Goal: Task Accomplishment & Management: Use online tool/utility

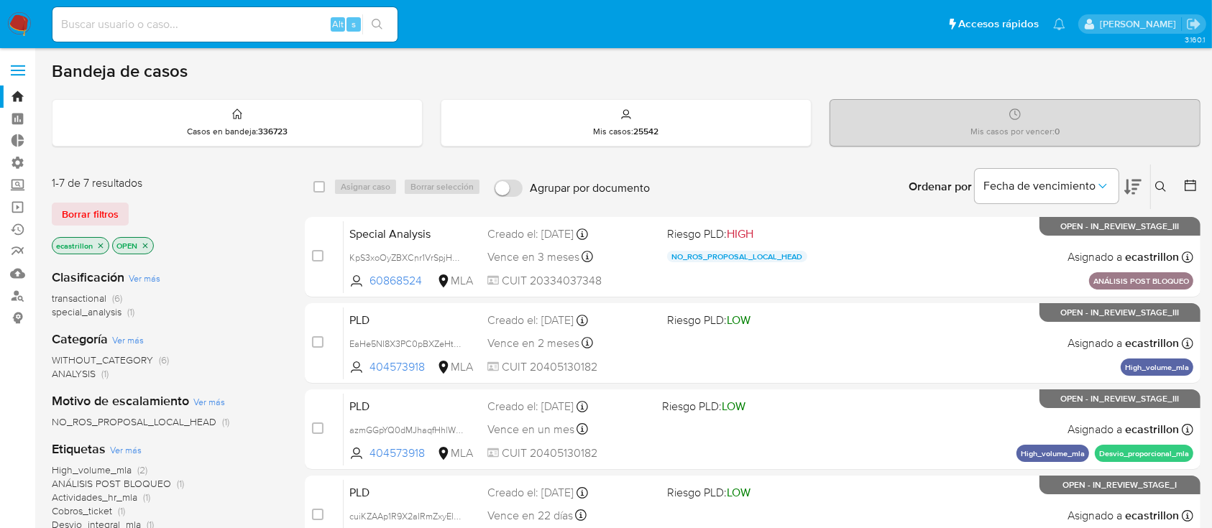
click at [109, 197] on div "1-7 de 7 resultados Borrar filtros ecastrillon OPEN" at bounding box center [167, 216] width 230 height 82
click at [111, 211] on span "Borrar filtros" at bounding box center [90, 214] width 57 height 20
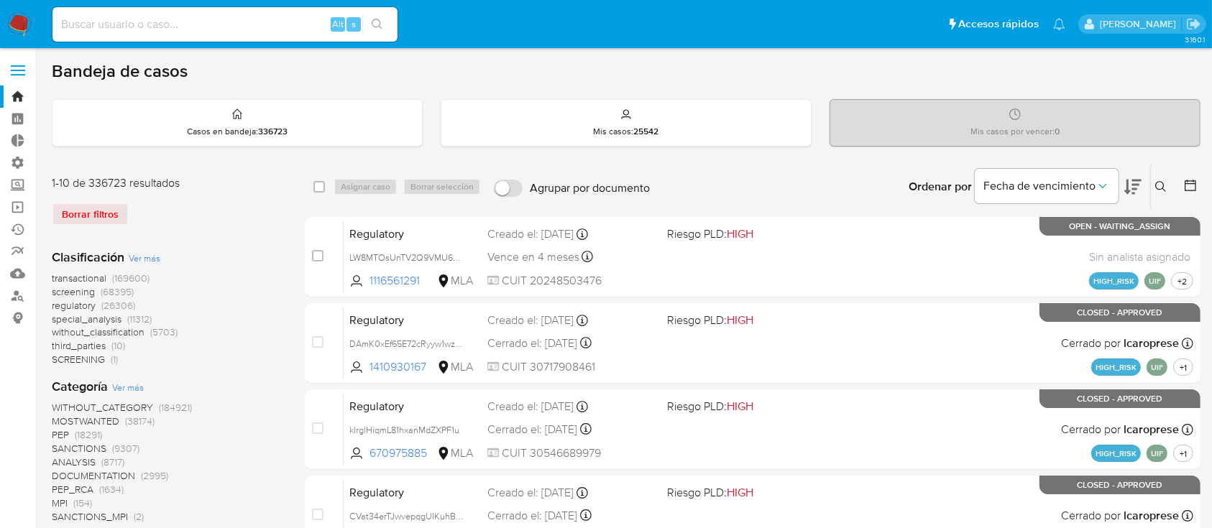
click at [1168, 193] on button at bounding box center [1163, 186] width 24 height 17
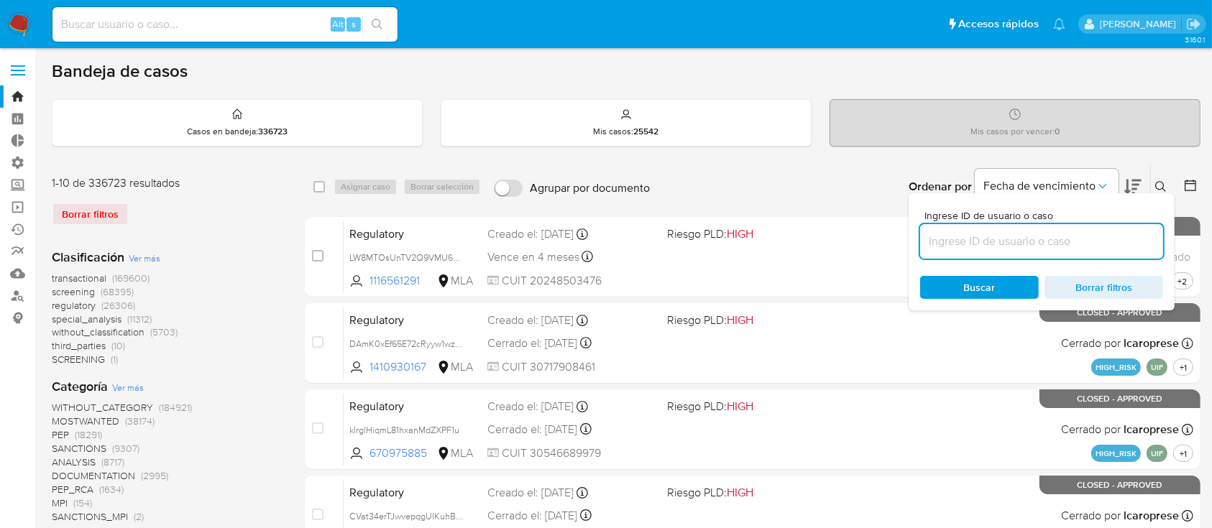
click at [1114, 243] on input at bounding box center [1041, 241] width 243 height 19
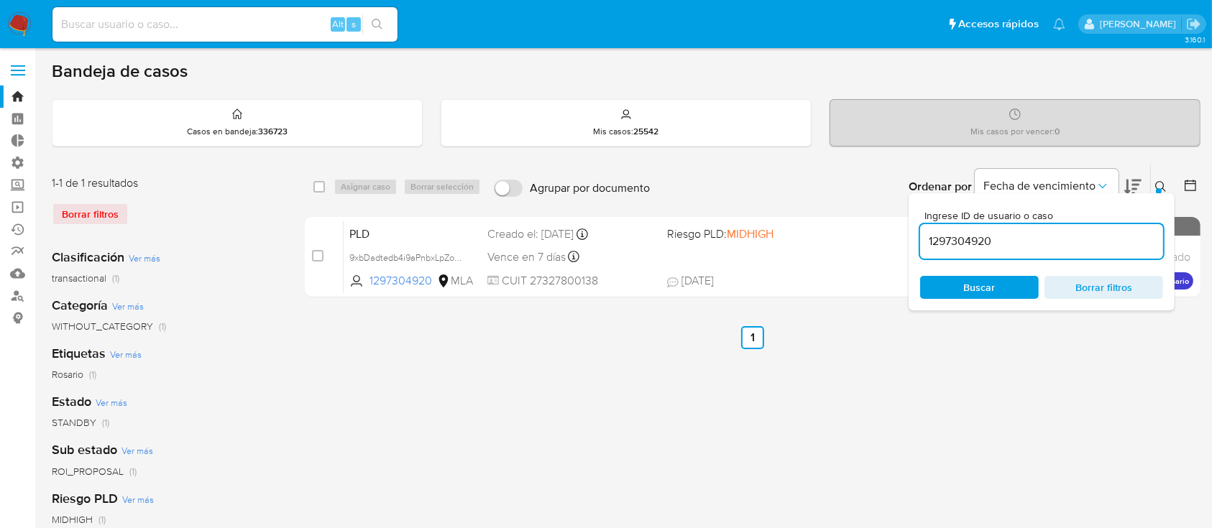
click at [1164, 181] on button at bounding box center [1163, 186] width 24 height 17
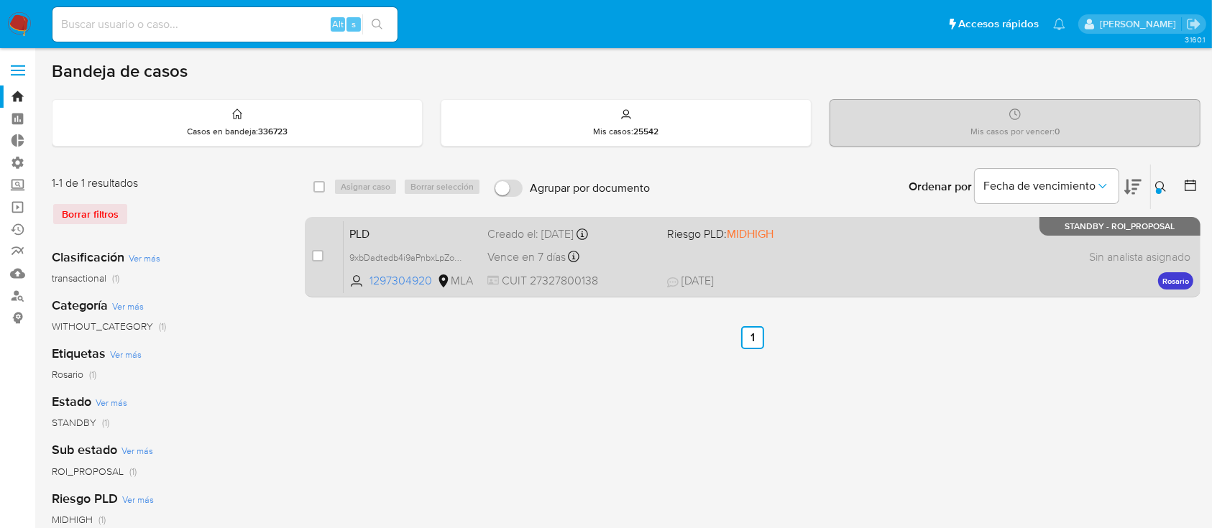
click at [909, 241] on div "PLD 9xbDadtedb4i9aPnbxLpZoAC 1297304920 MLA Riesgo PLD: MIDHIGH Creado el: 12/0…" at bounding box center [769, 257] width 850 height 73
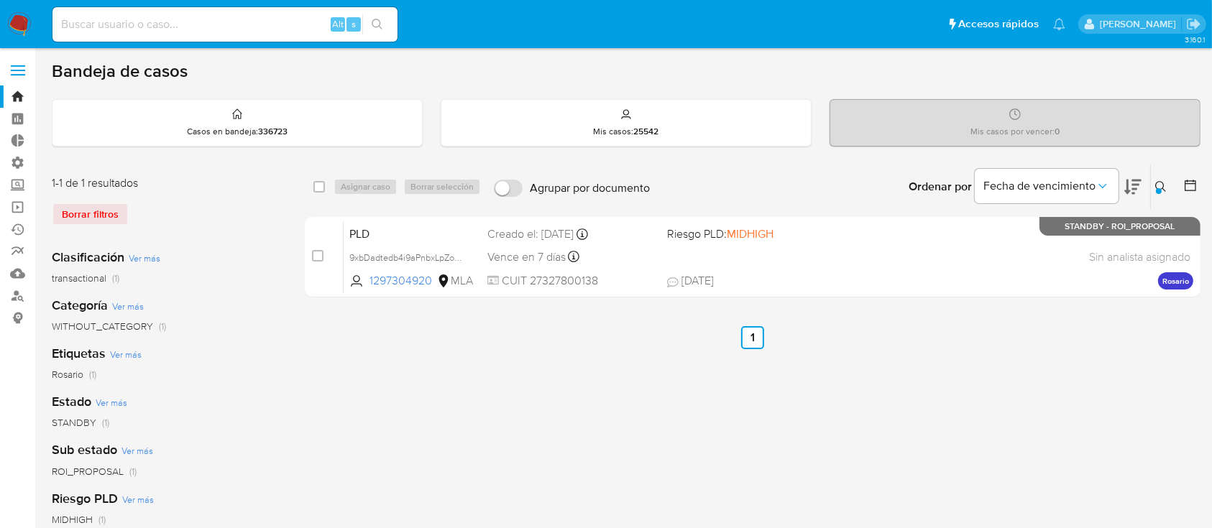
click at [1156, 187] on icon at bounding box center [1161, 187] width 12 height 12
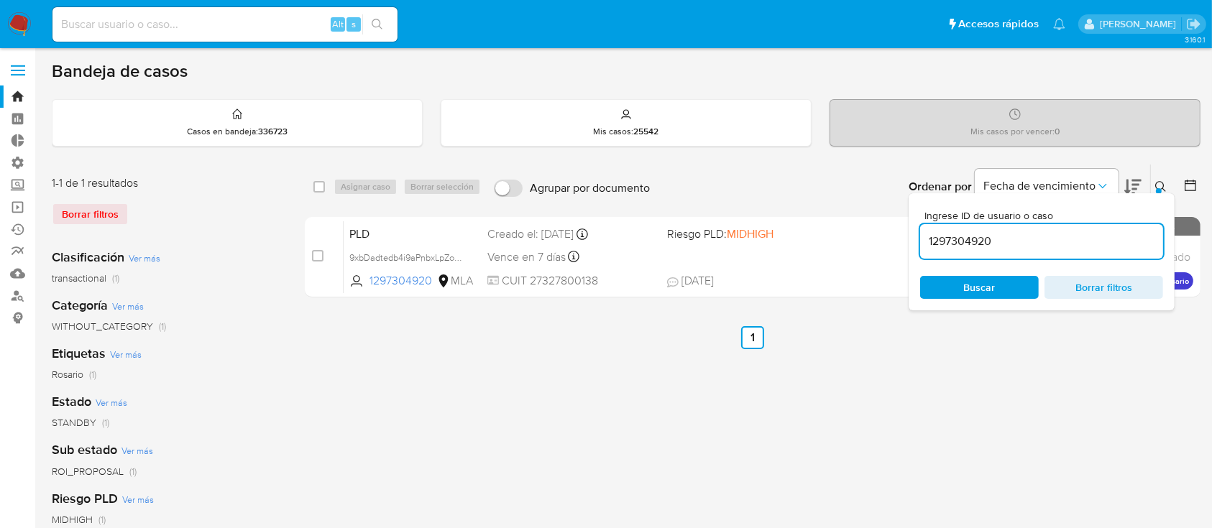
click at [1025, 243] on input "1297304920" at bounding box center [1041, 241] width 243 height 19
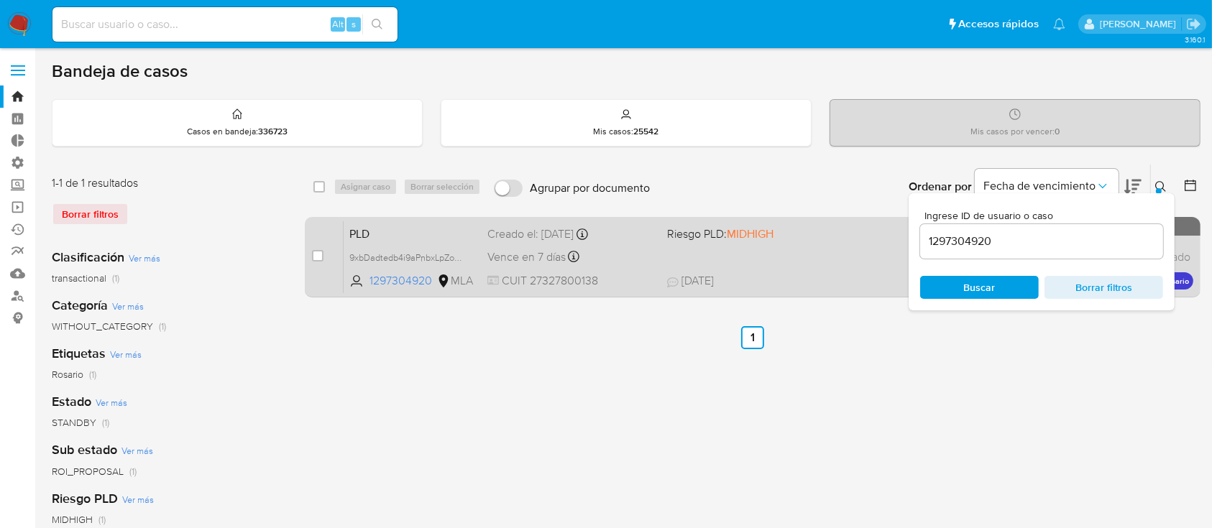
click at [713, 268] on div "PLD 9xbDadtedb4i9aPnbxLpZoAC 1297304920 MLA Riesgo PLD: MIDHIGH Creado el: 12/0…" at bounding box center [769, 257] width 850 height 73
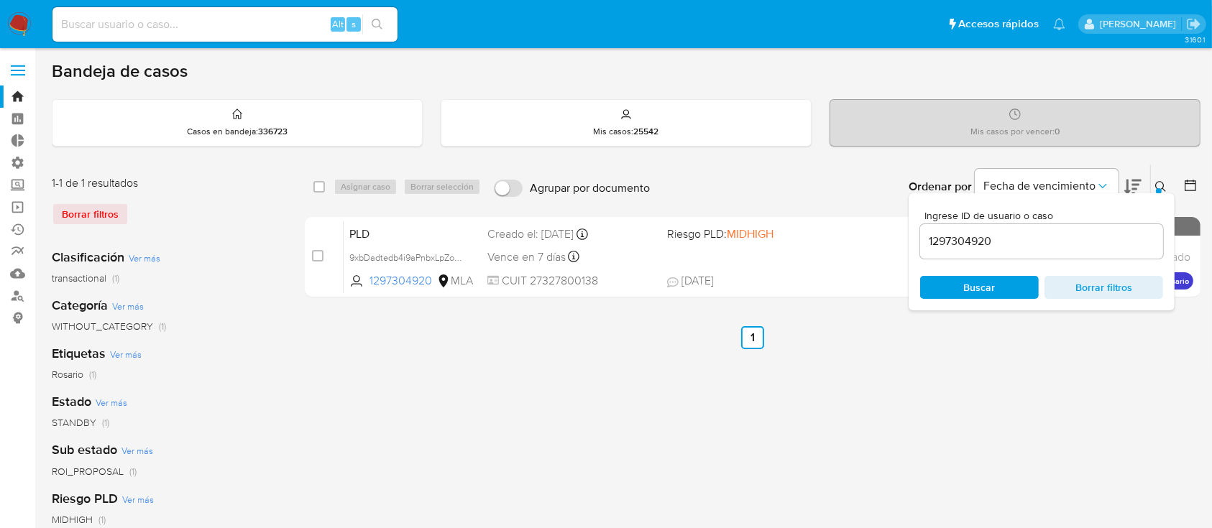
click at [1058, 267] on div "Ingrese ID de usuario o caso 1297304920 Buscar Borrar filtros" at bounding box center [1042, 251] width 266 height 117
click at [1052, 252] on div "1297304920" at bounding box center [1041, 241] width 243 height 35
click at [1046, 244] on input "1297304920" at bounding box center [1041, 241] width 243 height 19
click at [1046, 246] on input "1297304920" at bounding box center [1041, 241] width 243 height 19
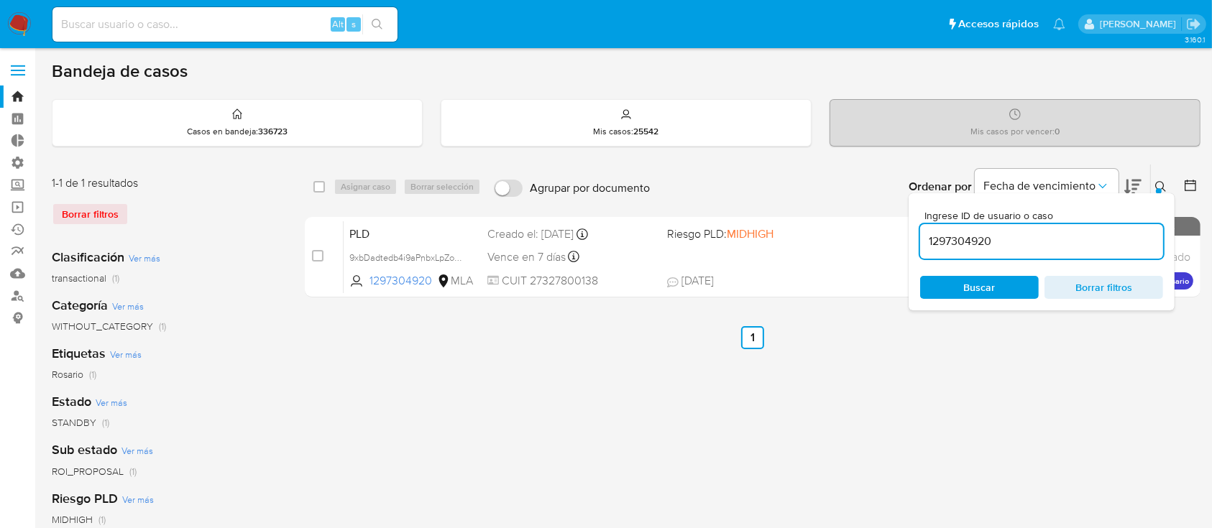
paste input "7037651"
click at [685, 267] on div "PLD IPZlgTApArqdeb76FCqn6XbC 170376510 MLA Riesgo PLD: MIDHIGH Creado el: 12/08…" at bounding box center [769, 257] width 850 height 73
click at [1085, 249] on input "170376510" at bounding box center [1041, 241] width 243 height 19
paste input "737356846"
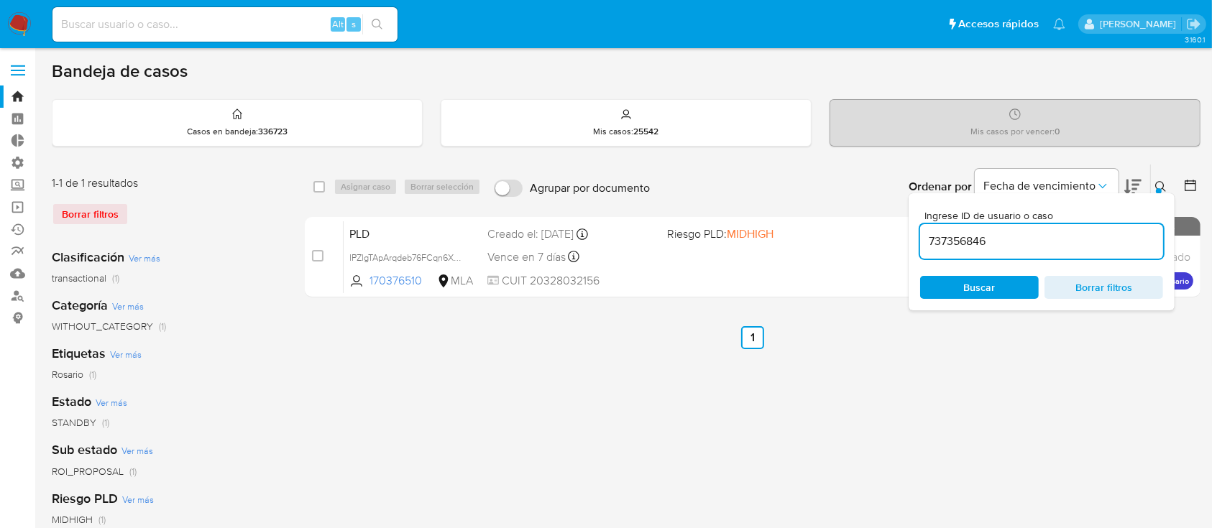
type input "737356846"
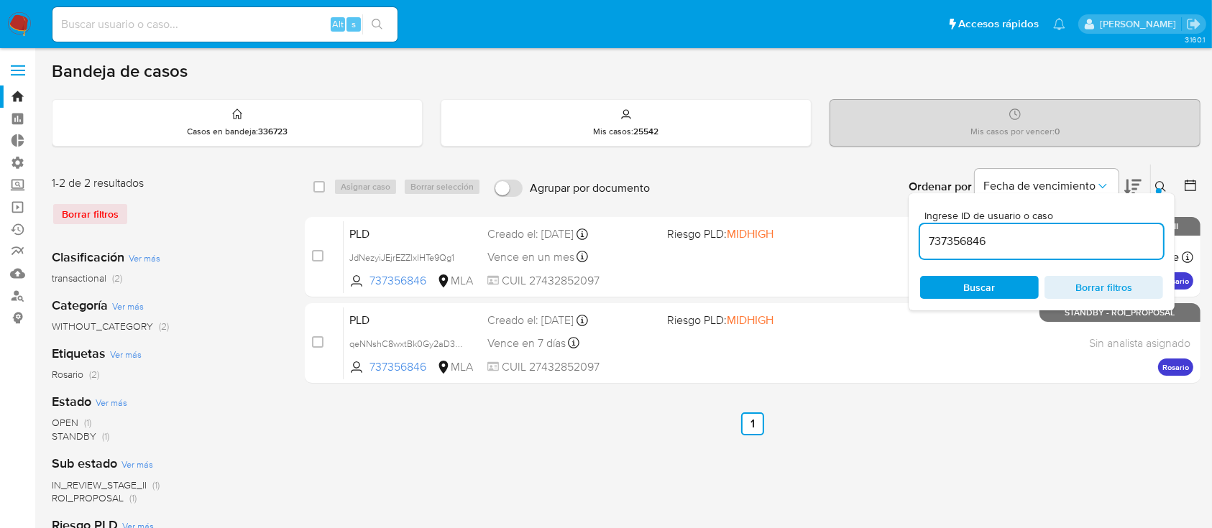
click at [1161, 185] on icon at bounding box center [1161, 187] width 12 height 12
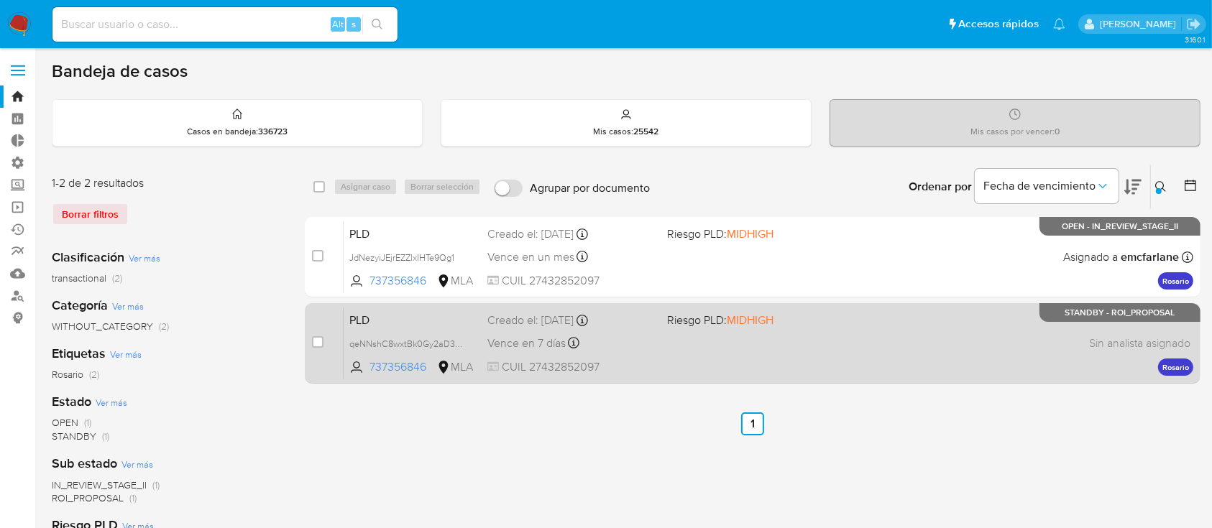
click at [724, 342] on span at bounding box center [750, 342] width 167 height 3
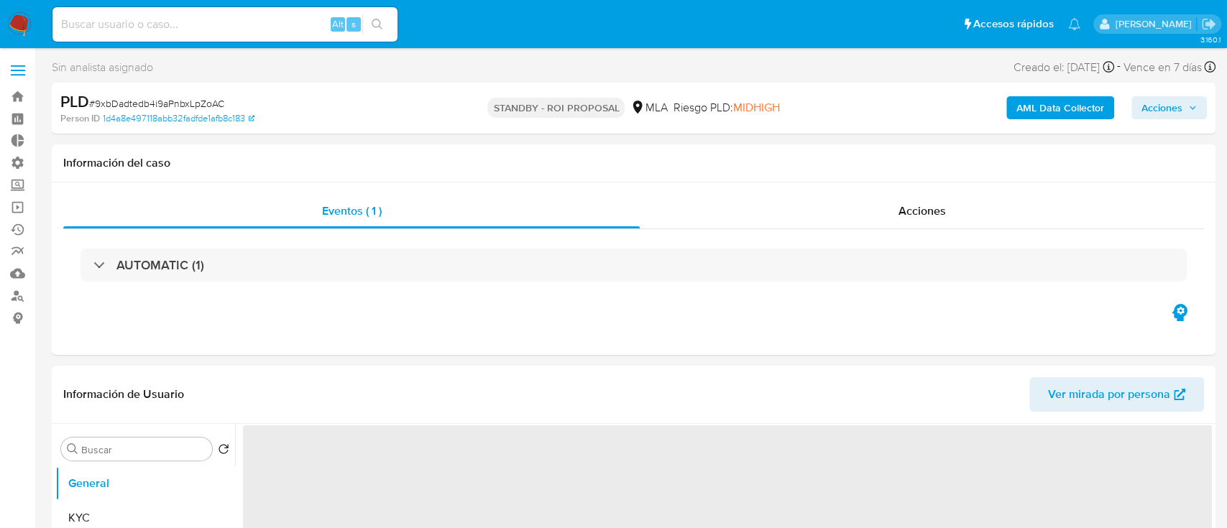
select select "10"
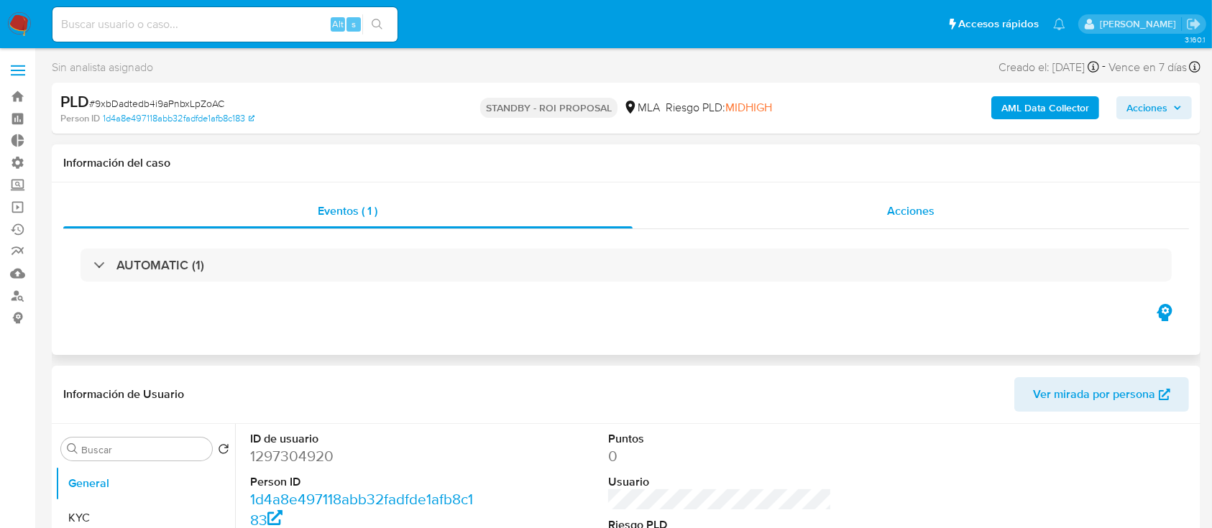
click at [770, 225] on div "Acciones" at bounding box center [911, 211] width 557 height 35
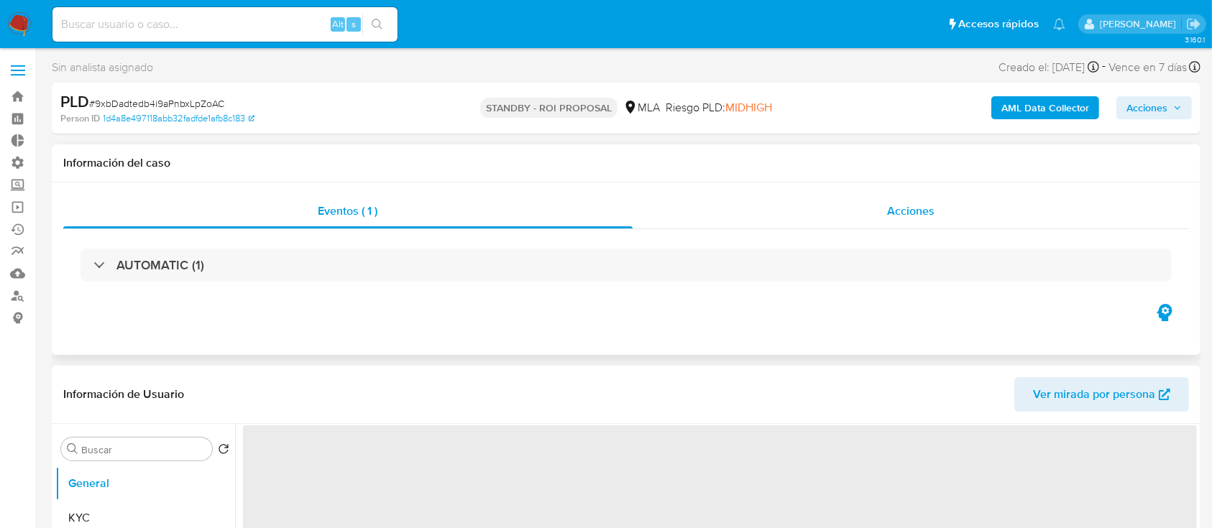
click at [871, 215] on div "Acciones" at bounding box center [911, 211] width 557 height 35
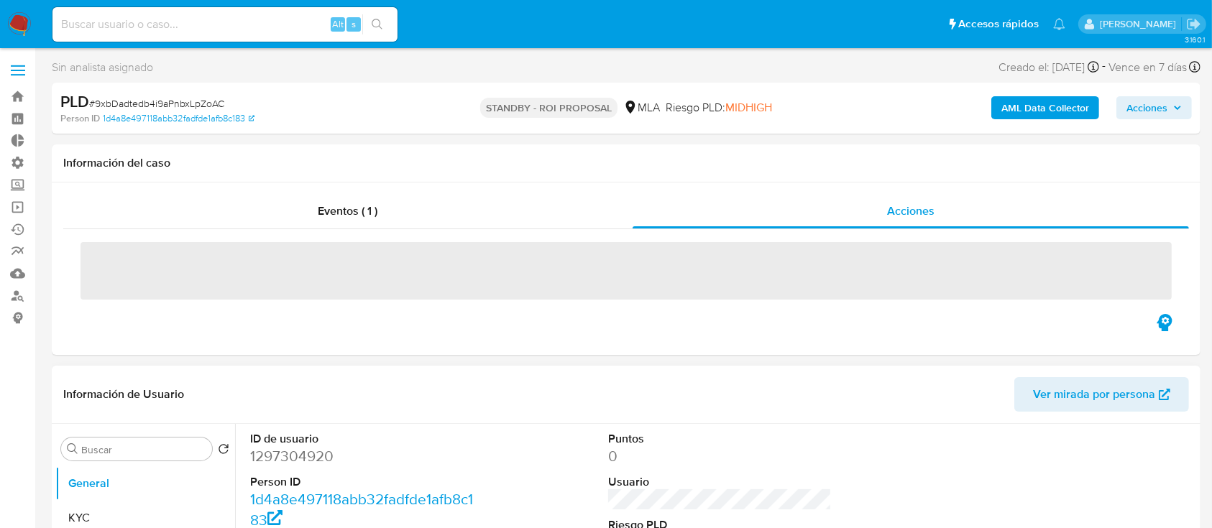
select select "10"
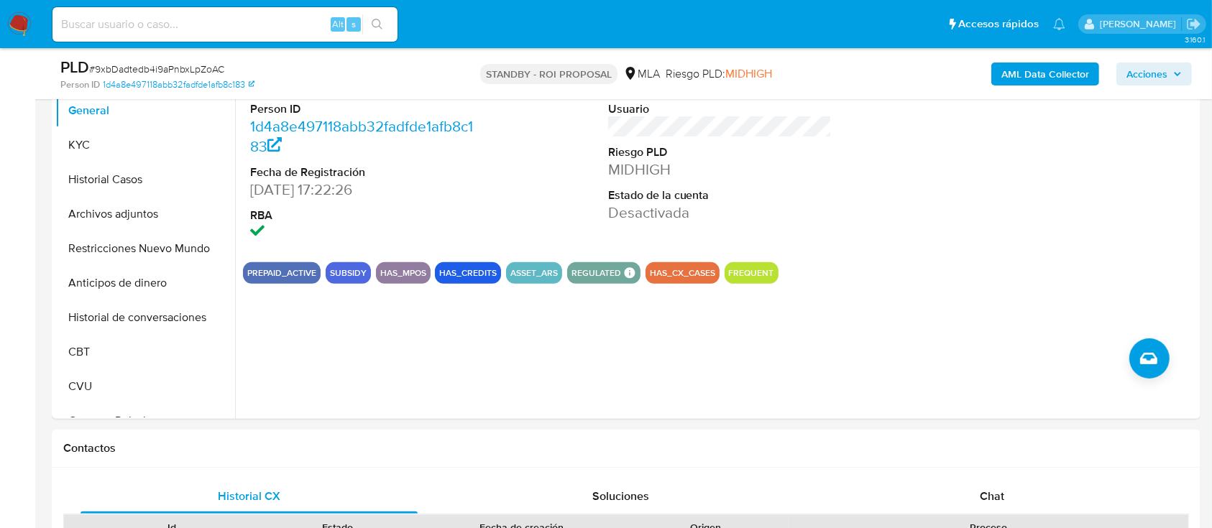
scroll to position [671, 0]
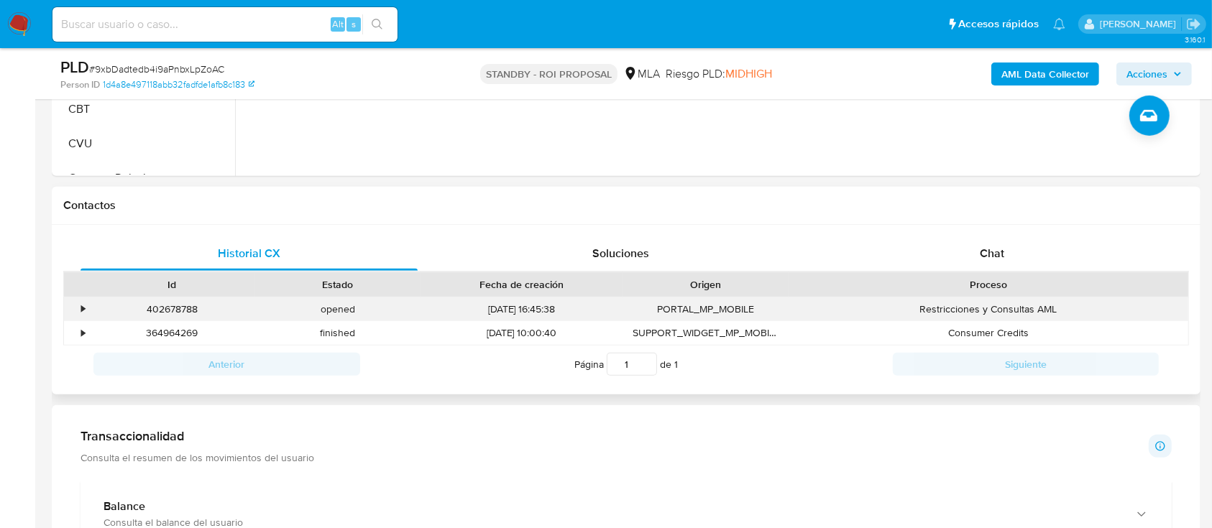
click at [152, 312] on div "402678788" at bounding box center [172, 310] width 166 height 24
copy div "402678788"
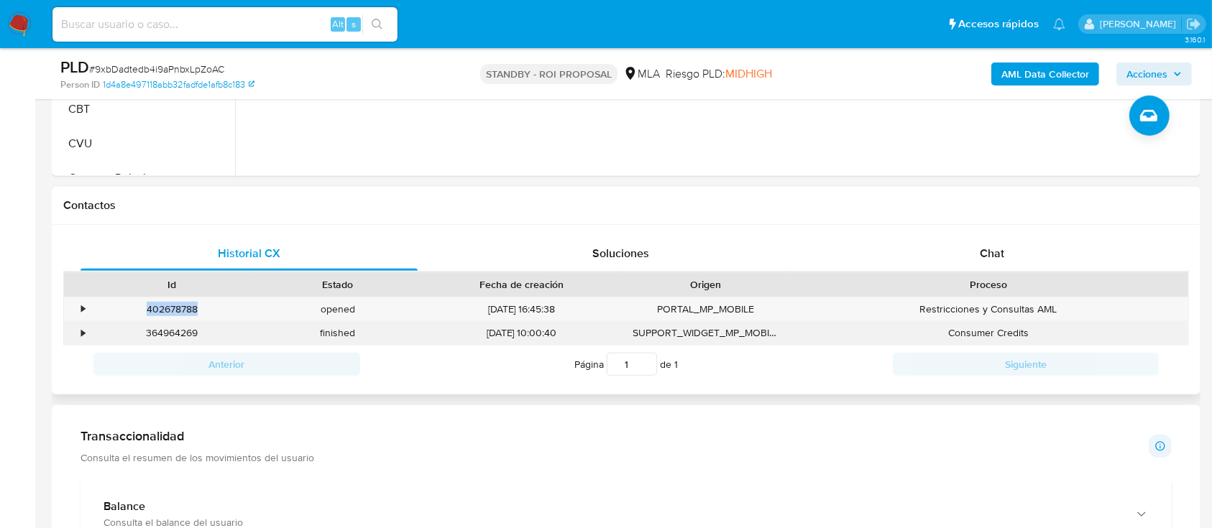
scroll to position [235, 0]
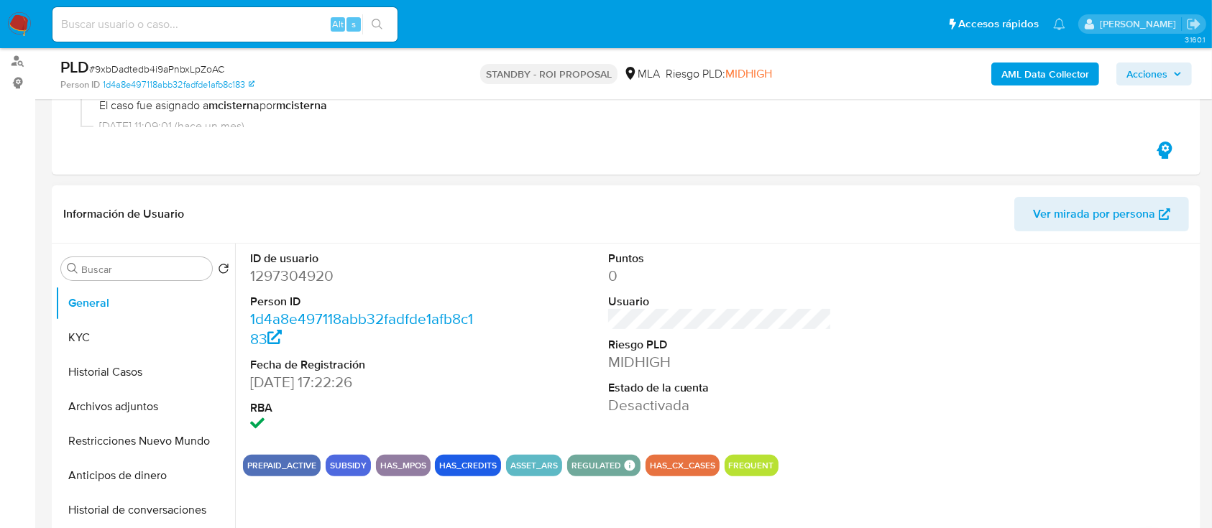
click at [277, 283] on dd "1297304920" at bounding box center [362, 276] width 224 height 20
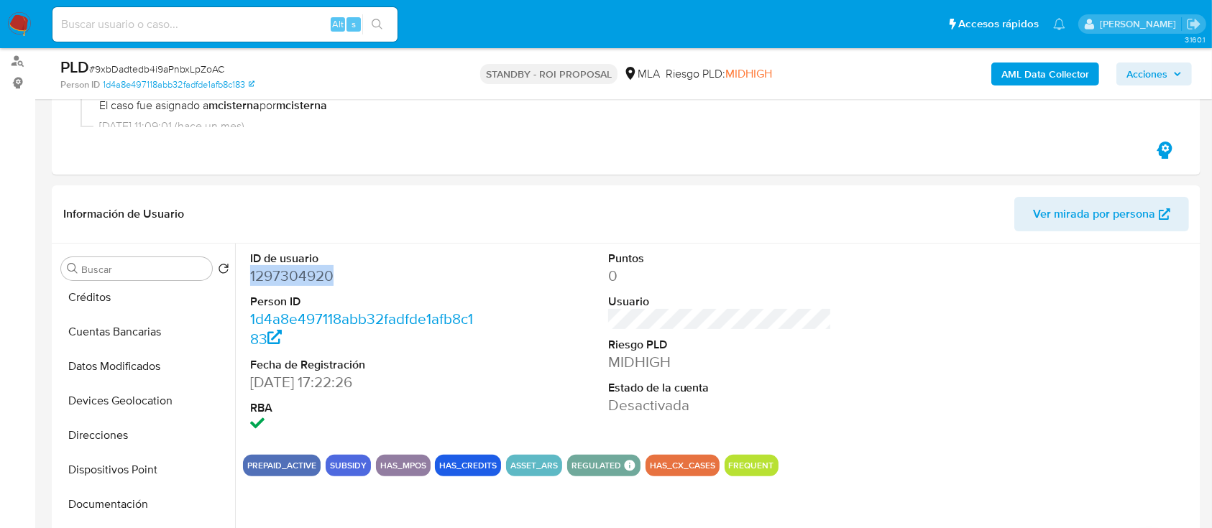
scroll to position [531, 0]
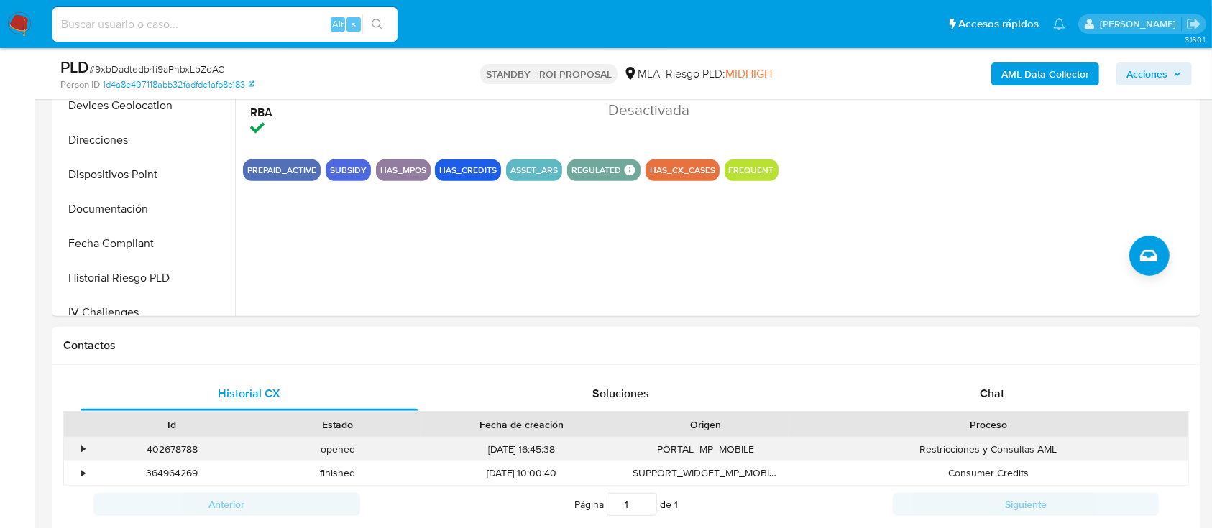
click at [166, 451] on div "402678788" at bounding box center [172, 450] width 166 height 24
copy div "402678788"
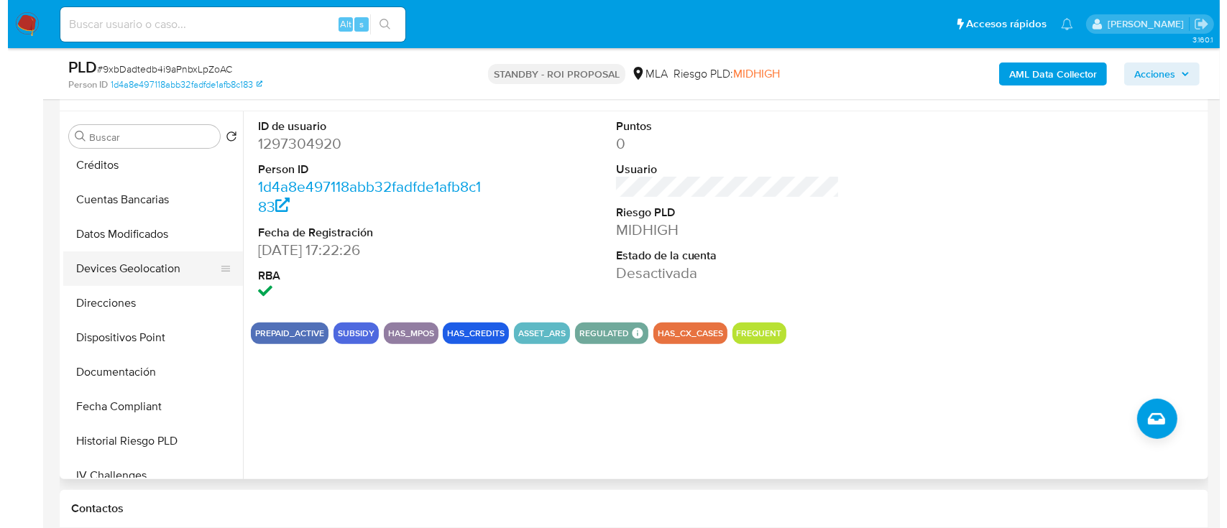
scroll to position [0, 0]
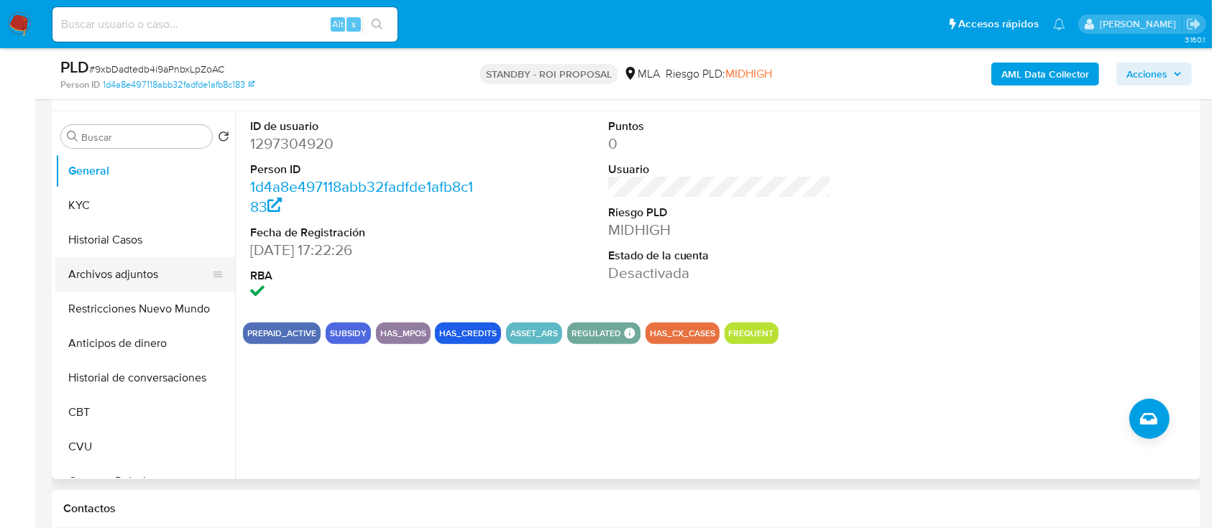
click at [96, 267] on button "Archivos adjuntos" at bounding box center [139, 274] width 168 height 35
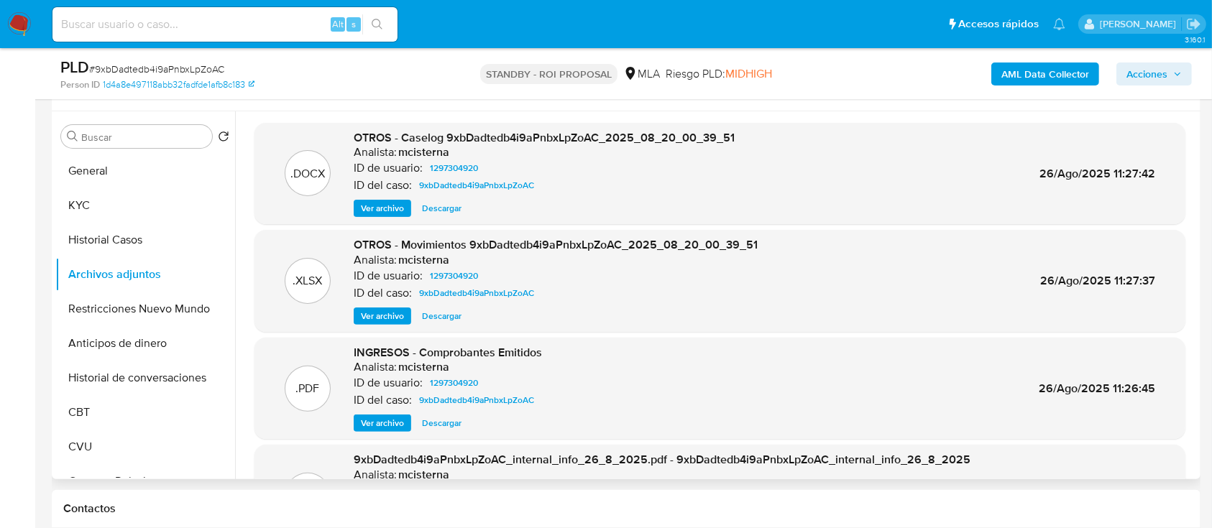
click at [397, 203] on span "Ver archivo" at bounding box center [382, 208] width 43 height 14
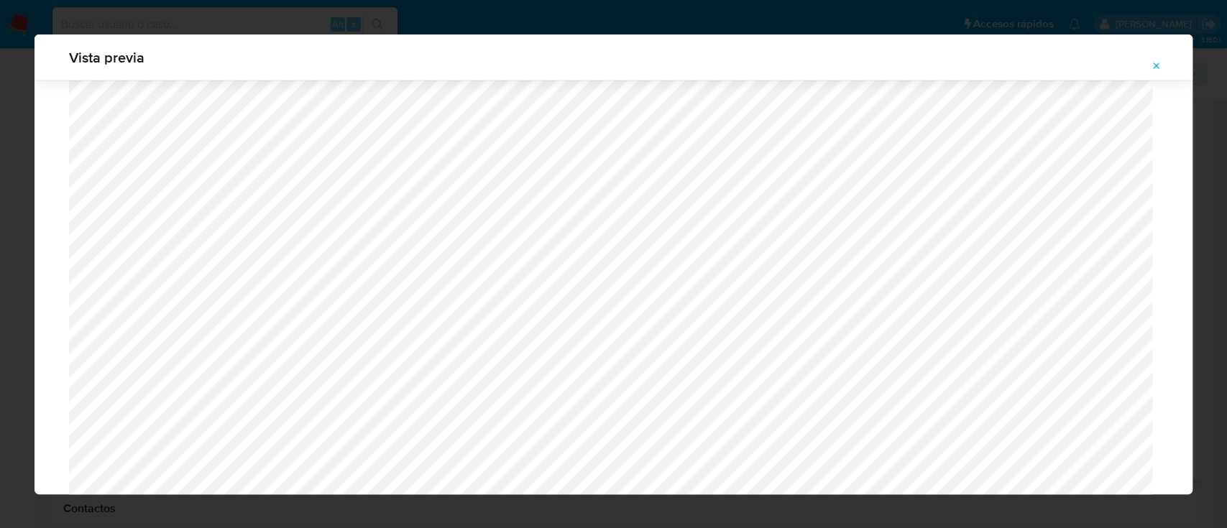
scroll to position [2300, 0]
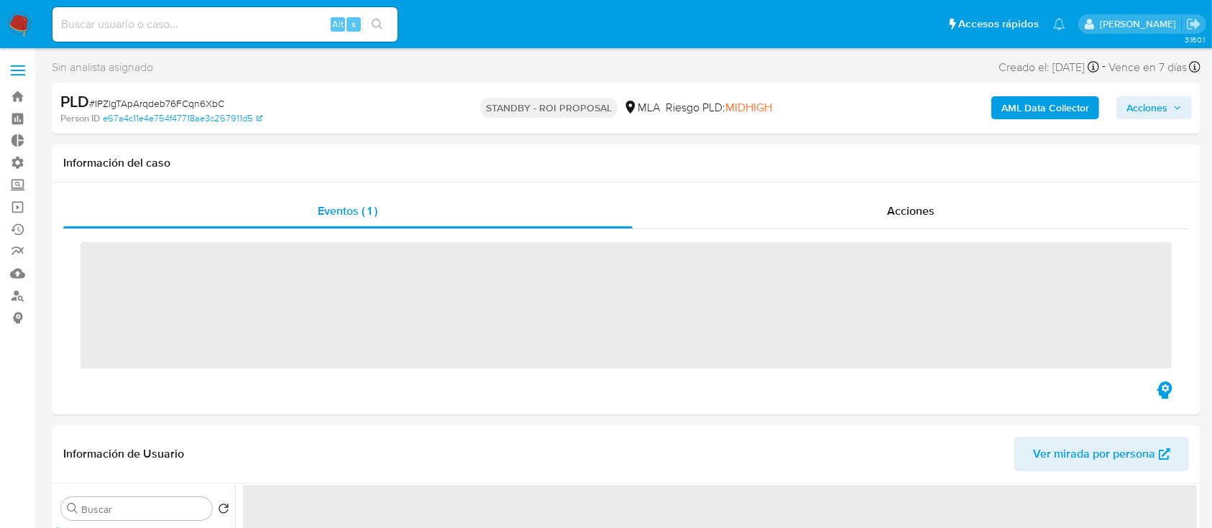
click at [822, 220] on div "Acciones" at bounding box center [911, 211] width 557 height 35
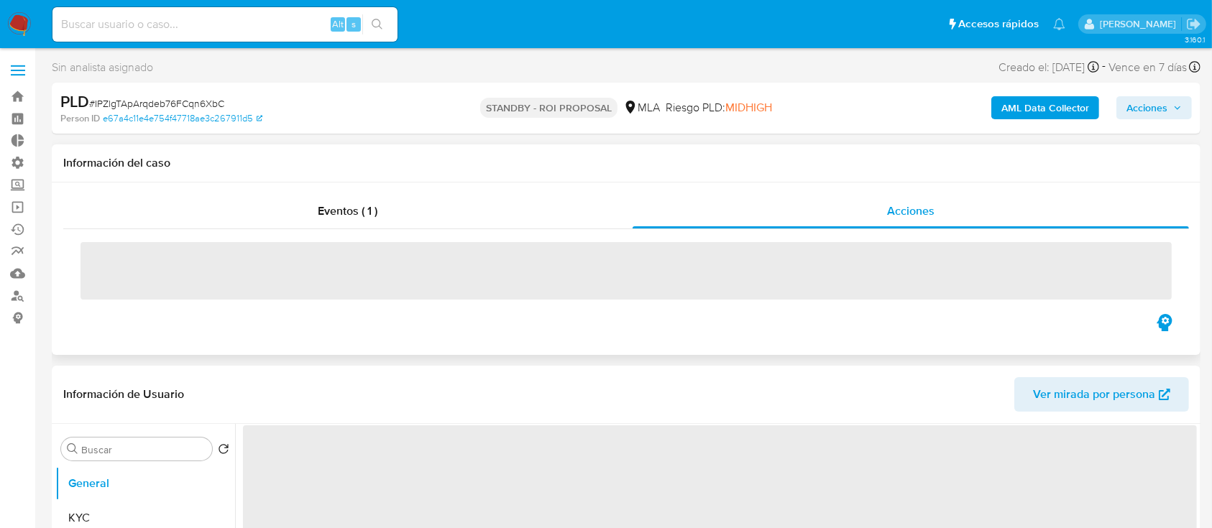
select select "10"
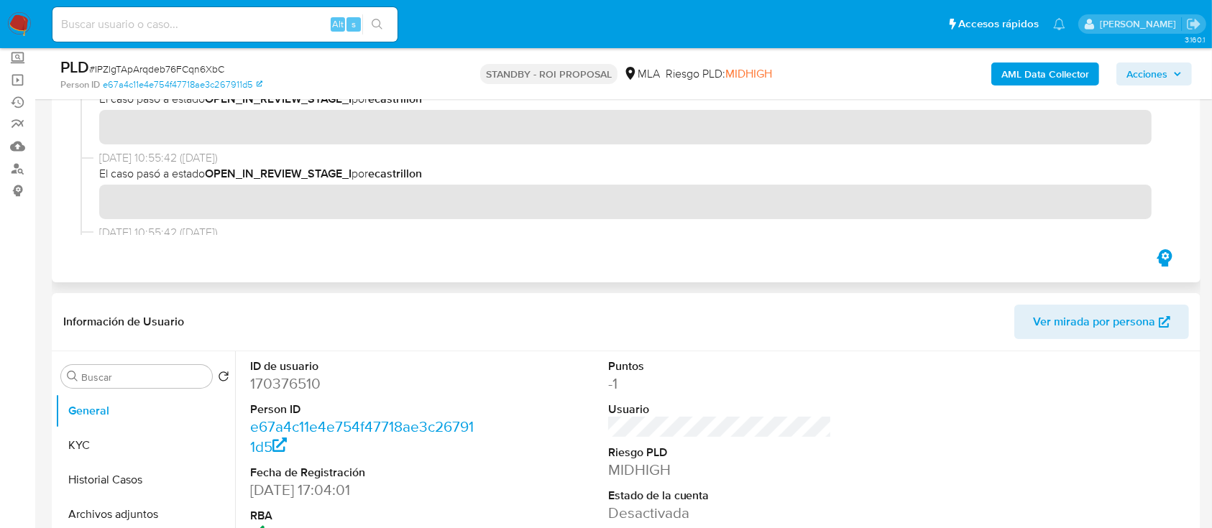
scroll to position [191, 0]
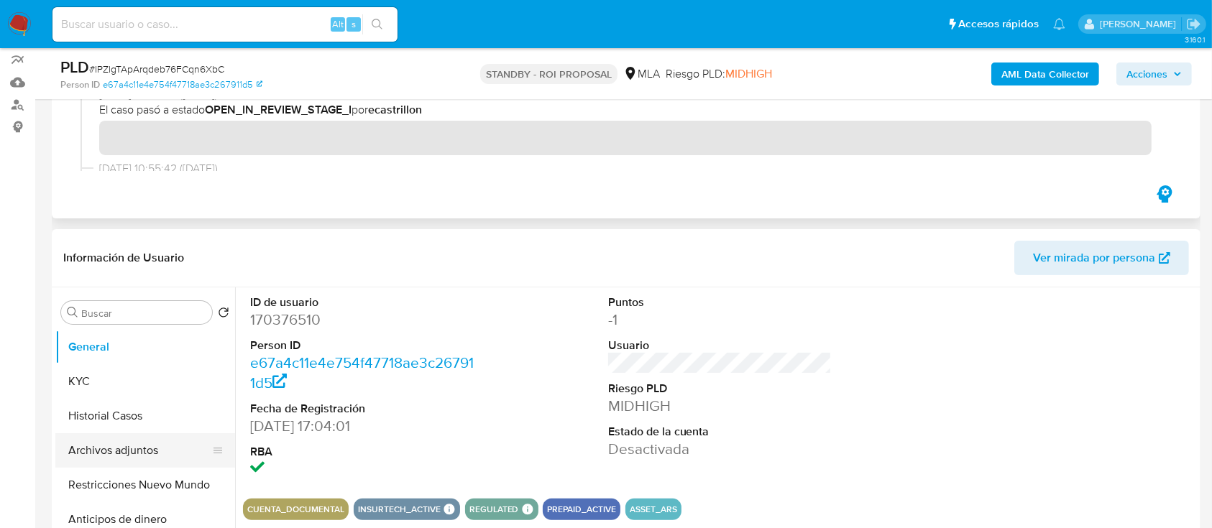
click at [108, 454] on button "Archivos adjuntos" at bounding box center [139, 450] width 168 height 35
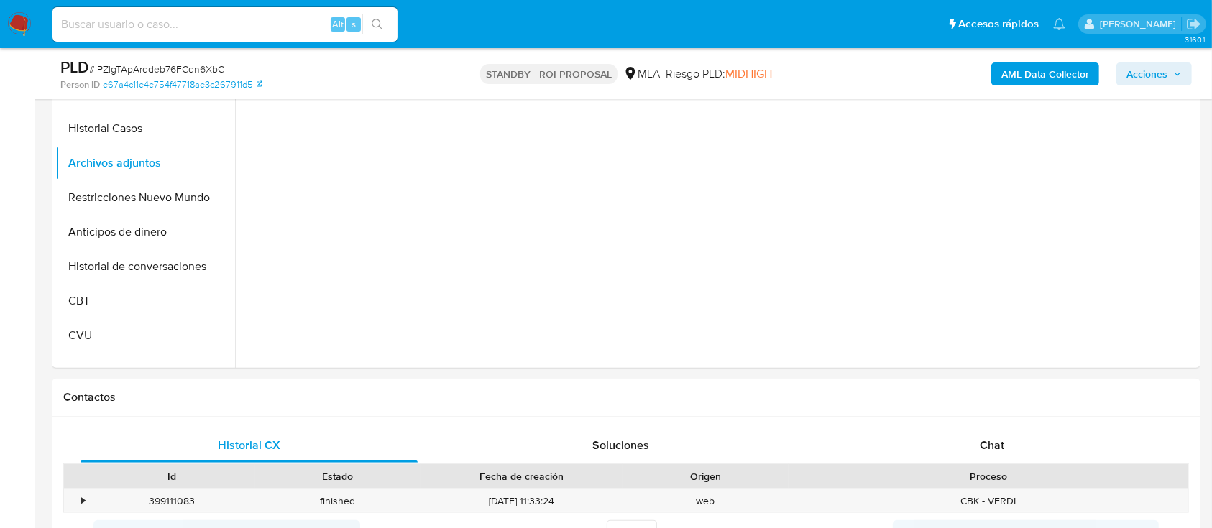
scroll to position [383, 0]
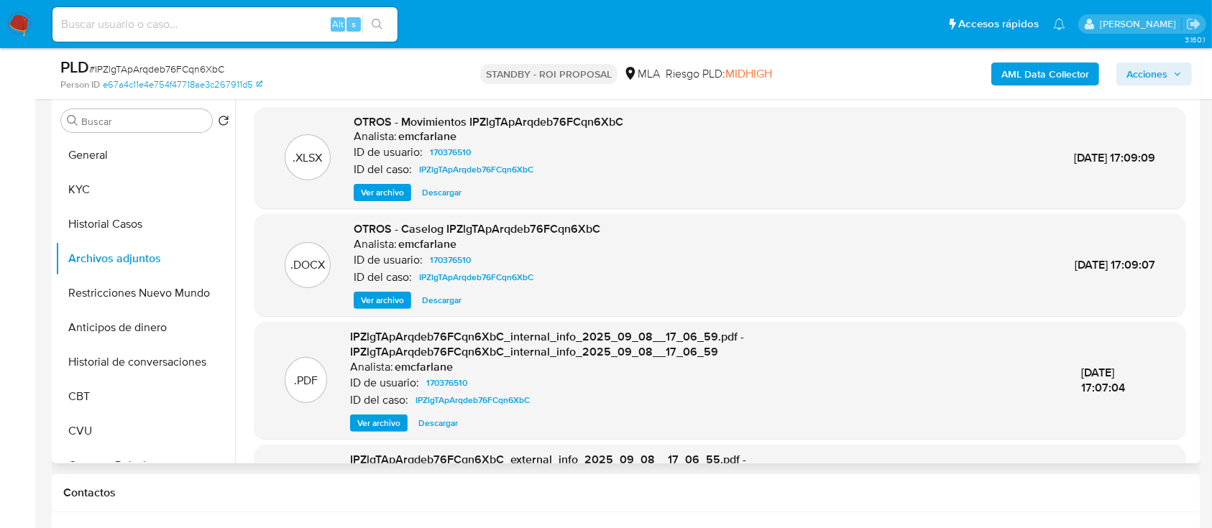
click at [444, 297] on span "Descargar" at bounding box center [442, 300] width 40 height 14
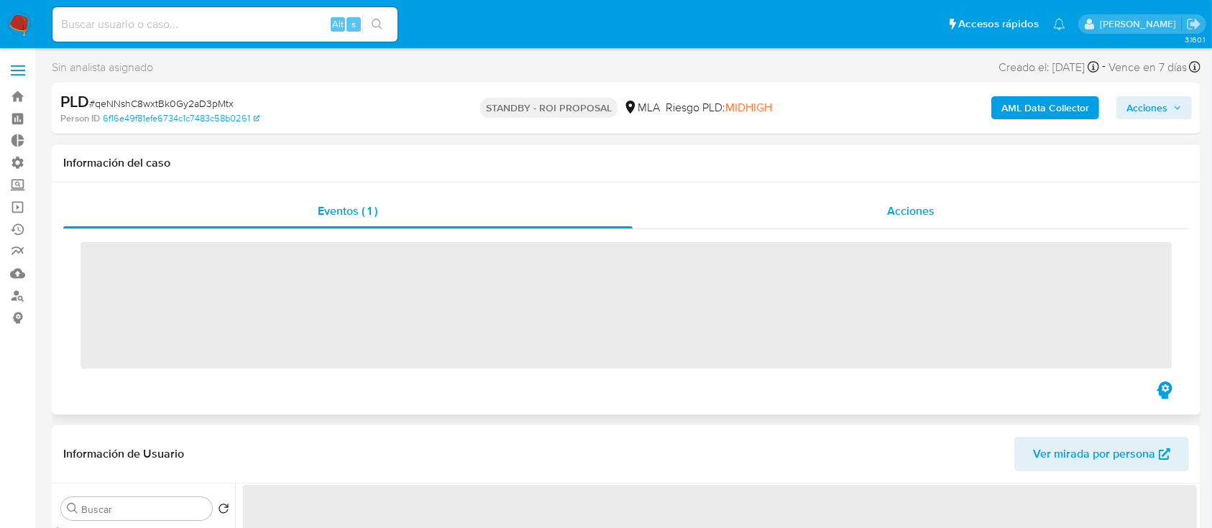
click at [814, 219] on div "Acciones" at bounding box center [911, 211] width 557 height 35
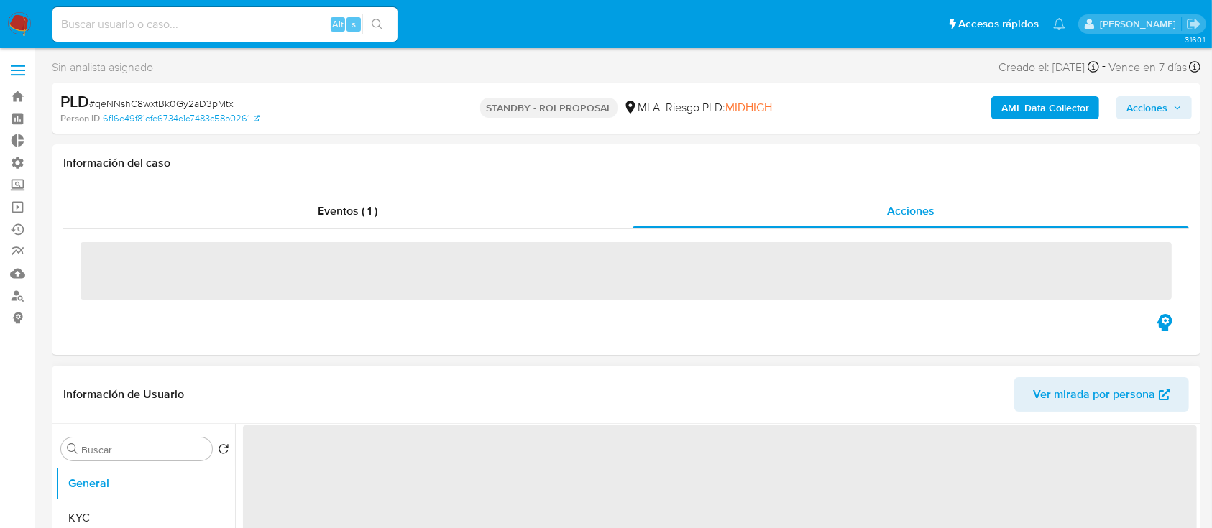
select select "10"
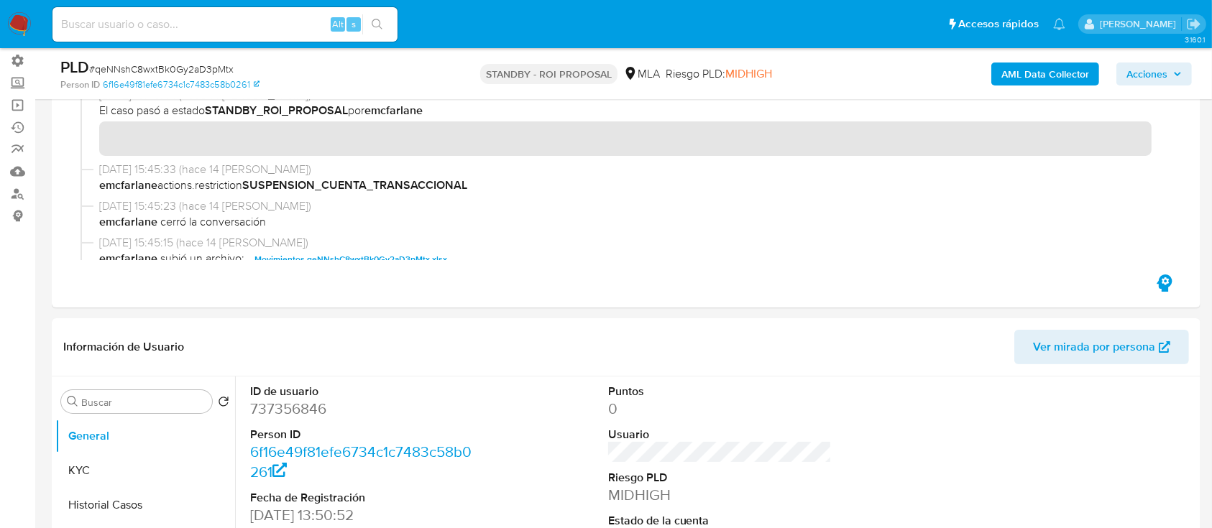
scroll to position [191, 0]
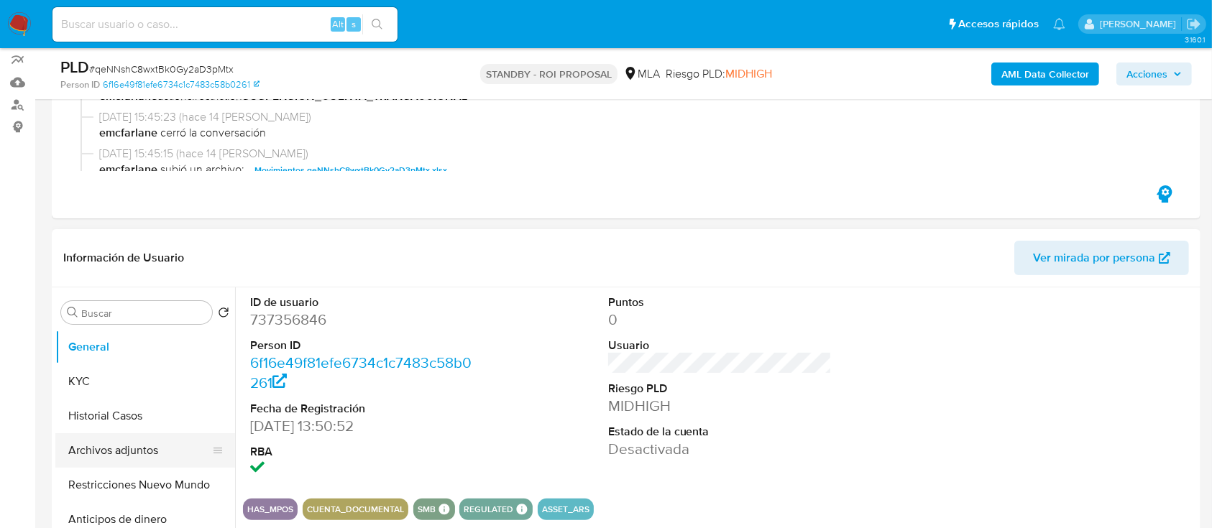
click at [84, 456] on button "Archivos adjuntos" at bounding box center [139, 450] width 168 height 35
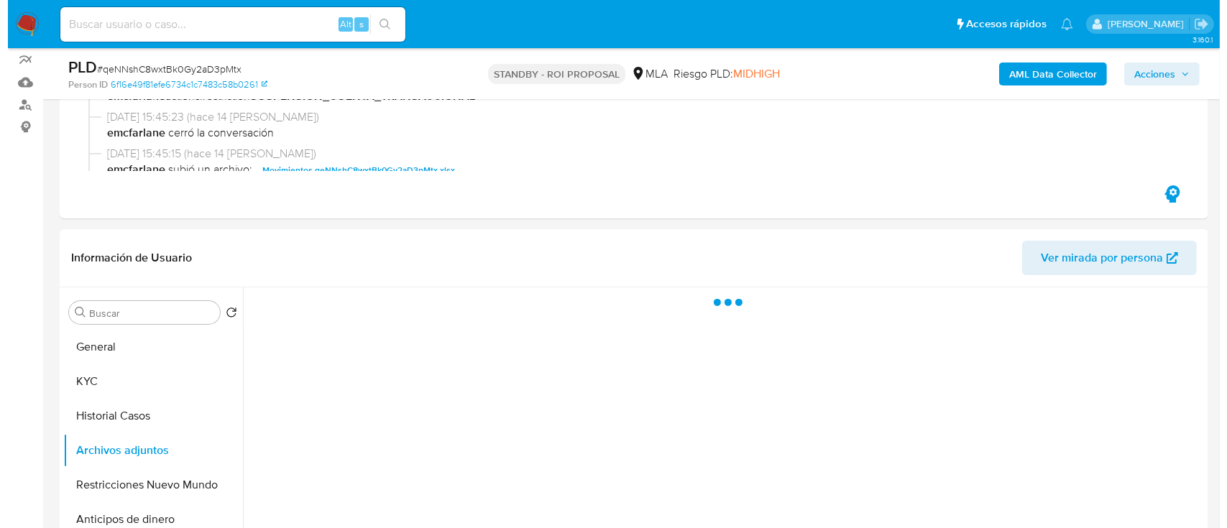
scroll to position [288, 0]
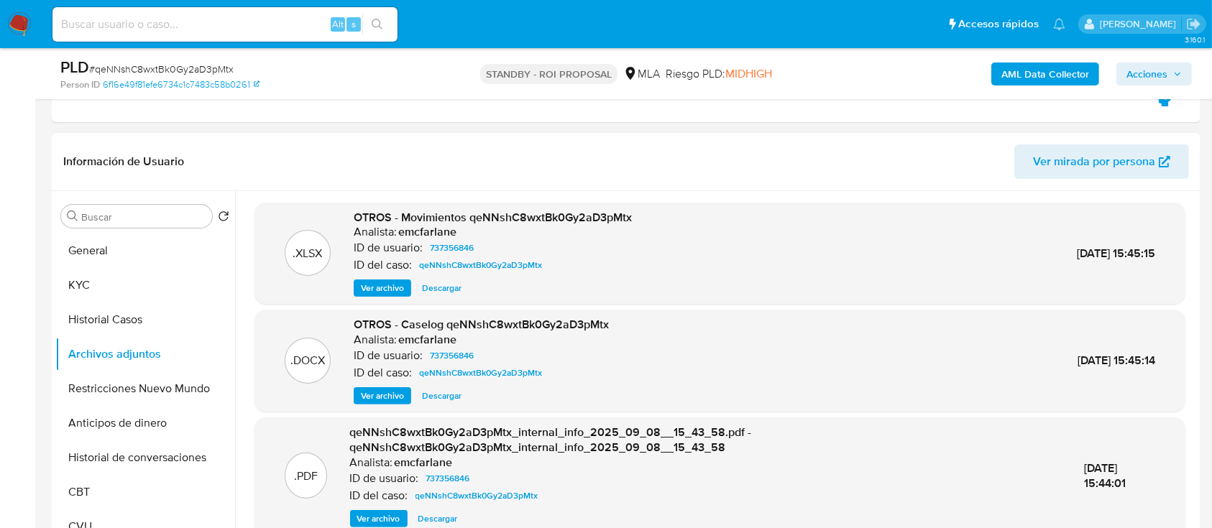
click at [393, 398] on span "Ver archivo" at bounding box center [382, 396] width 43 height 14
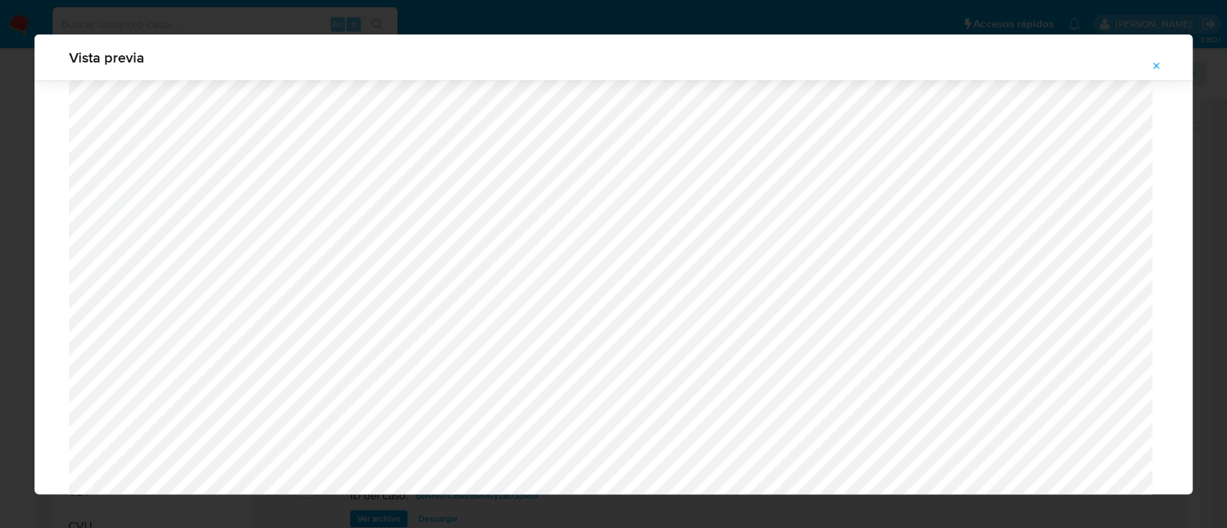
scroll to position [546, 0]
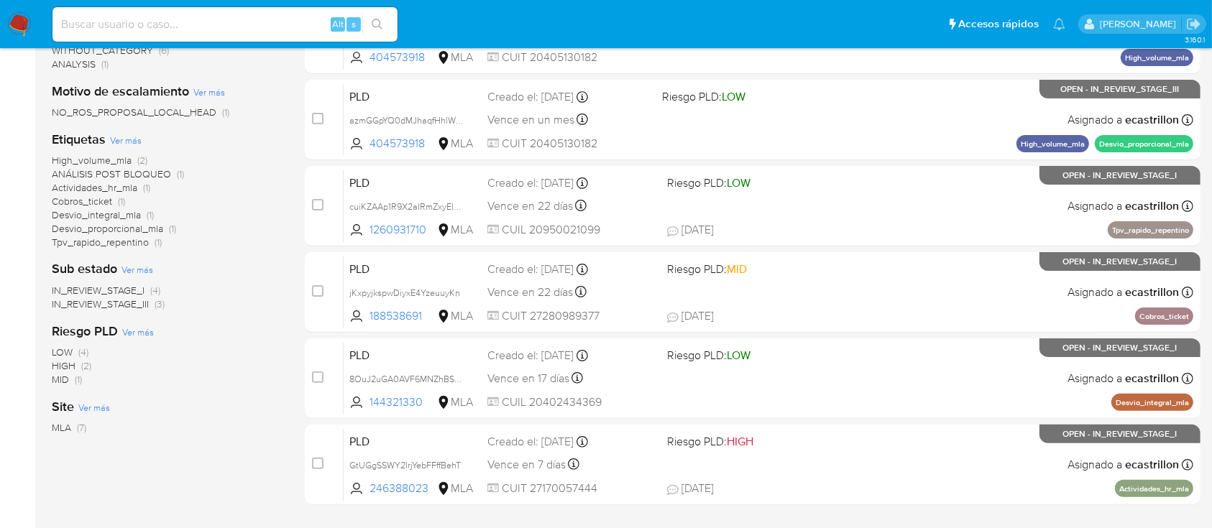
scroll to position [311, 0]
click at [126, 290] on span "IN_REVIEW_STAGE_I" at bounding box center [98, 290] width 93 height 14
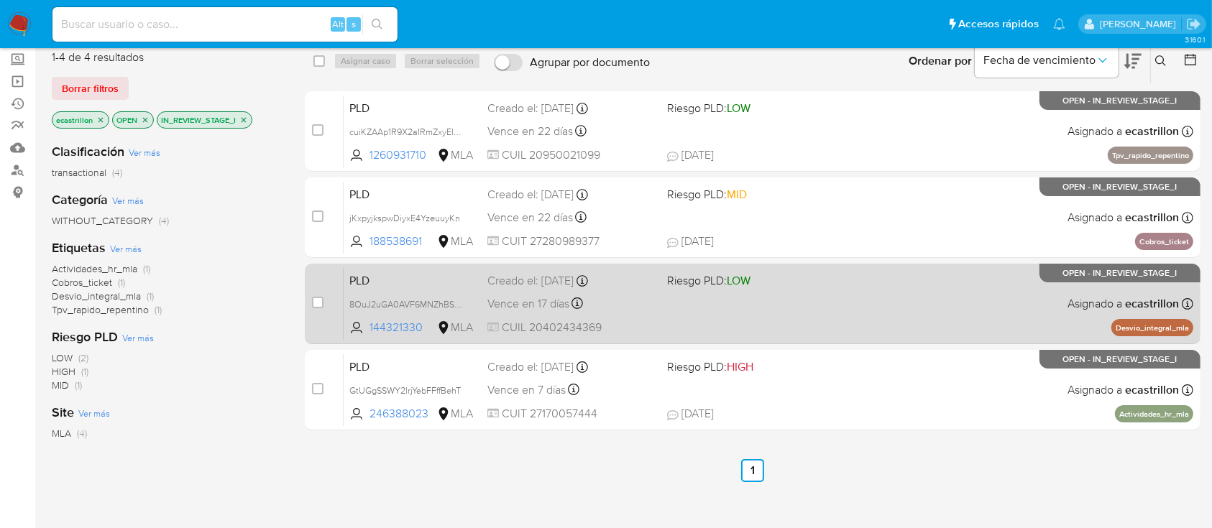
scroll to position [125, 0]
click at [889, 292] on div "PLD 8OuJ2uGA0AVF6MNZhBS5zwpI 144321330 MLA Riesgo PLD: LOW Creado el: [DATE] Cr…" at bounding box center [769, 304] width 850 height 73
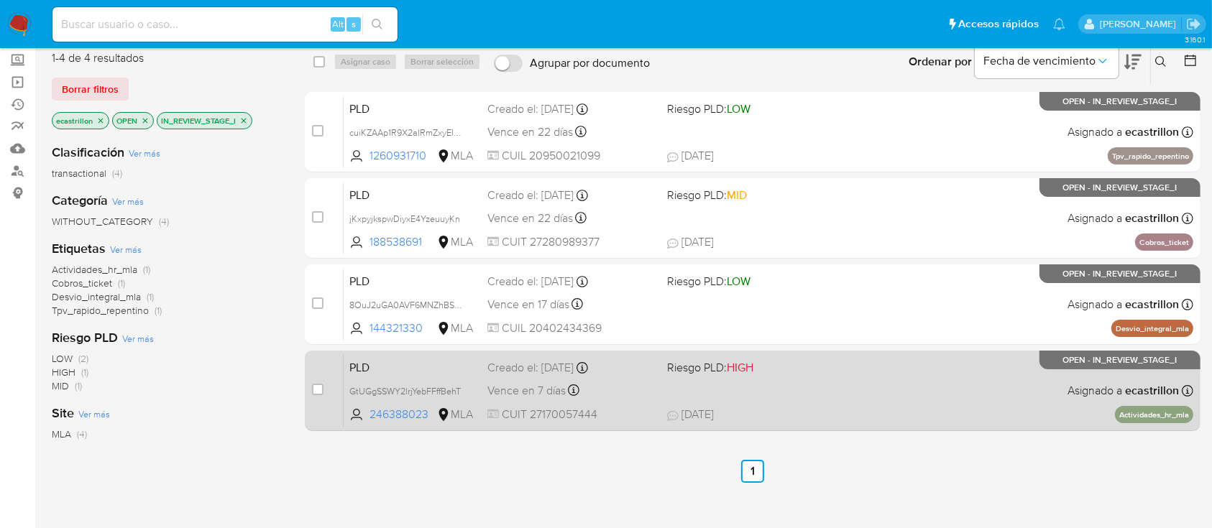
click at [828, 376] on div "PLD GtUGgSSWY2lrjYebFFffBehT 246388023 MLA Riesgo PLD: HIGH Creado el: 12/08/20…" at bounding box center [769, 390] width 850 height 73
click at [316, 393] on input "checkbox" at bounding box center [318, 390] width 12 height 12
checkbox input "true"
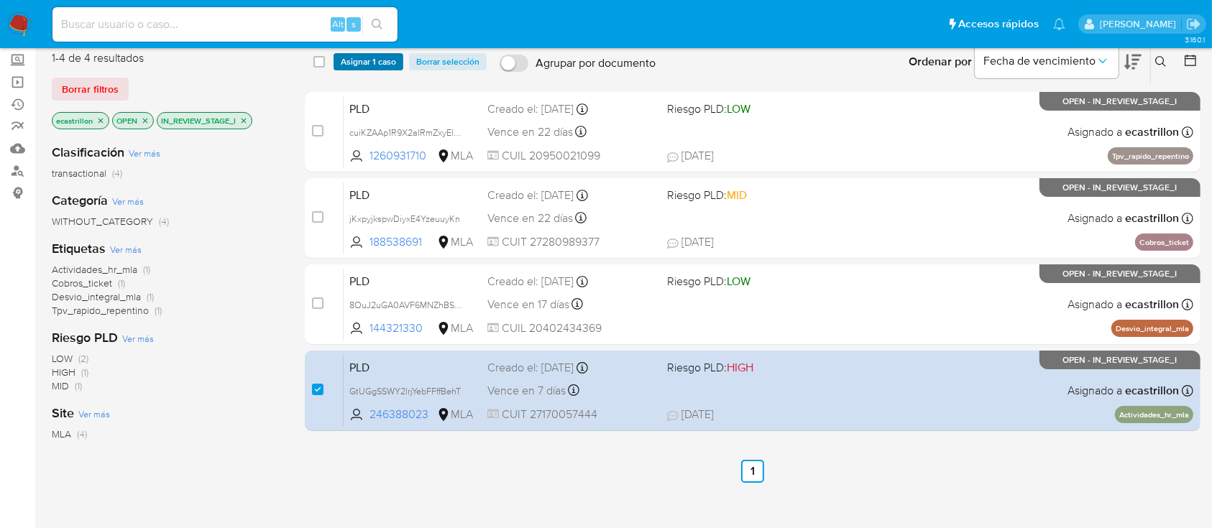
click at [368, 59] on span "Asignar 1 caso" at bounding box center [368, 62] width 55 height 14
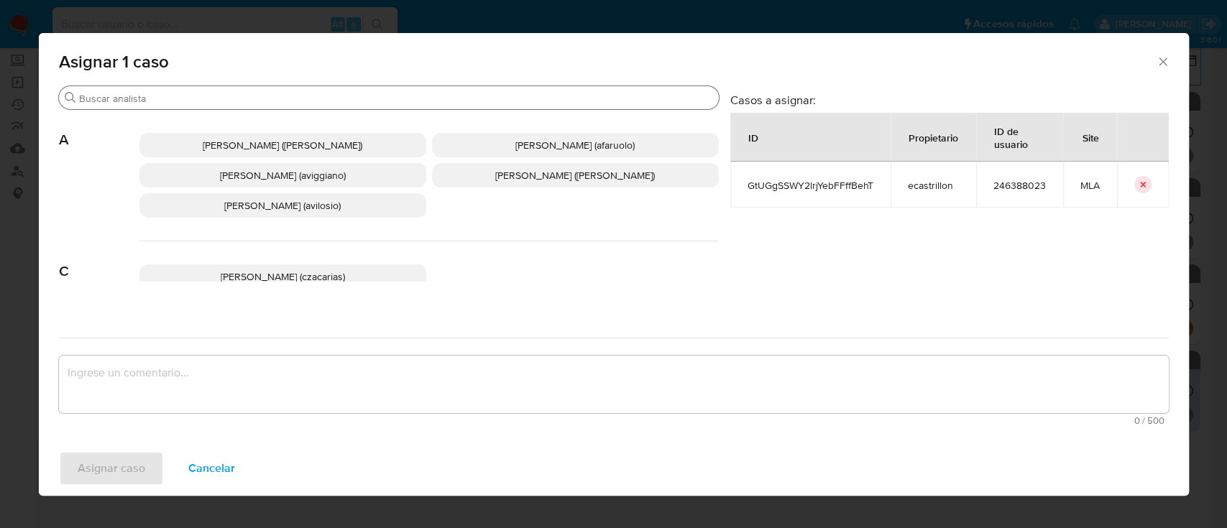
click at [357, 95] on input "Buscar" at bounding box center [396, 98] width 634 height 13
type input "w"
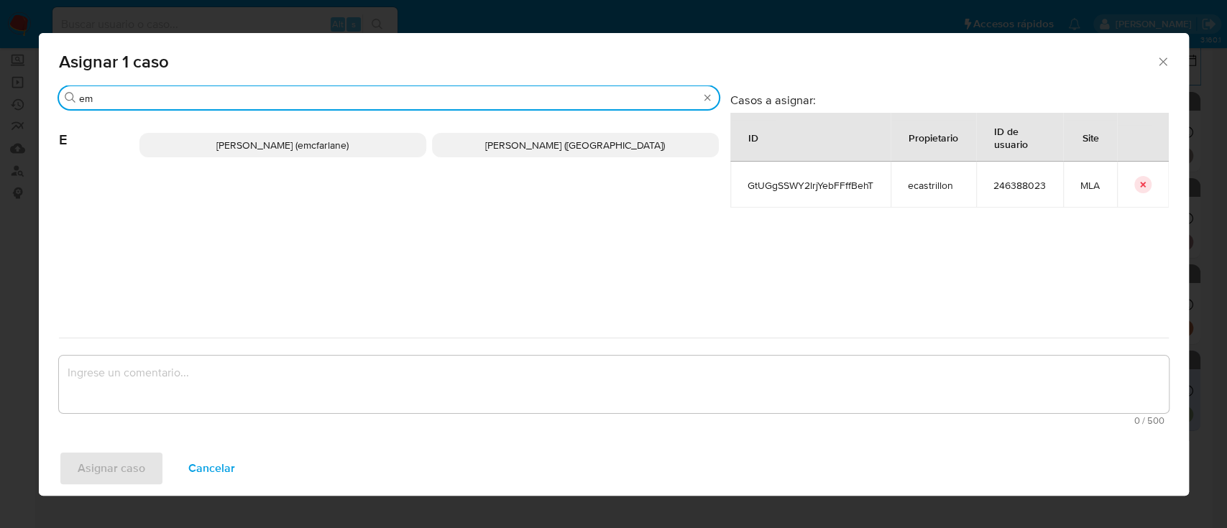
type input "em"
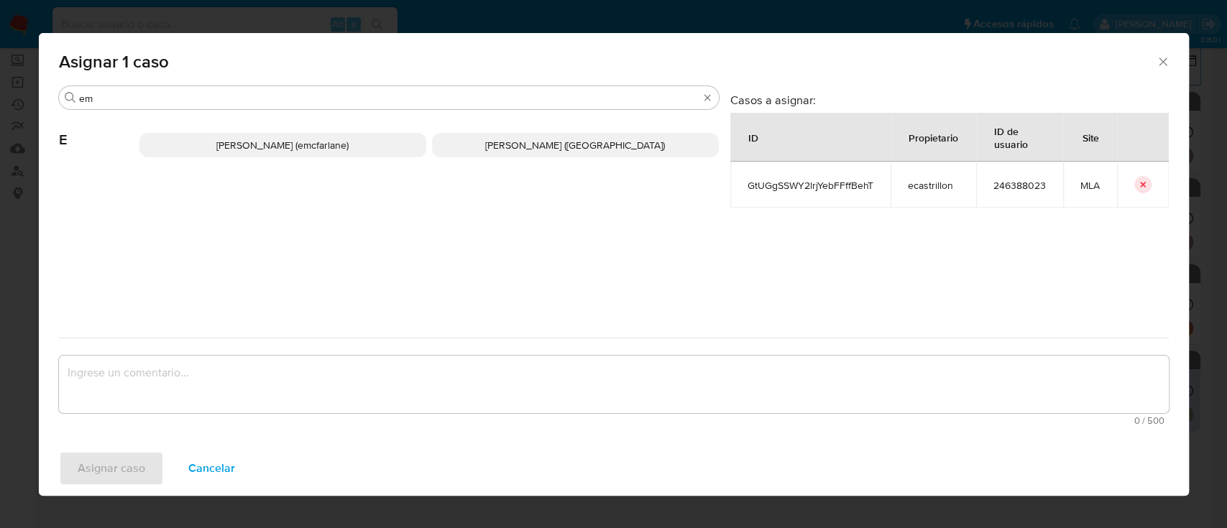
click at [357, 140] on p "Elaine Mc Farlane (emcfarlane)" at bounding box center [282, 145] width 287 height 24
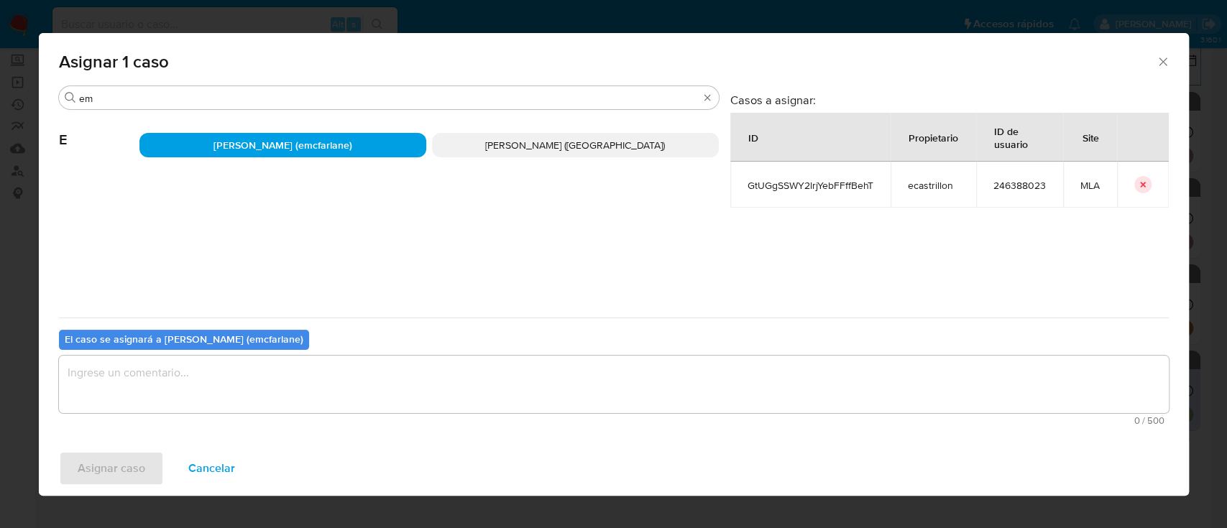
click at [262, 383] on textarea "assign-modal" at bounding box center [614, 385] width 1110 height 58
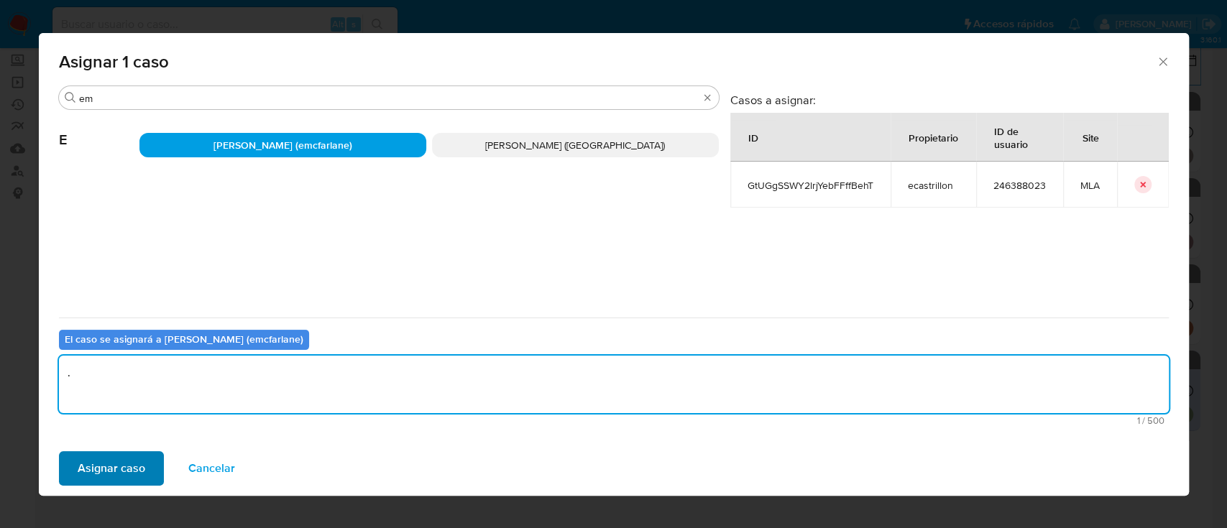
type textarea "."
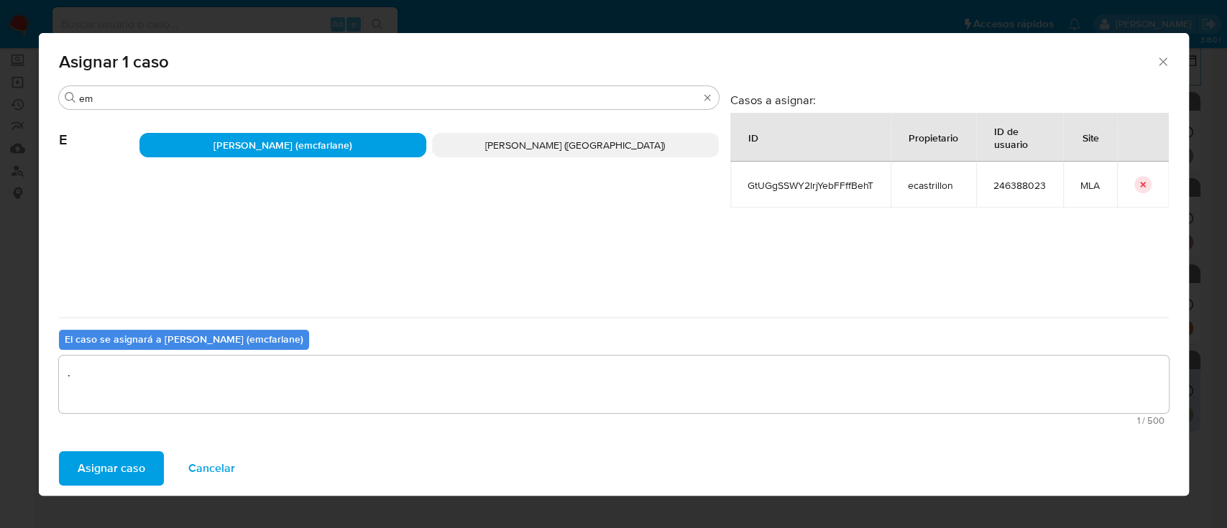
click at [115, 483] on span "Asignar caso" at bounding box center [112, 469] width 68 height 32
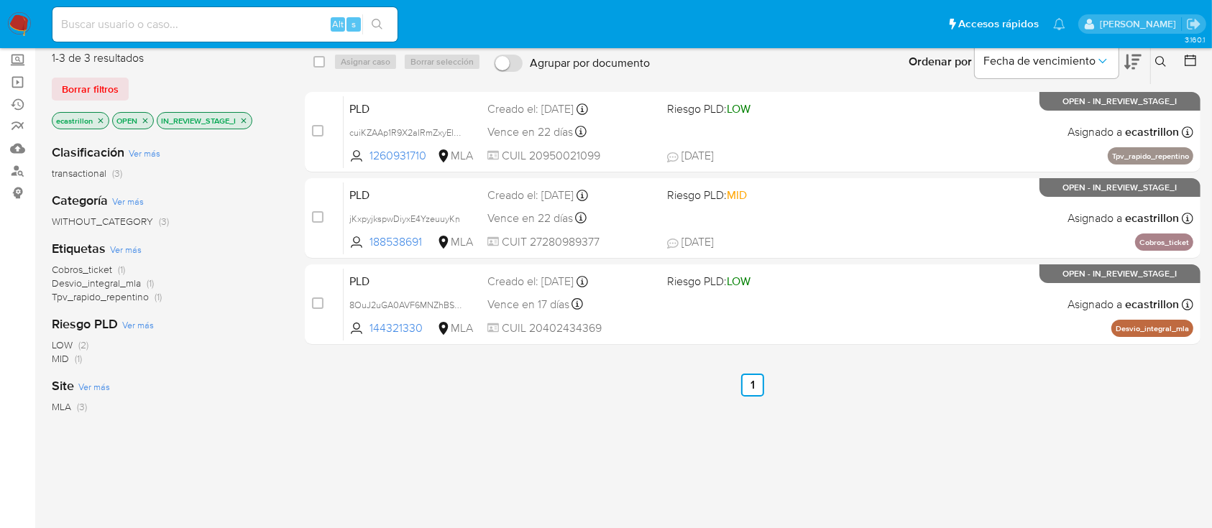
scroll to position [0, 0]
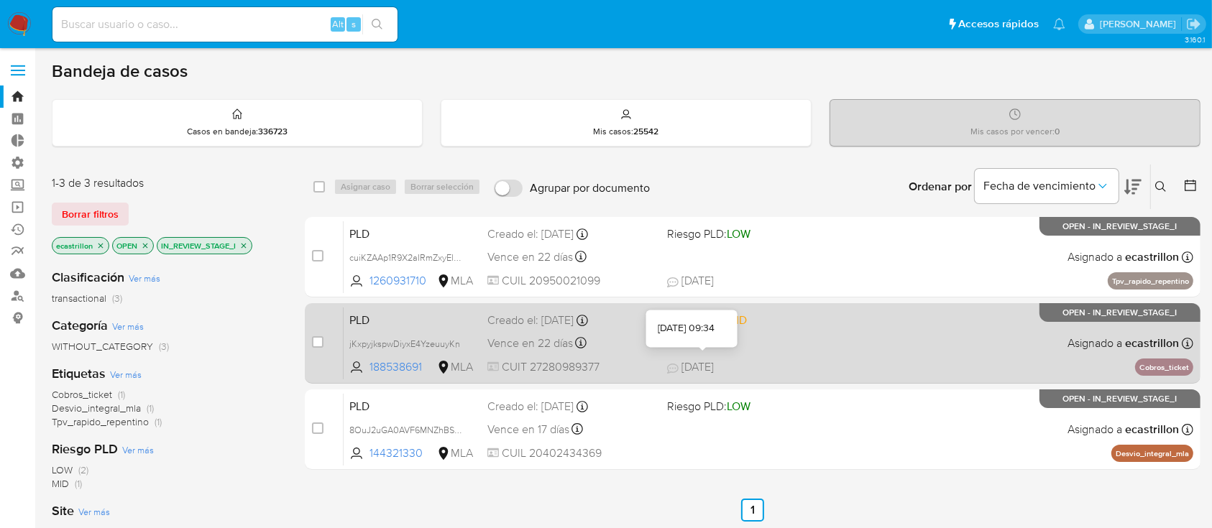
click at [714, 368] on span "17/09/2025" at bounding box center [690, 367] width 47 height 16
click at [318, 341] on input "checkbox" at bounding box center [318, 342] width 12 height 12
checkbox input "true"
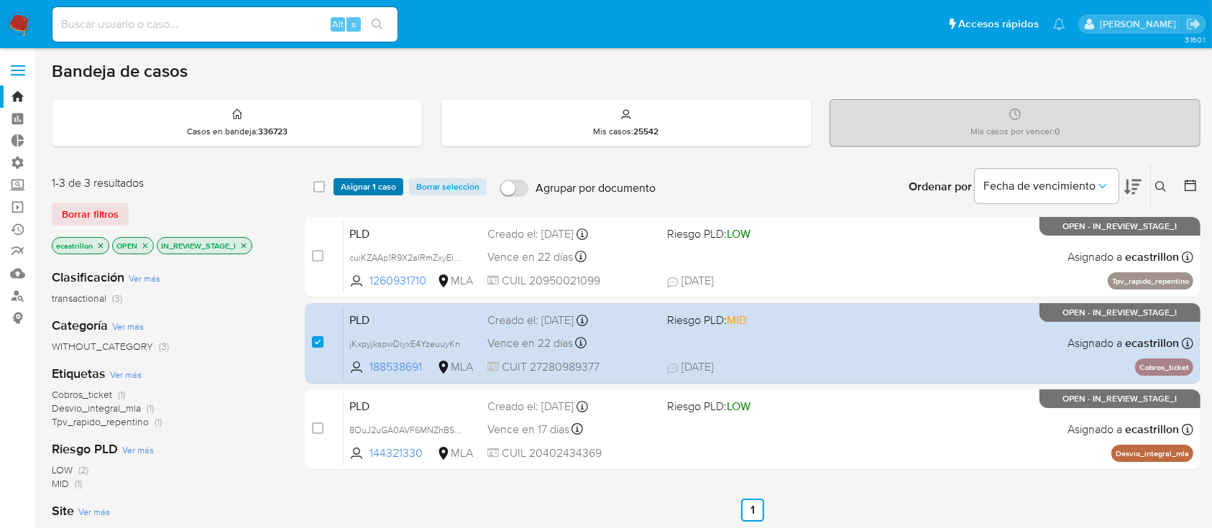
click at [381, 180] on span "Asignar 1 caso" at bounding box center [368, 187] width 55 height 14
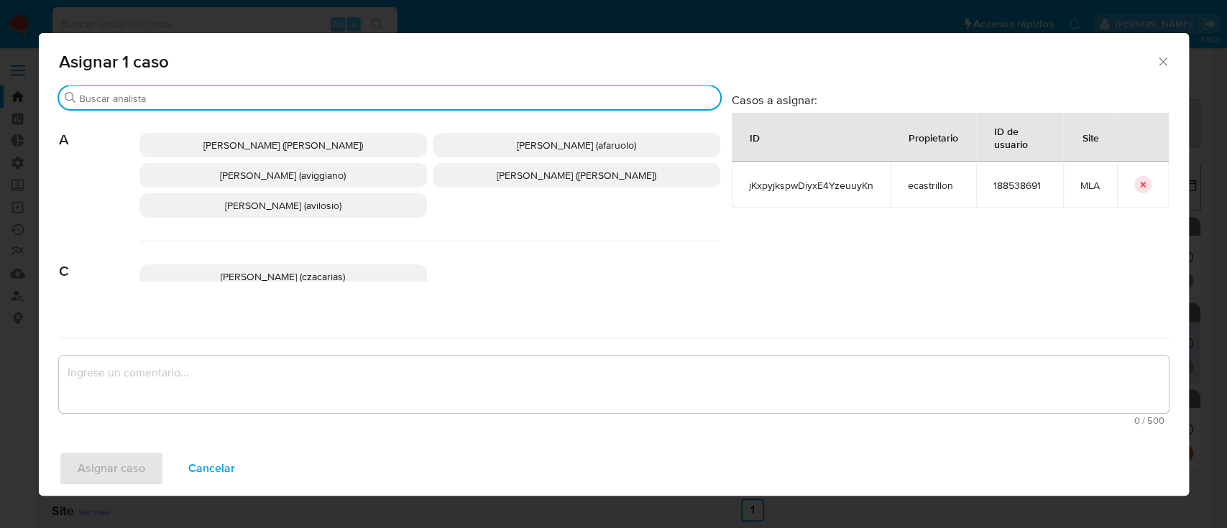
click at [412, 103] on input "Buscar" at bounding box center [396, 98] width 635 height 13
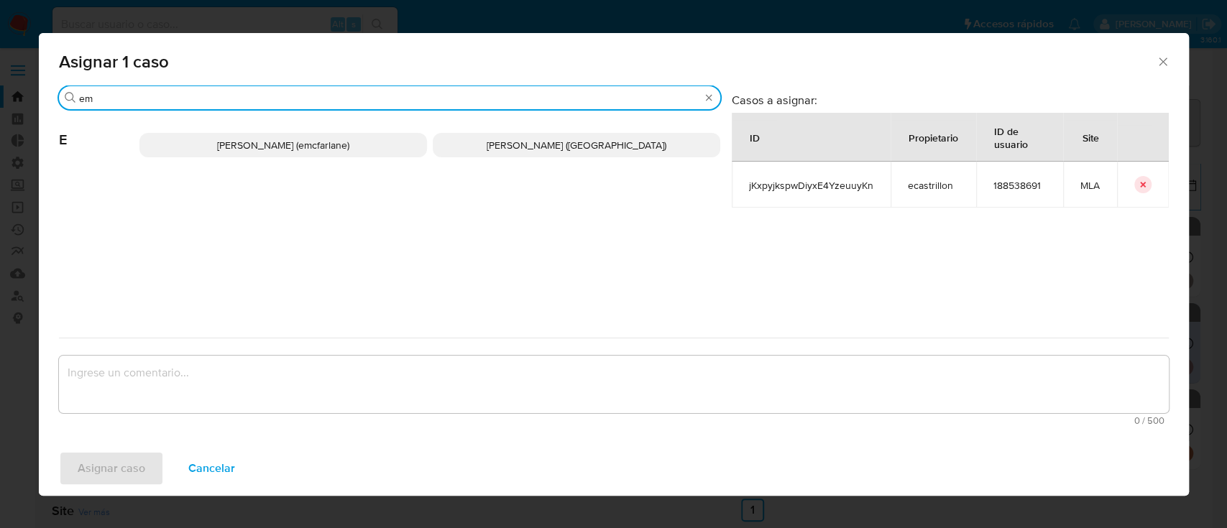
type input "em"
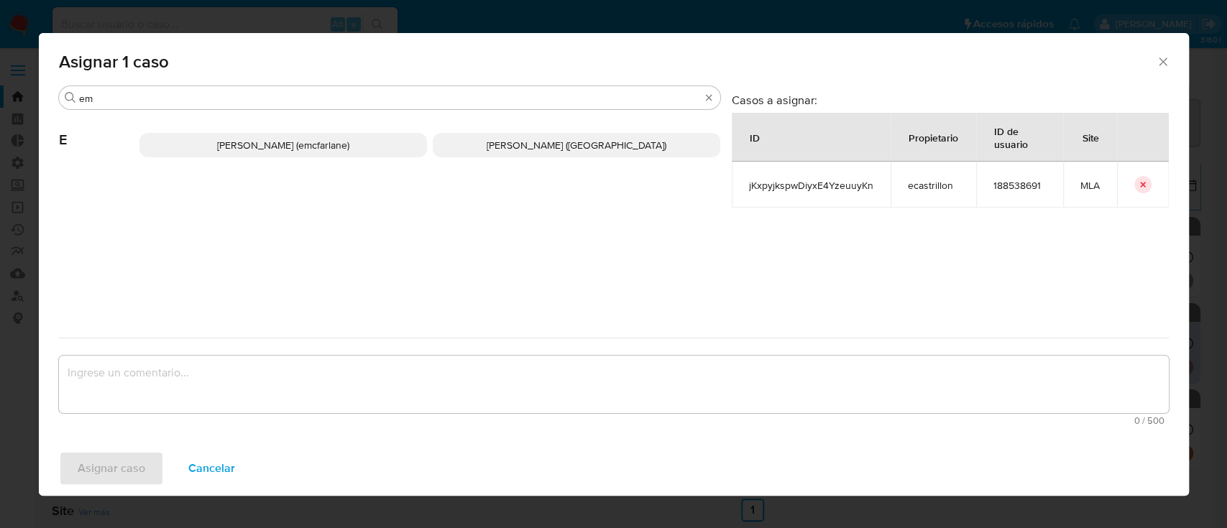
click at [403, 144] on p "Elaine Mc Farlane (emcfarlane)" at bounding box center [283, 145] width 288 height 24
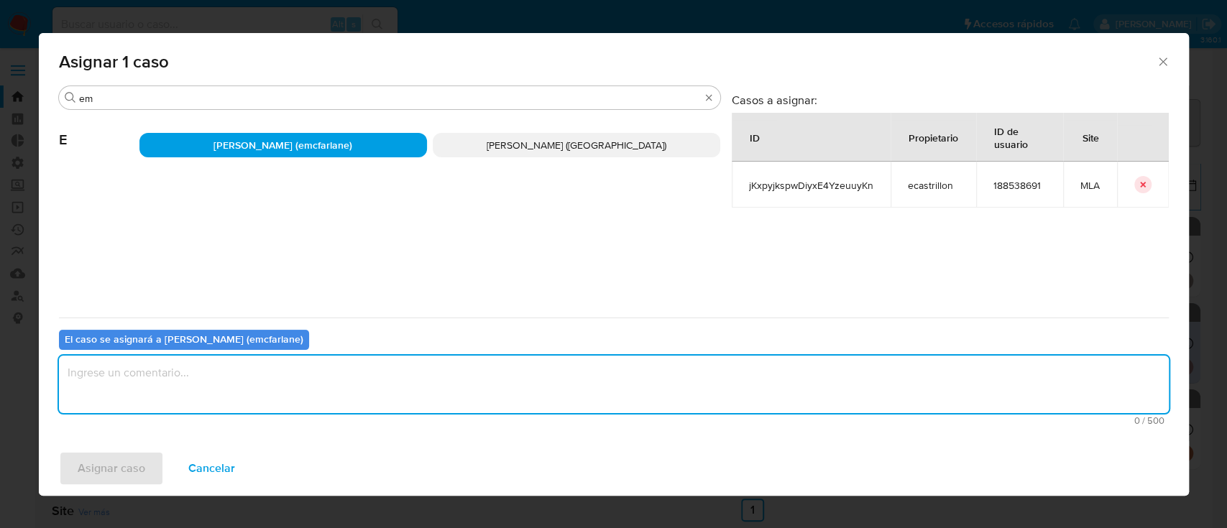
click at [289, 364] on textarea "assign-modal" at bounding box center [614, 385] width 1110 height 58
type textarea "."
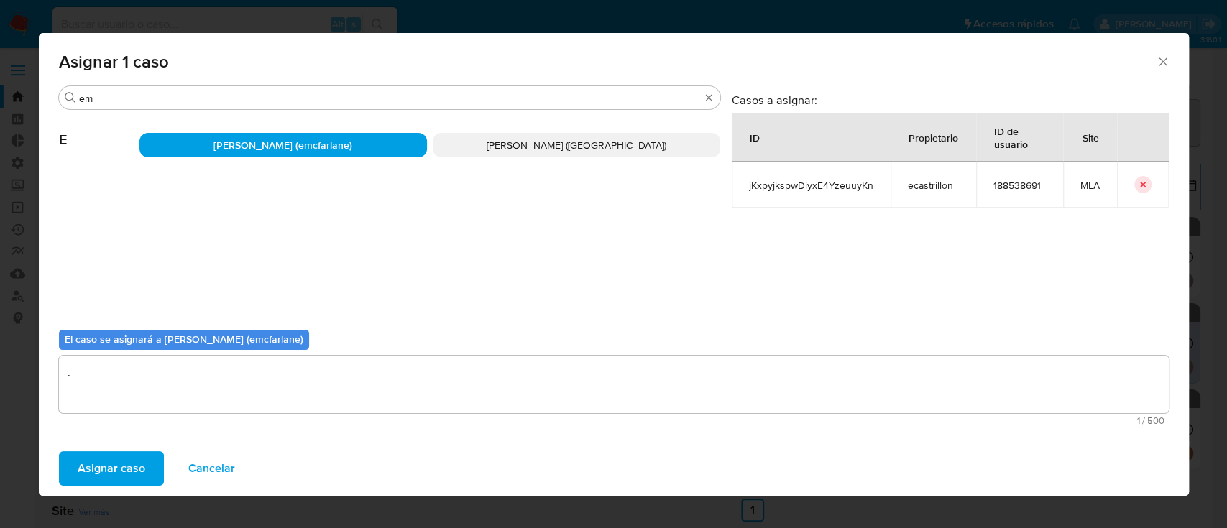
click at [144, 485] on button "Asignar caso" at bounding box center [111, 468] width 105 height 35
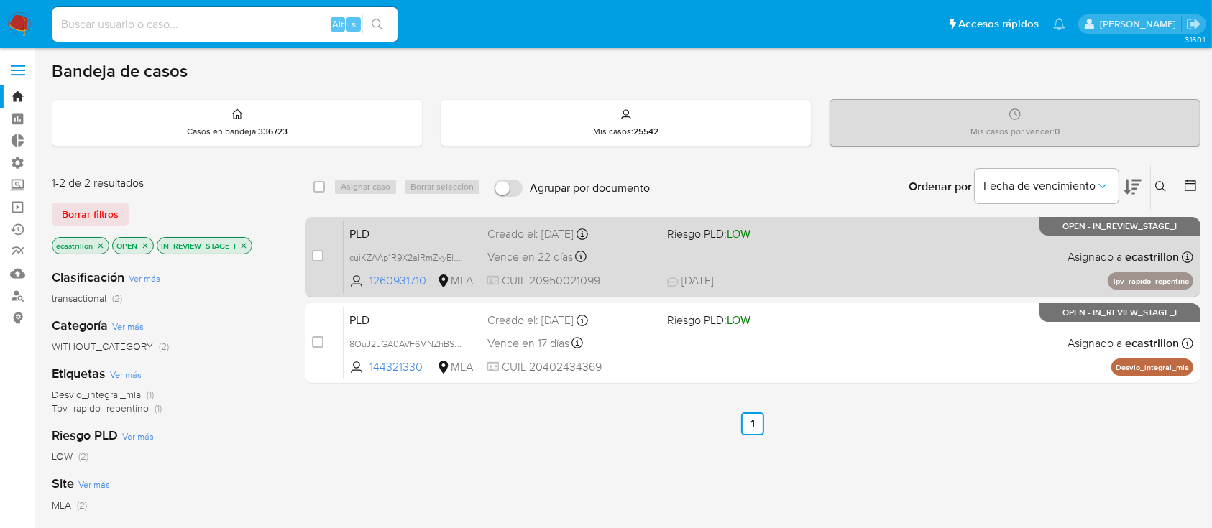
click at [807, 273] on span "18/09/2025 18/09/2025 13:24" at bounding box center [840, 281] width 347 height 16
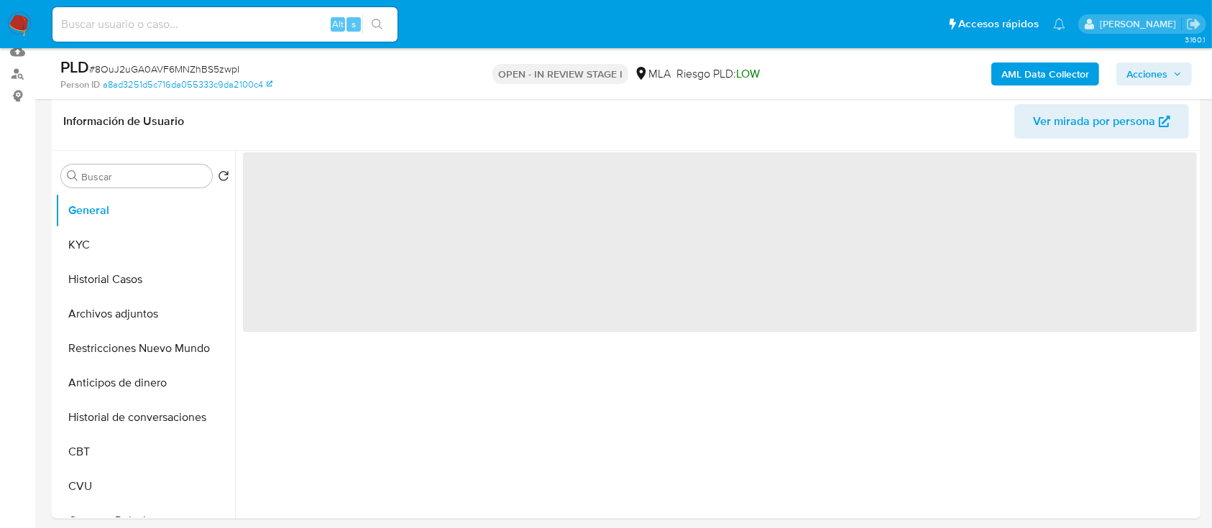
select select "10"
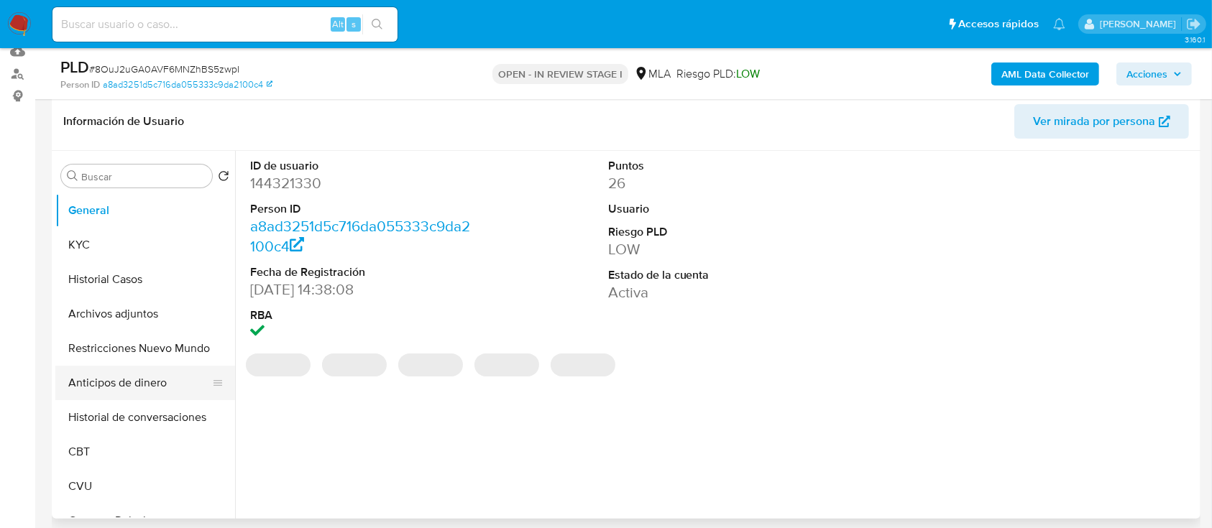
scroll to position [224, 0]
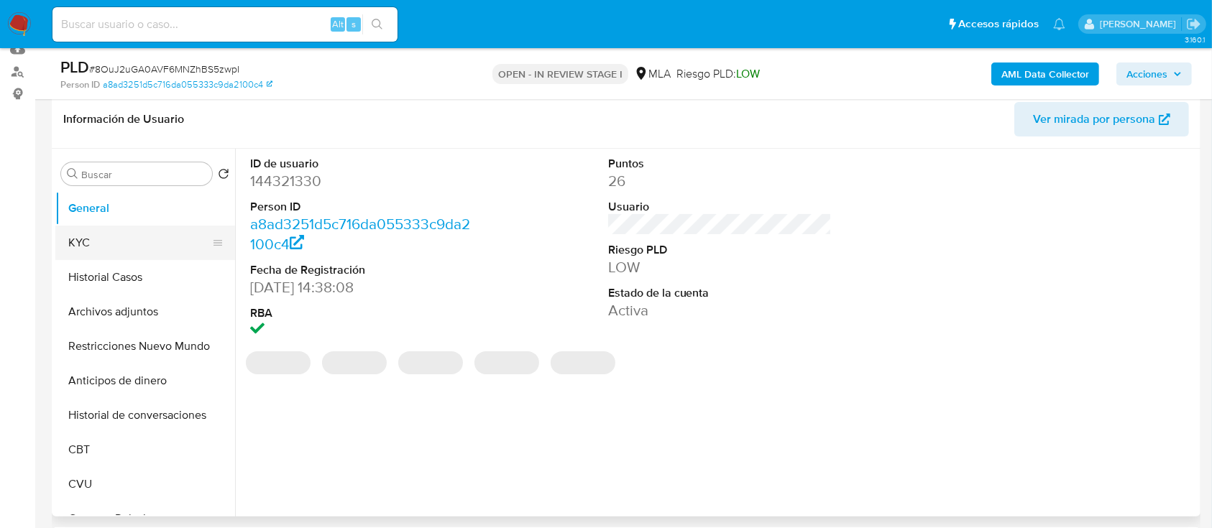
click at [115, 256] on button "KYC" at bounding box center [139, 243] width 168 height 35
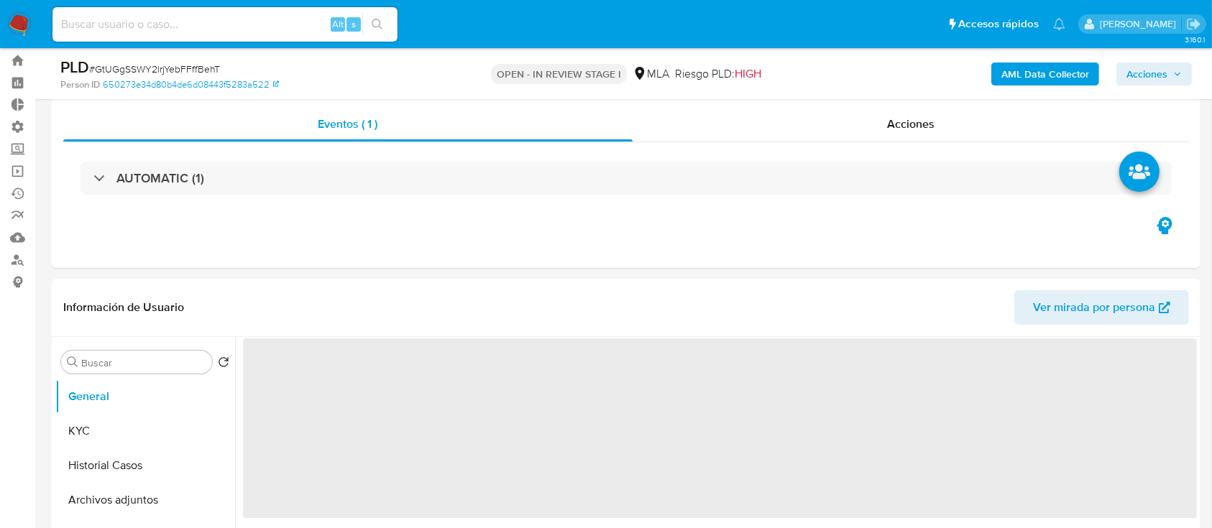
select select "10"
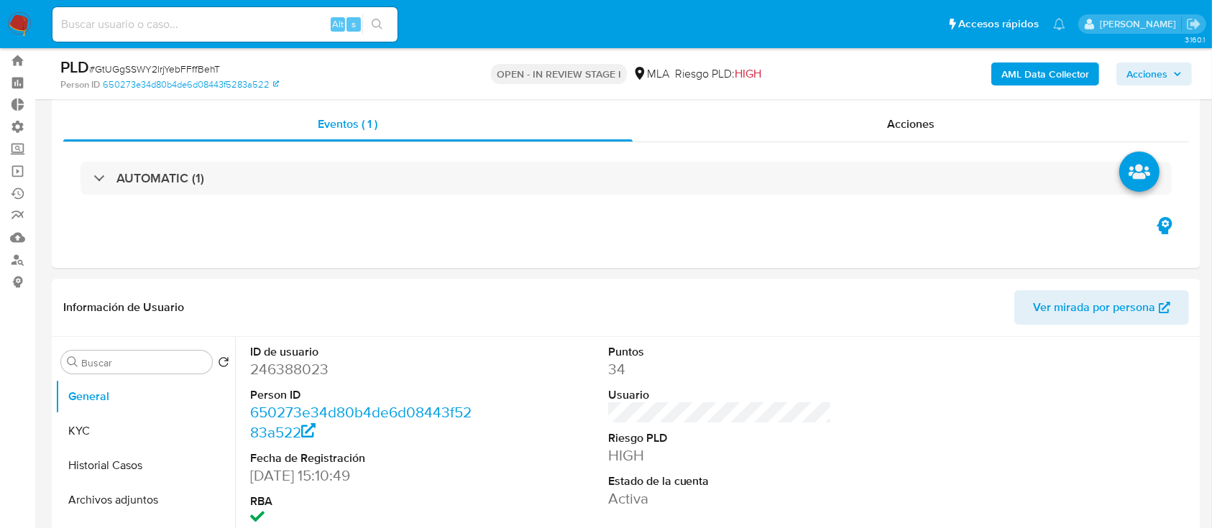
scroll to position [113, 0]
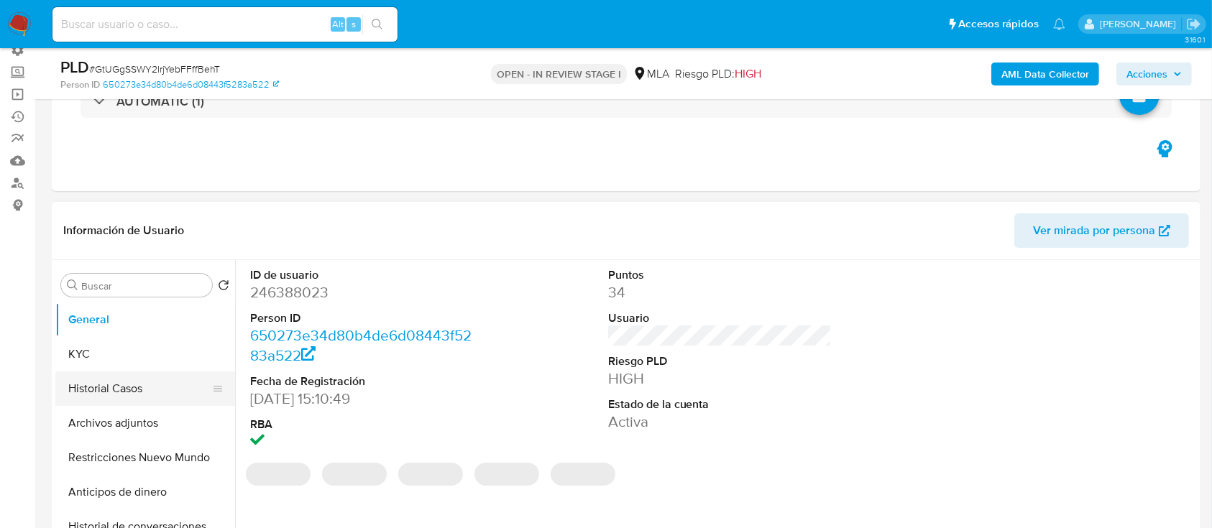
click at [98, 394] on button "Historial Casos" at bounding box center [139, 389] width 168 height 35
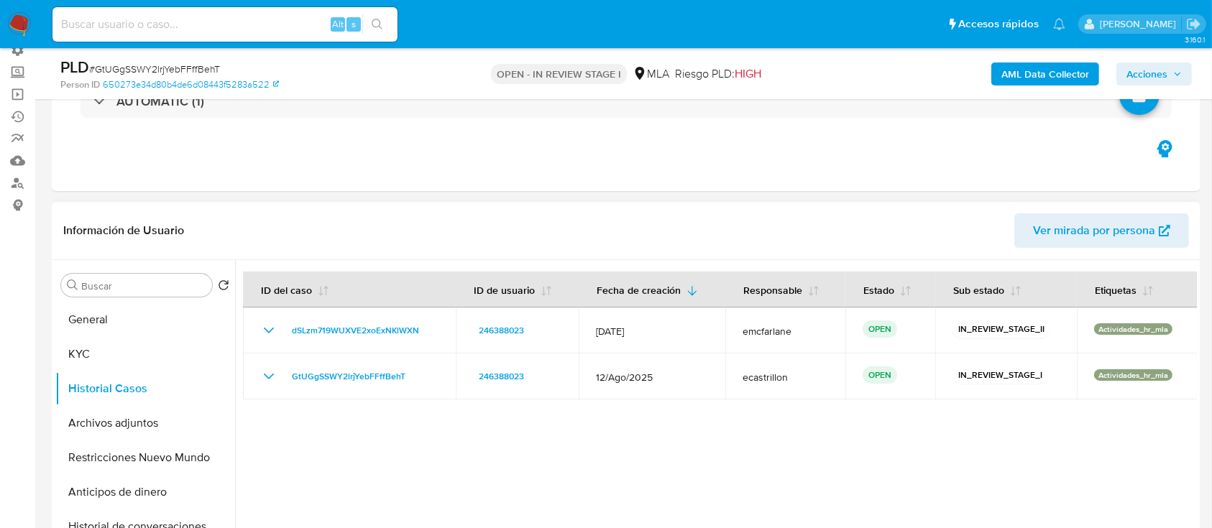
scroll to position [0, 0]
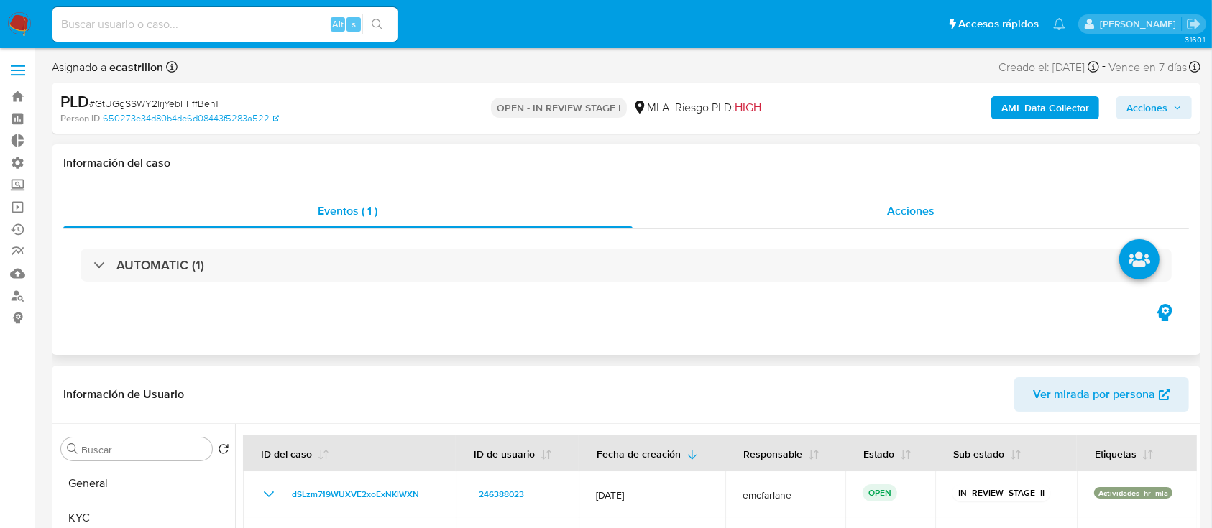
click at [820, 217] on div "Acciones" at bounding box center [911, 211] width 557 height 35
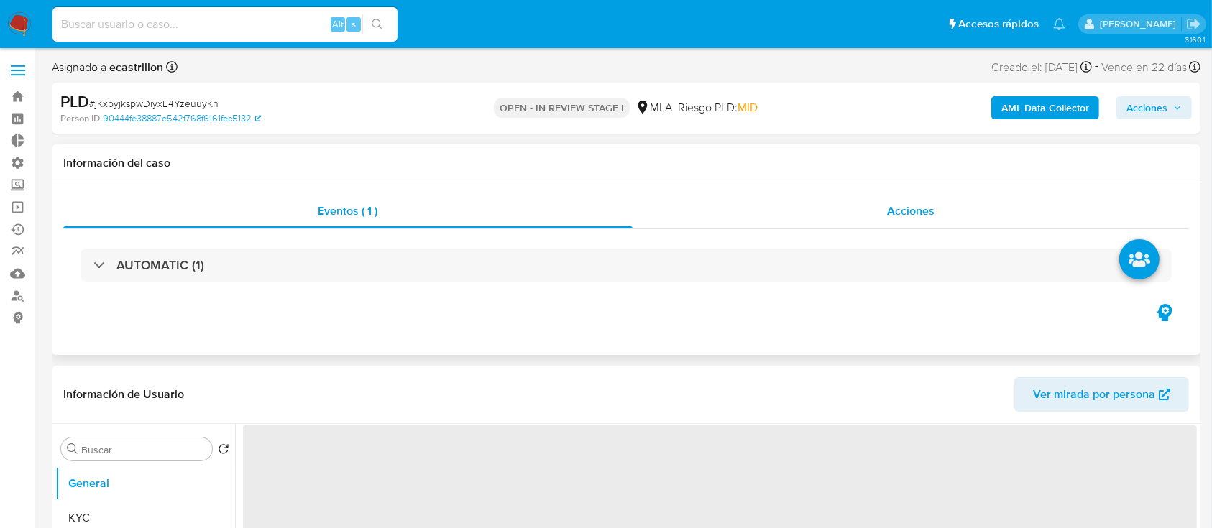
click at [860, 204] on div "Acciones" at bounding box center [911, 211] width 557 height 35
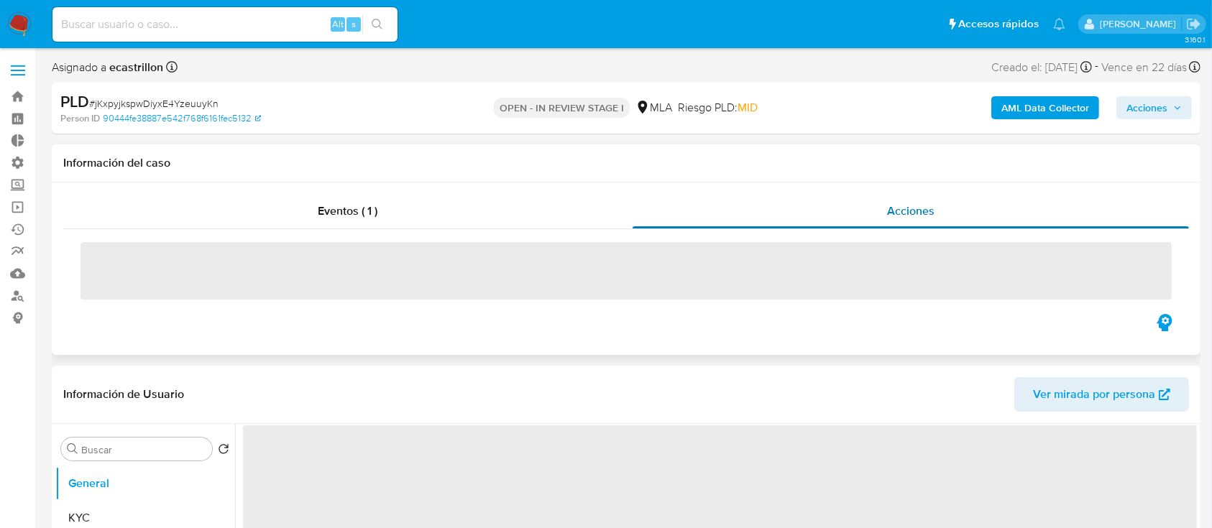
select select "10"
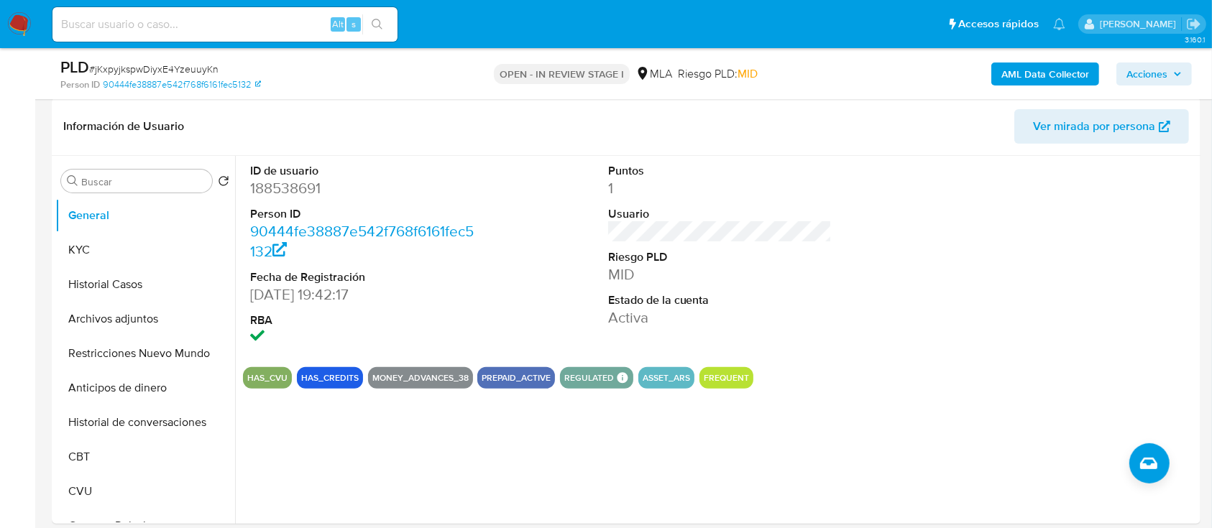
scroll to position [323, 0]
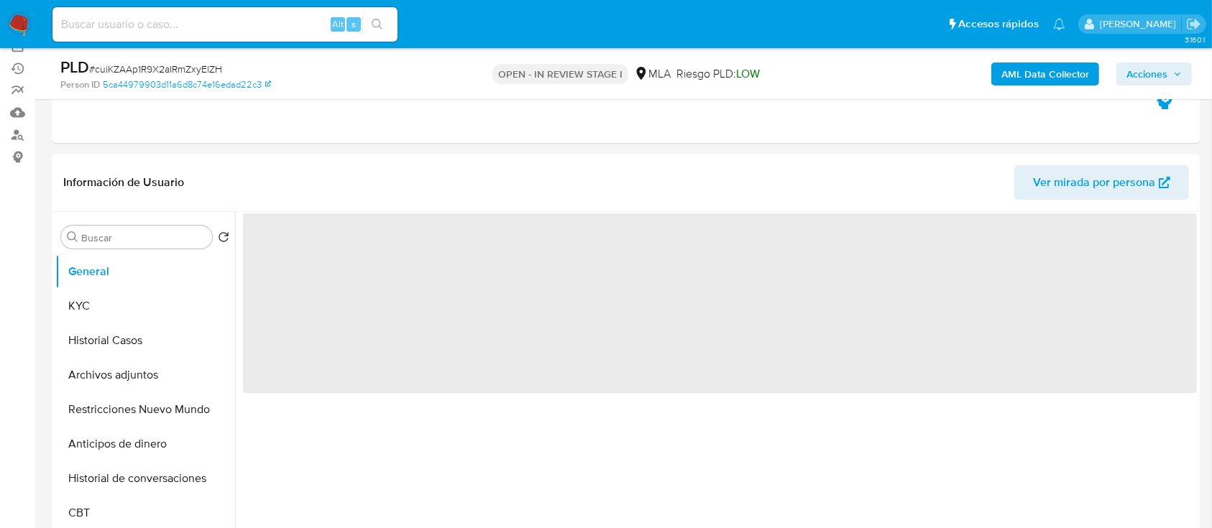
scroll to position [191, 0]
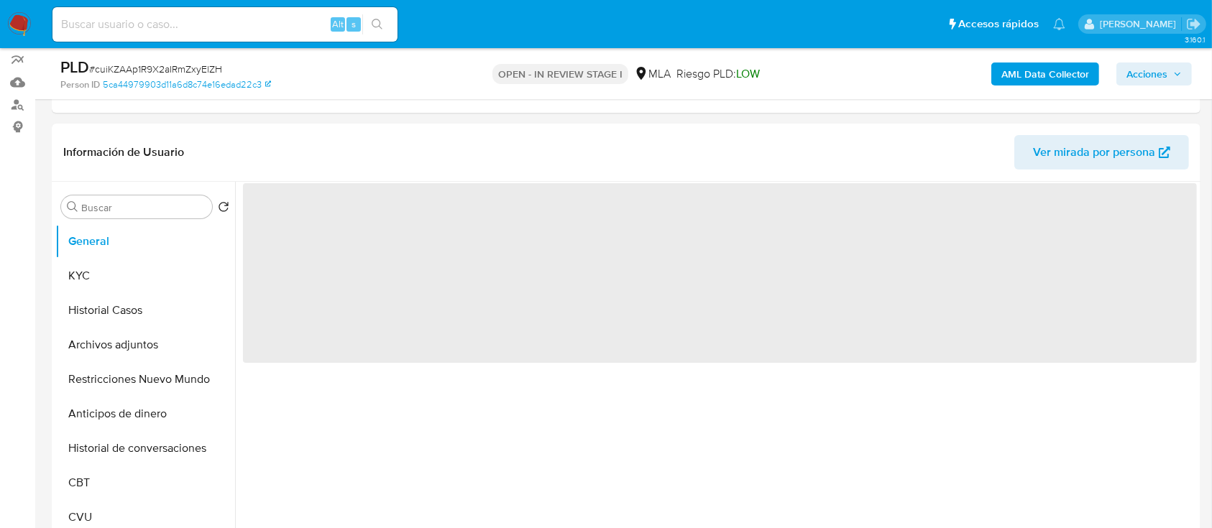
select select "10"
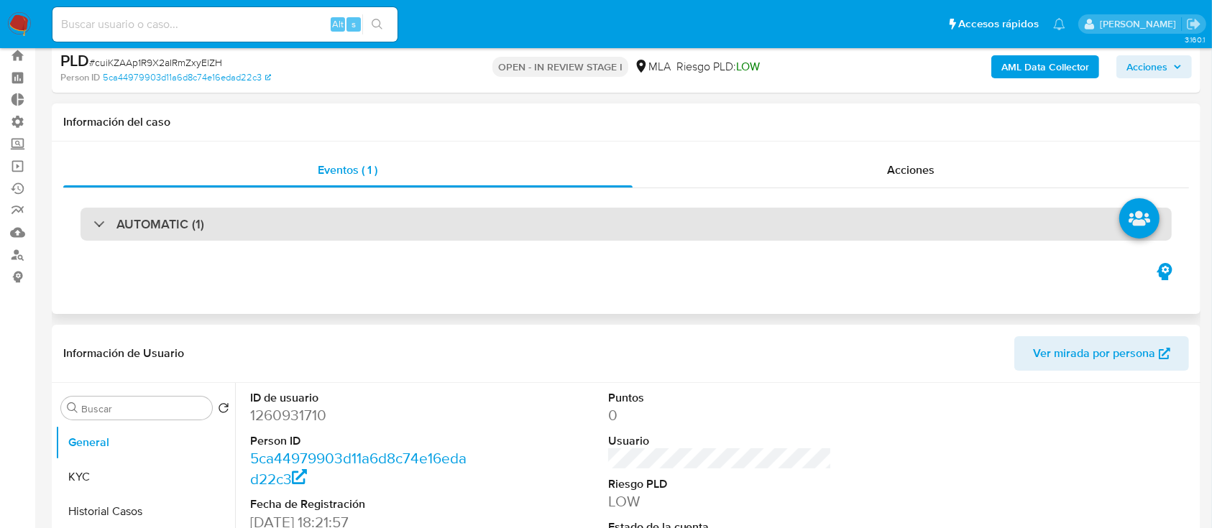
scroll to position [0, 0]
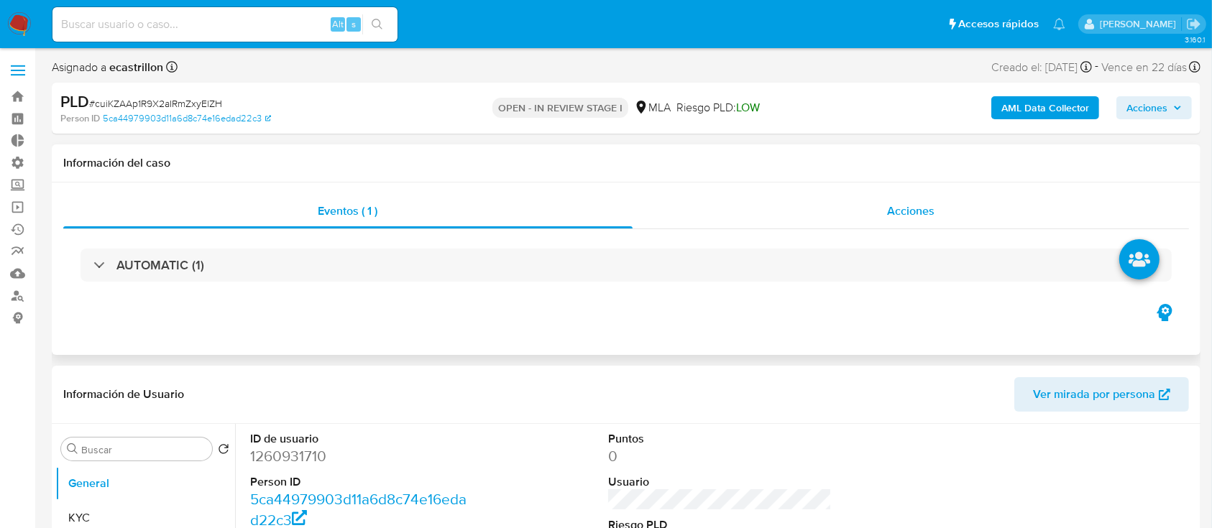
click at [789, 210] on div "Acciones" at bounding box center [911, 211] width 557 height 35
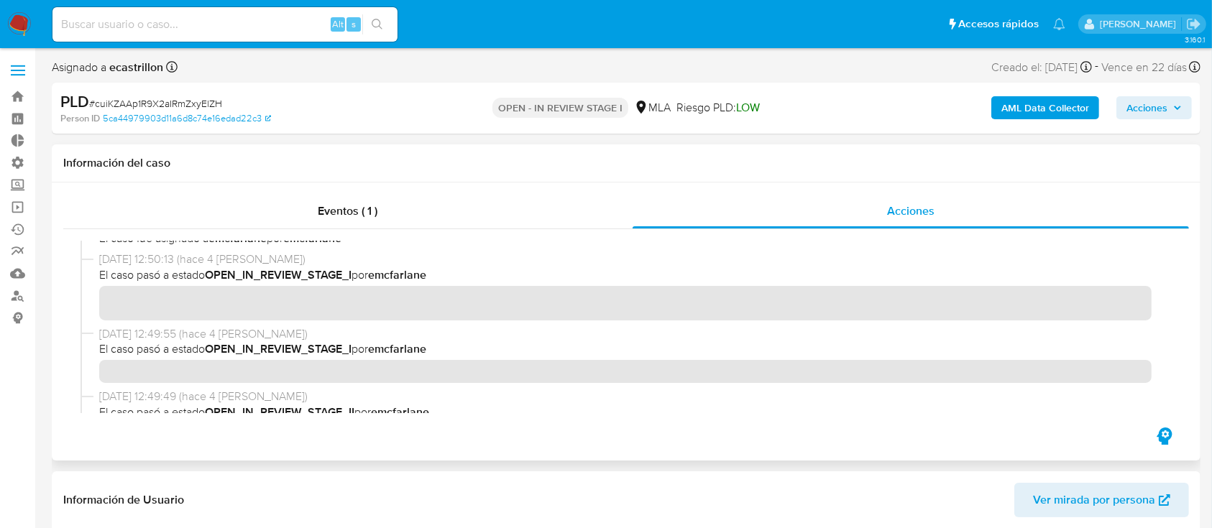
scroll to position [575, 0]
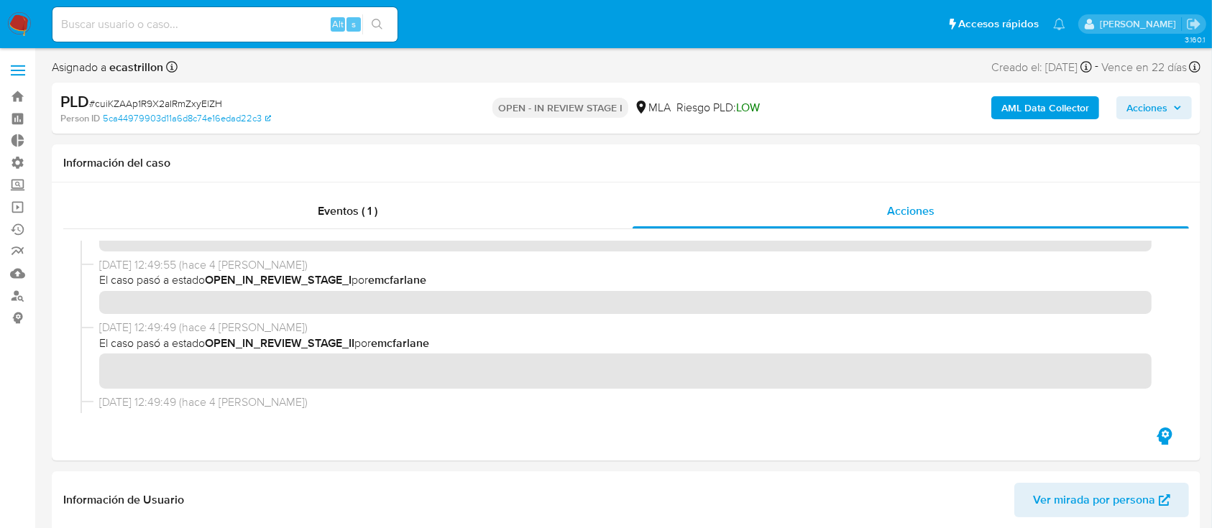
click at [160, 101] on span "# cuiKZAAp1R9X2aIRmZxyElZH" at bounding box center [155, 103] width 133 height 14
copy span "cuiKZAAp1R9X2aIRmZxyElZH"
click at [12, 96] on link "Bandeja" at bounding box center [85, 97] width 171 height 22
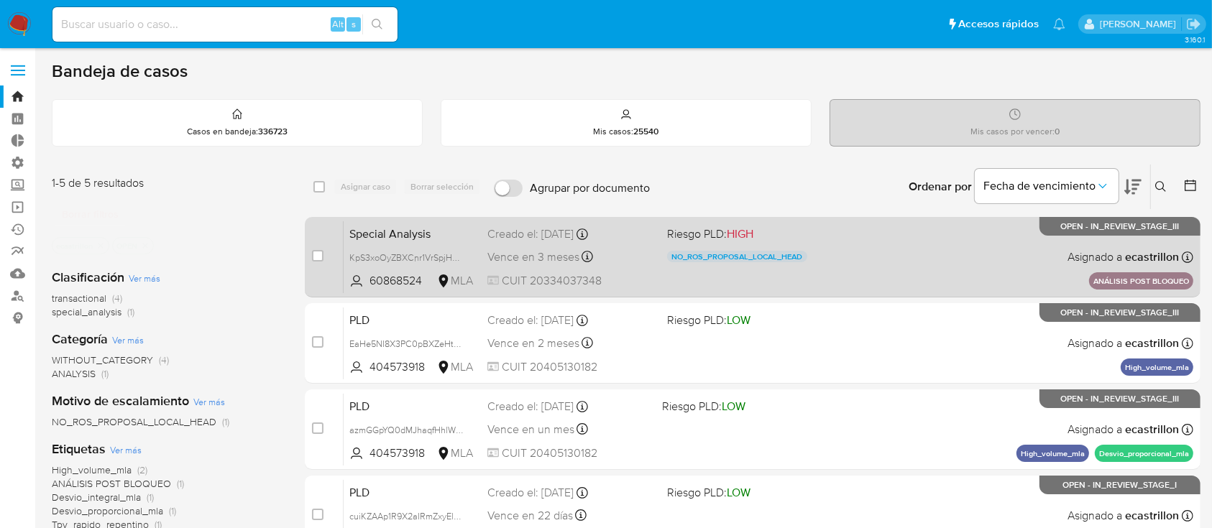
scroll to position [75, 0]
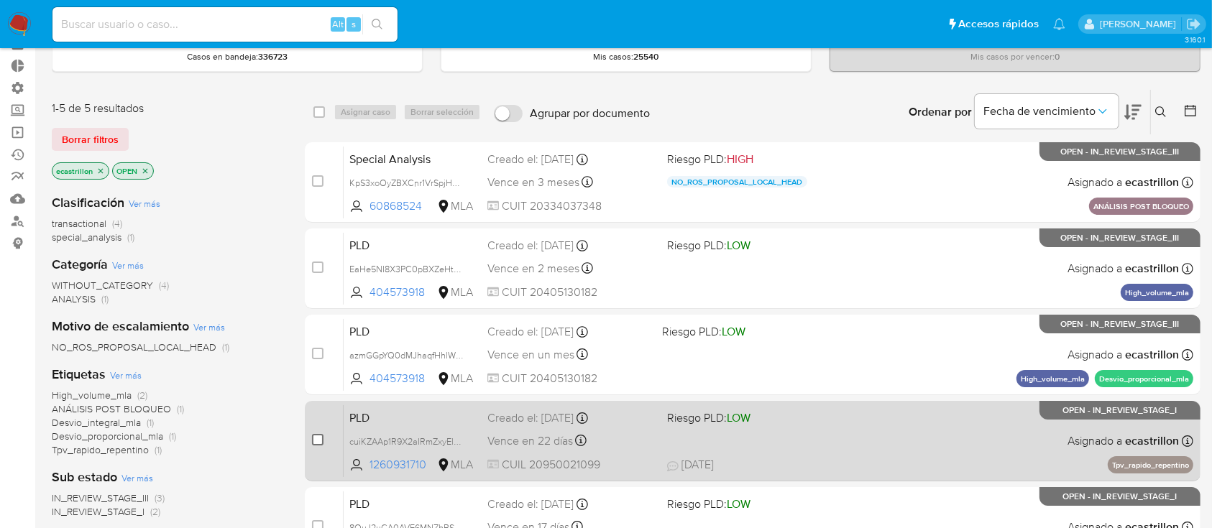
click at [316, 437] on input "checkbox" at bounding box center [318, 440] width 12 height 12
checkbox input "true"
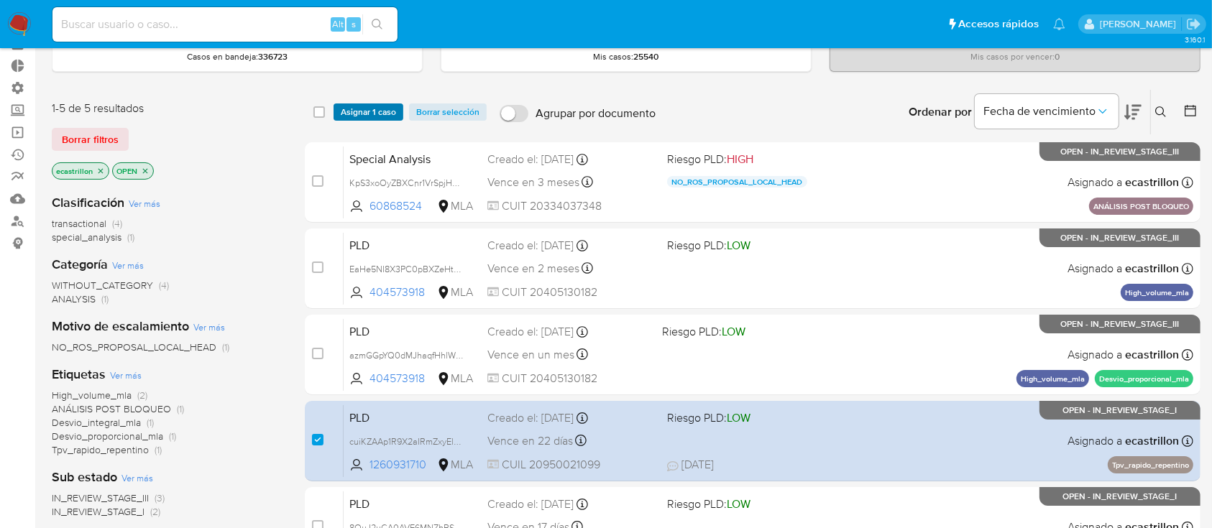
click at [370, 106] on span "Asignar 1 caso" at bounding box center [368, 112] width 55 height 14
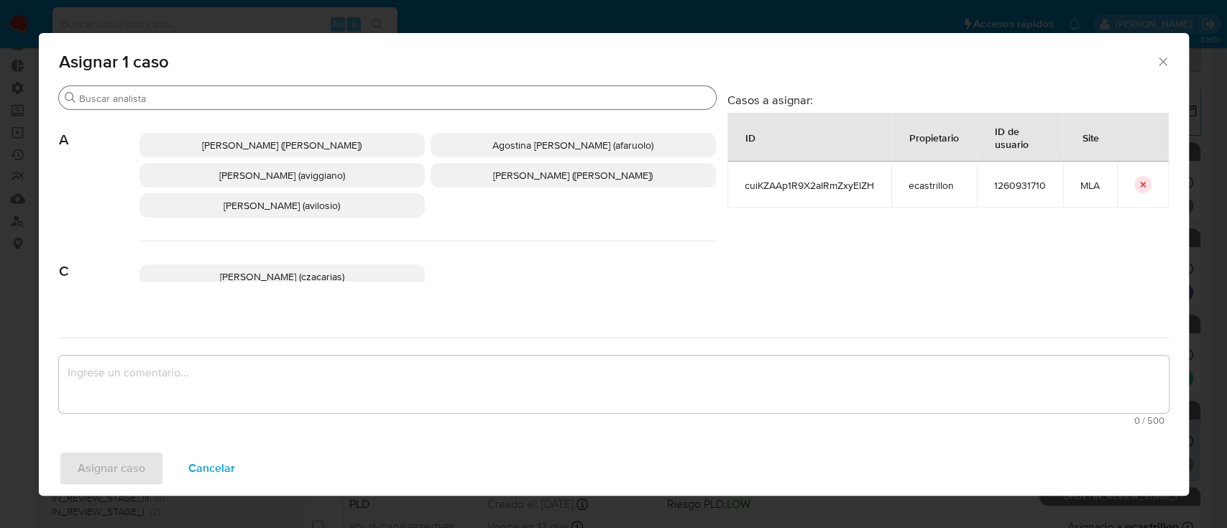
click at [331, 100] on input "Buscar" at bounding box center [394, 98] width 631 height 13
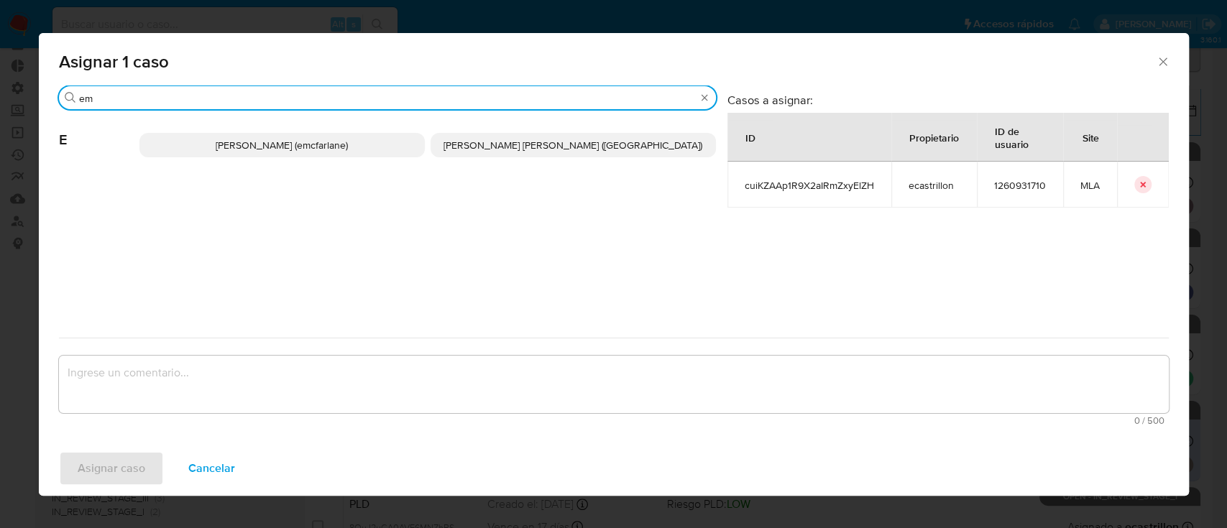
type input "em"
click at [331, 139] on span "[PERSON_NAME] (emcfarlane)" at bounding box center [282, 145] width 132 height 14
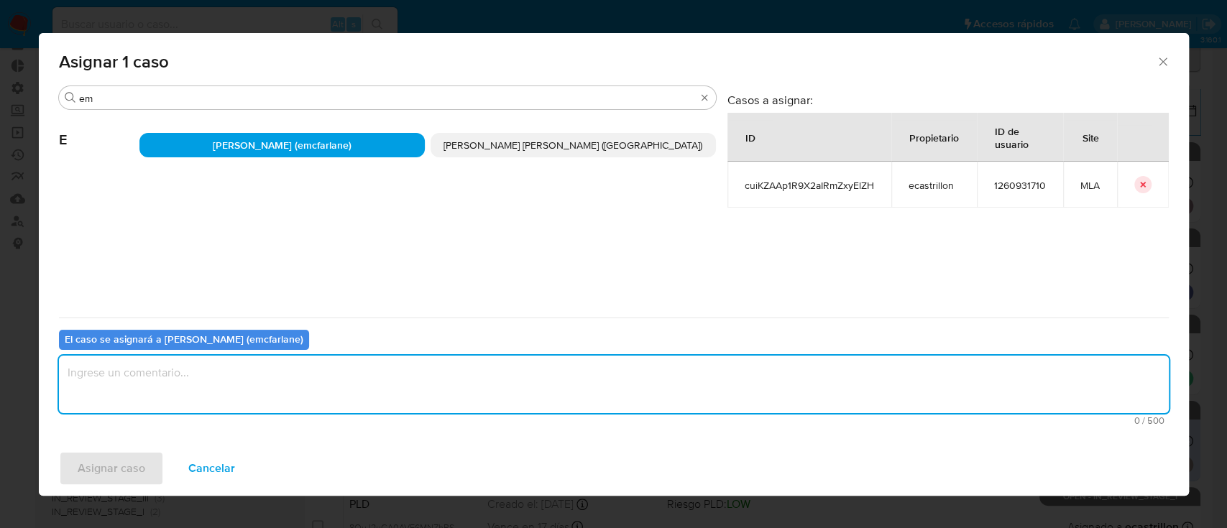
click at [201, 408] on textarea "assign-modal" at bounding box center [614, 385] width 1110 height 58
type textarea "."
click at [108, 469] on span "Asignar caso" at bounding box center [112, 469] width 68 height 32
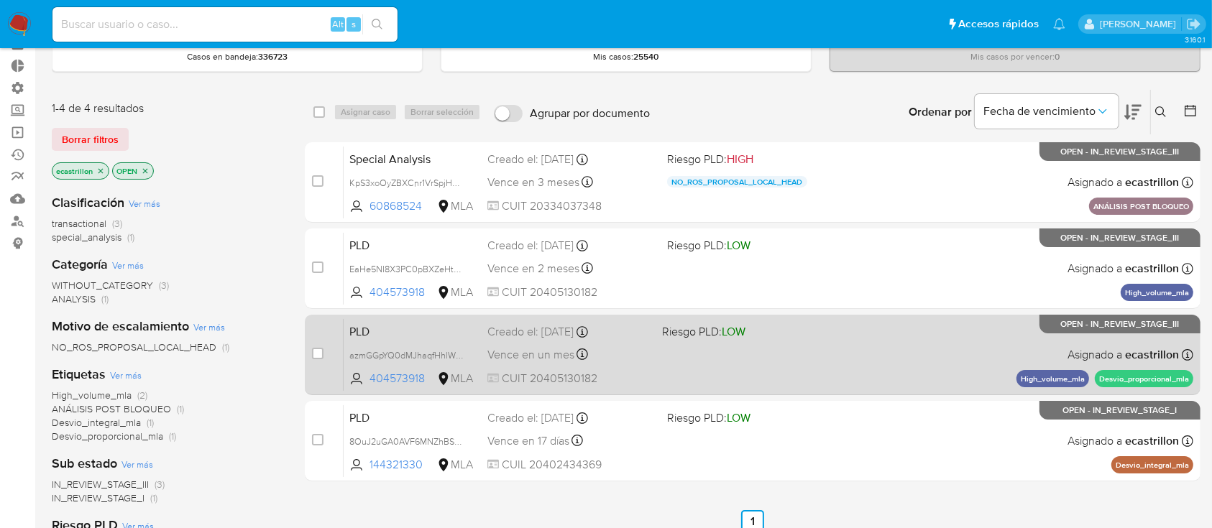
click at [822, 345] on div "PLD azmGGpYQ0dMJhaqfHhlWvYQn 404573918 MLA Riesgo PLD: LOW Creado el: 12/08/202…" at bounding box center [769, 354] width 850 height 73
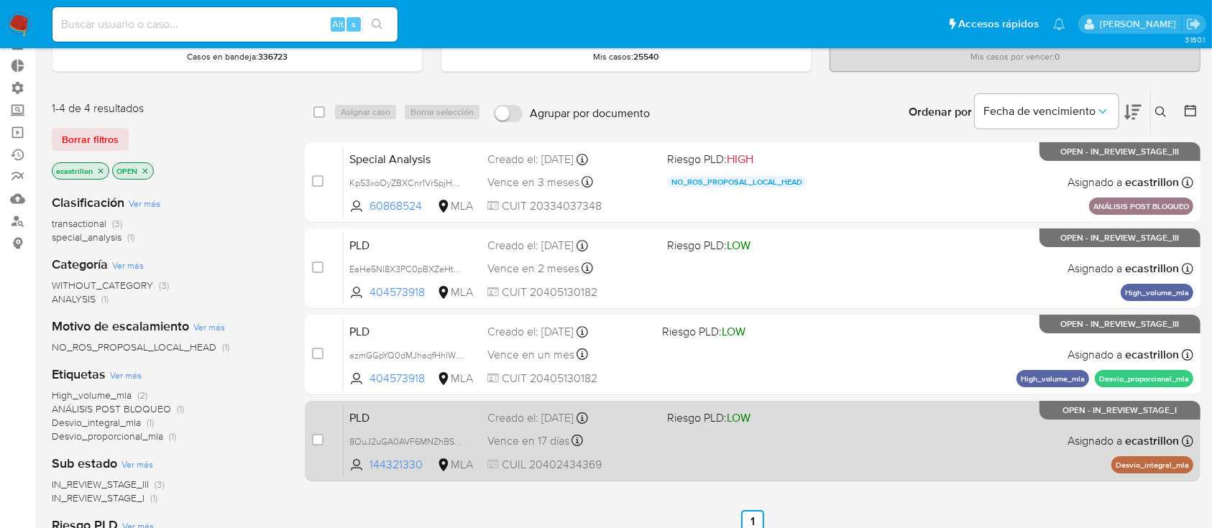
click at [662, 423] on div "PLD 8OuJ2uGA0AVF6MNZhBS5zwpI 144321330 MLA Riesgo PLD: LOW Creado el: 12/07/202…" at bounding box center [769, 441] width 850 height 73
click at [669, 451] on div "PLD 8OuJ2uGA0AVF6MNZhBS5zwpI 144321330 MLA Riesgo PLD: LOW Creado el: 12/07/202…" at bounding box center [769, 441] width 850 height 73
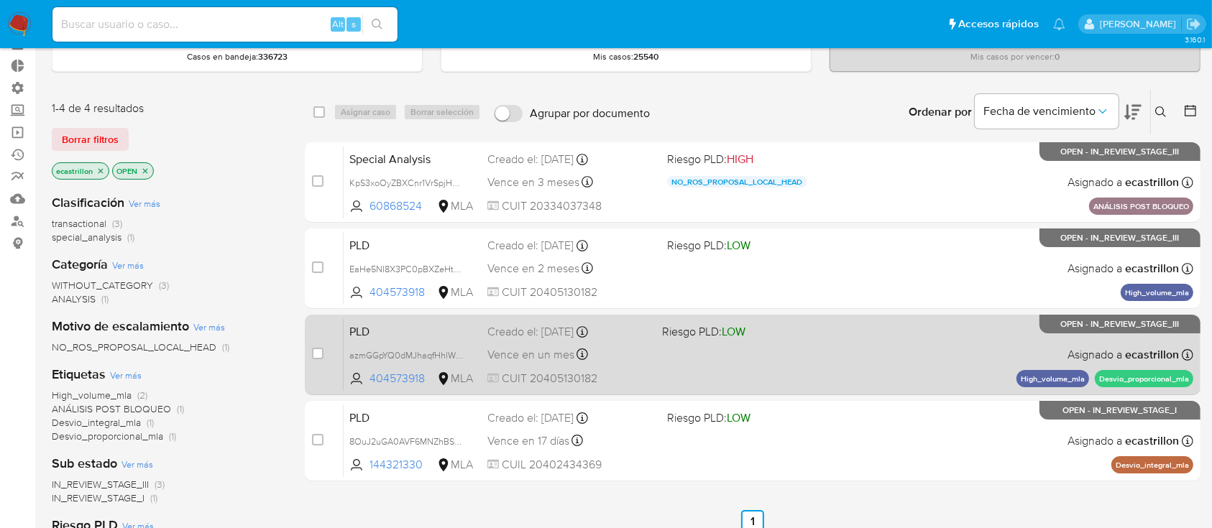
click at [741, 339] on div "PLD azmGGpYQ0dMJhaqfHhlWvYQn 404573918 MLA Riesgo PLD: LOW Creado el: 12/08/202…" at bounding box center [769, 354] width 850 height 73
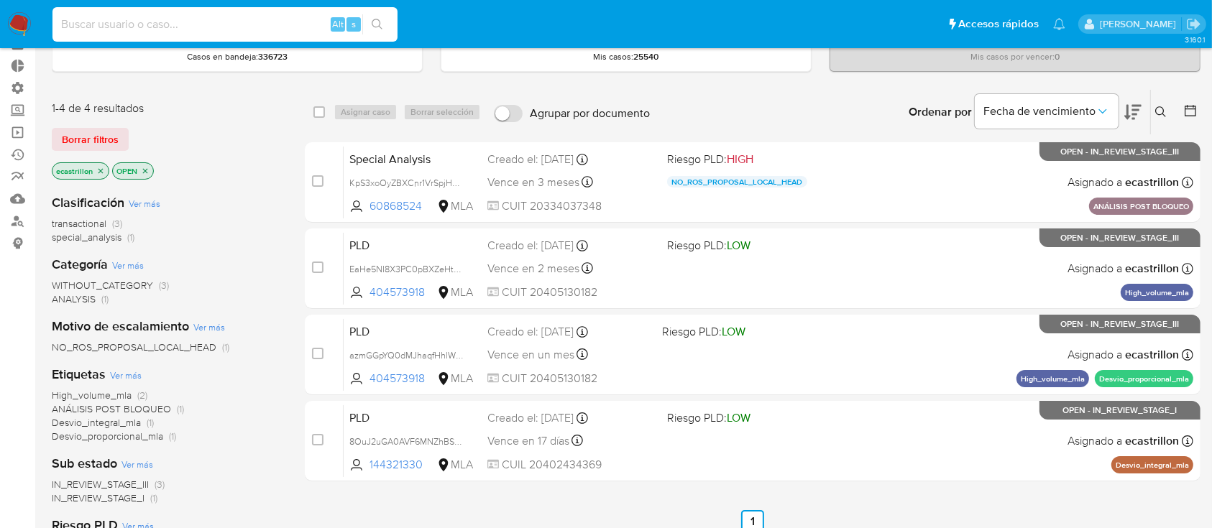
click at [267, 29] on input at bounding box center [224, 24] width 345 height 19
paste input "cuiKZAAp1R9X2aIRmZxyElZH"
click at [219, 24] on input "cuiKZAAp1R9X2aIRmZxyElZH" at bounding box center [224, 24] width 345 height 19
click at [220, 23] on input "cuiKZAAp1R9X2aIRmZxyElZH" at bounding box center [224, 24] width 345 height 19
paste input "PNj7pKhdeu9Op7Qs4UywuY95"
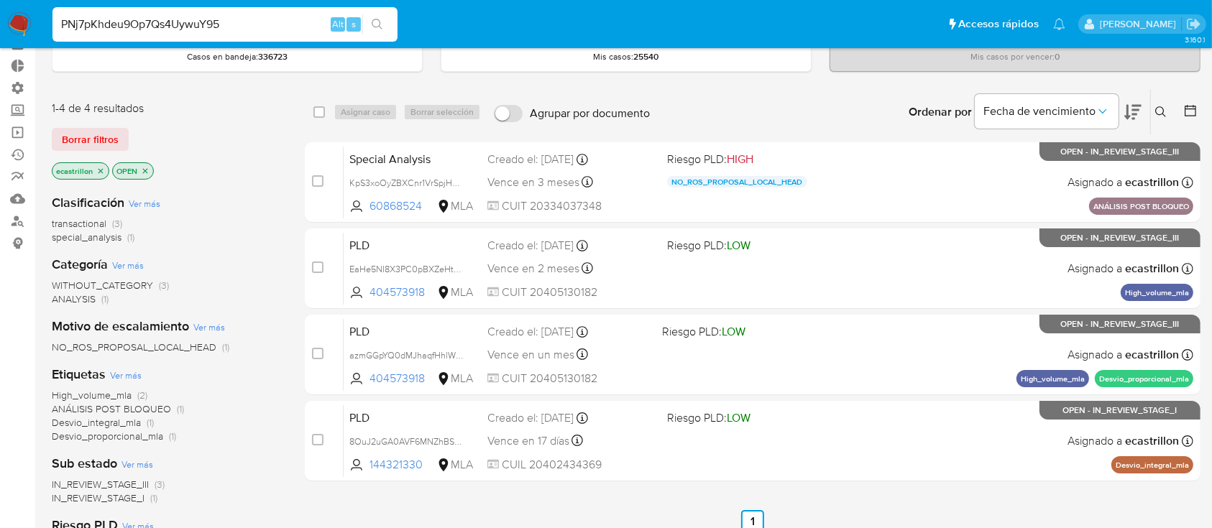
type input "PNj7pKhdeu9Op7Qs4UywuY95"
click at [390, 26] on button "search-icon" at bounding box center [376, 24] width 29 height 20
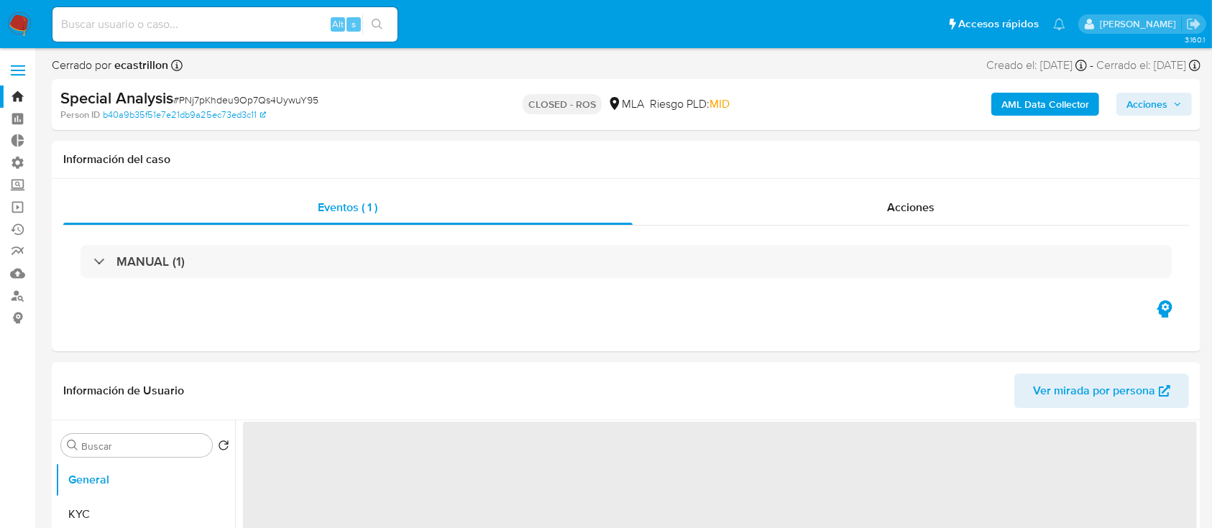
select select "10"
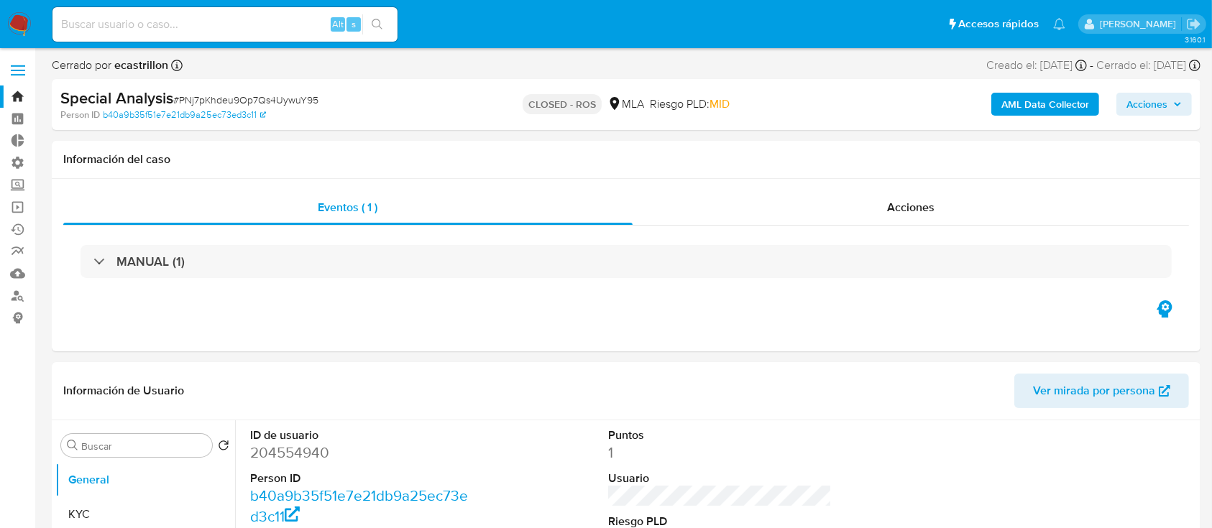
click at [17, 92] on link "Bandeja" at bounding box center [85, 97] width 171 height 22
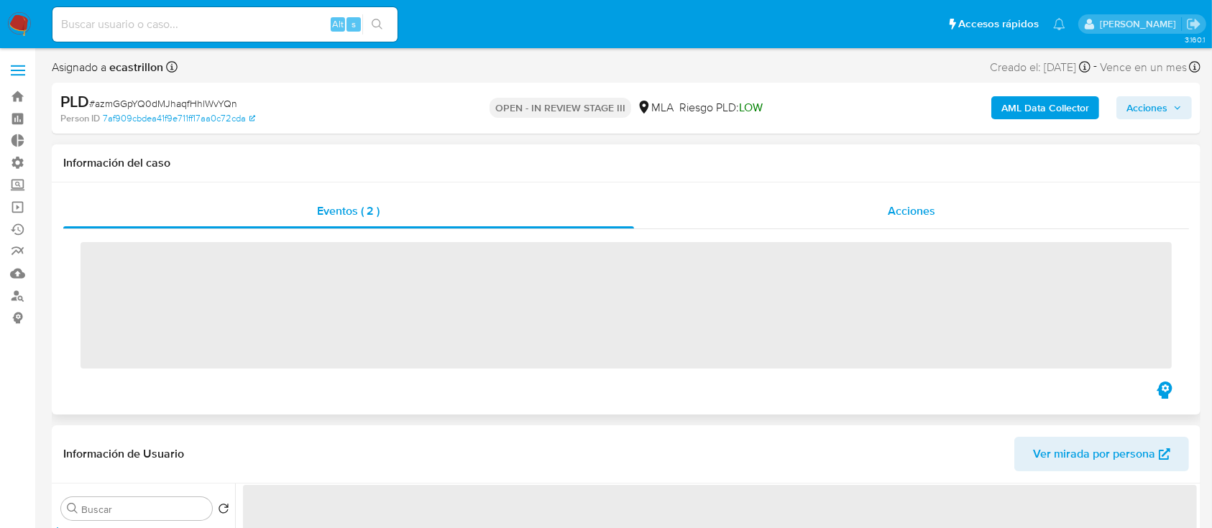
click at [904, 201] on div "Acciones" at bounding box center [912, 211] width 556 height 35
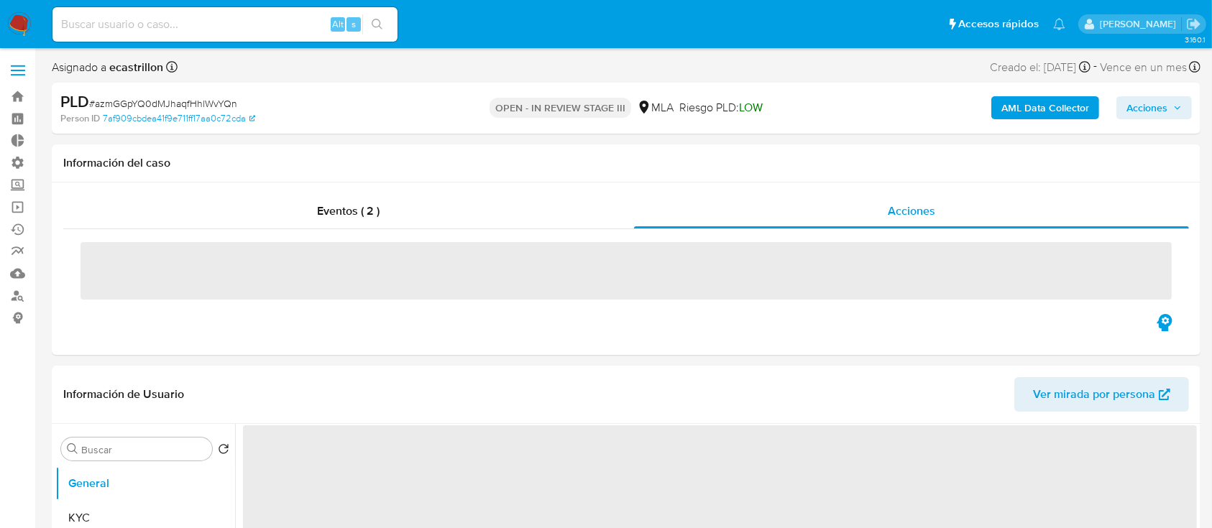
select select "10"
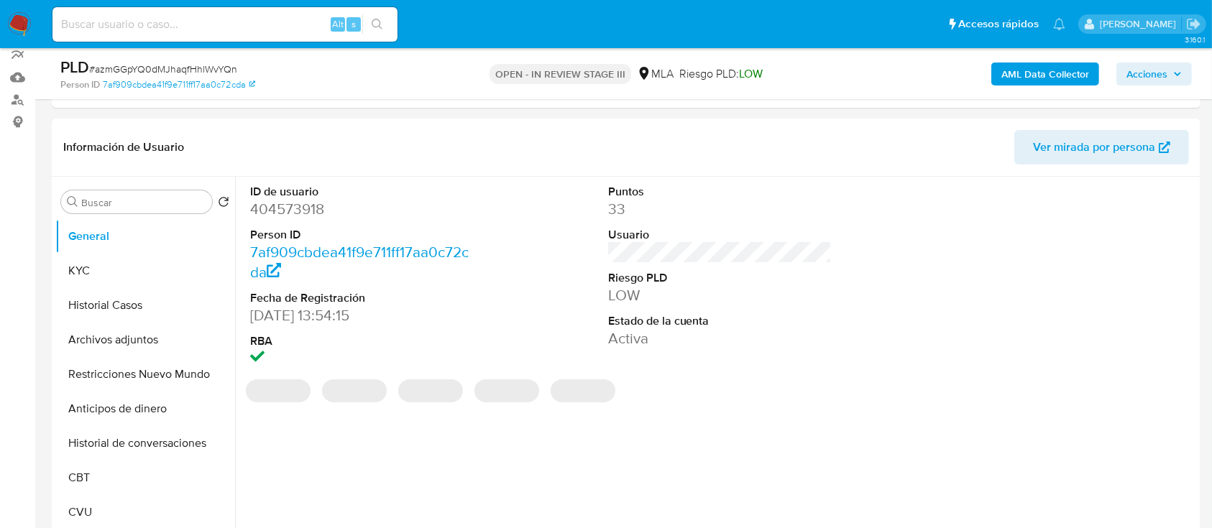
scroll to position [199, 0]
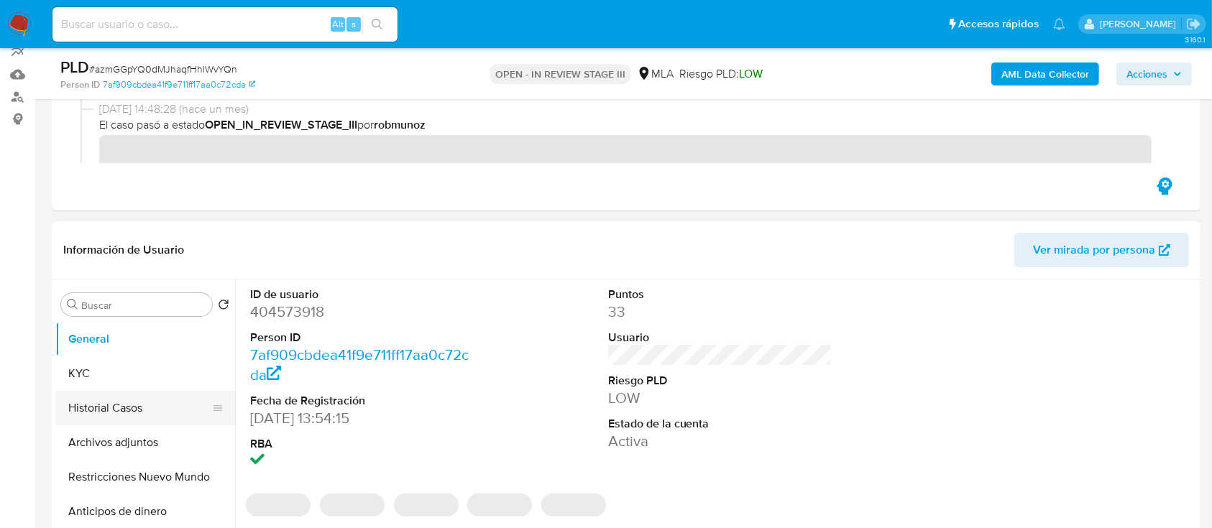
click at [127, 417] on button "Historial Casos" at bounding box center [139, 408] width 168 height 35
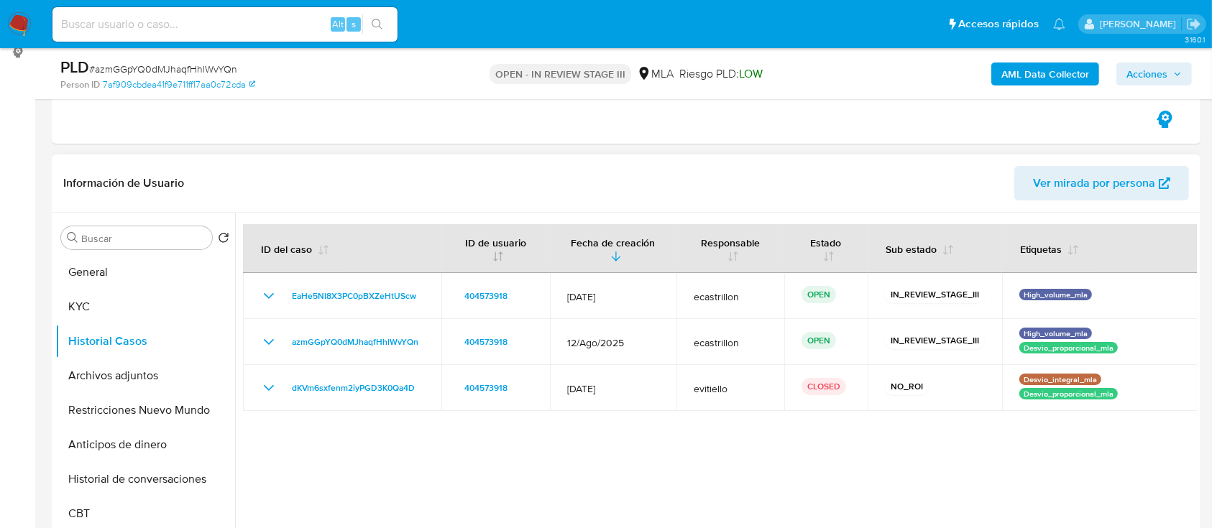
scroll to position [170, 0]
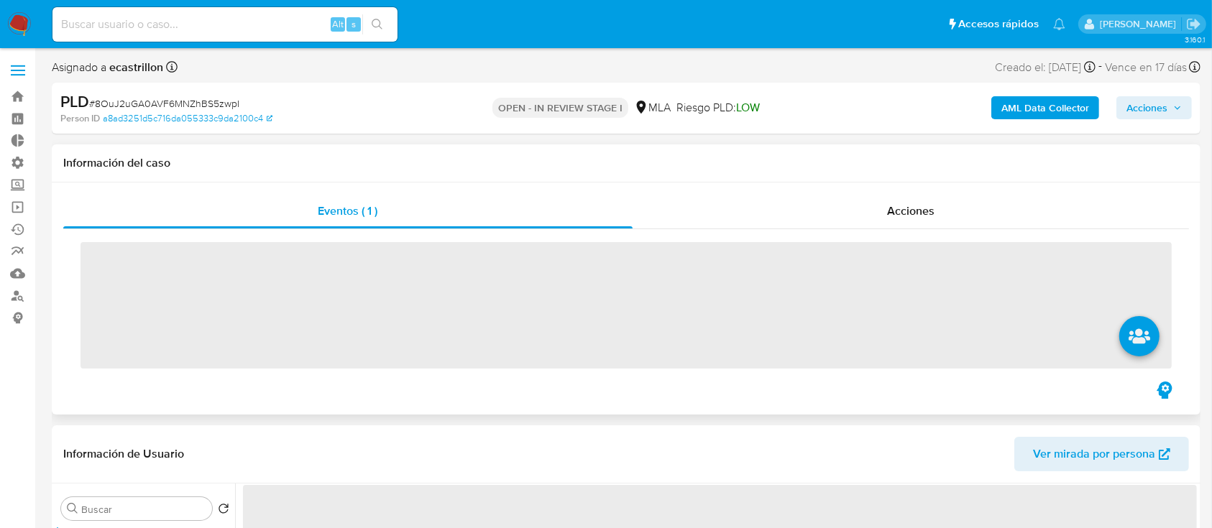
click at [833, 188] on div "Eventos ( 1 ) Acciones ‌" at bounding box center [626, 299] width 1149 height 232
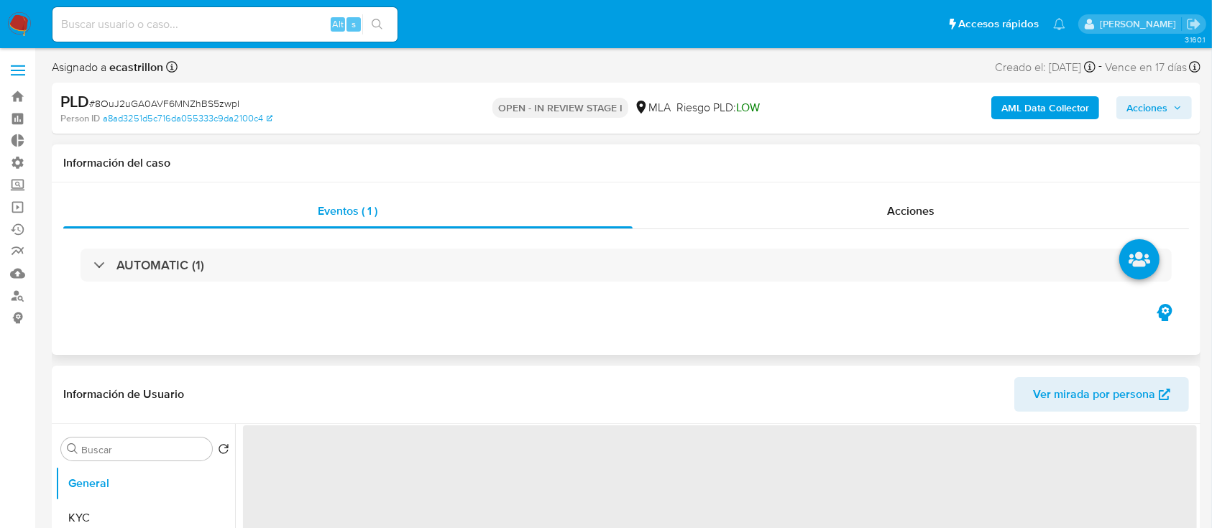
select select "10"
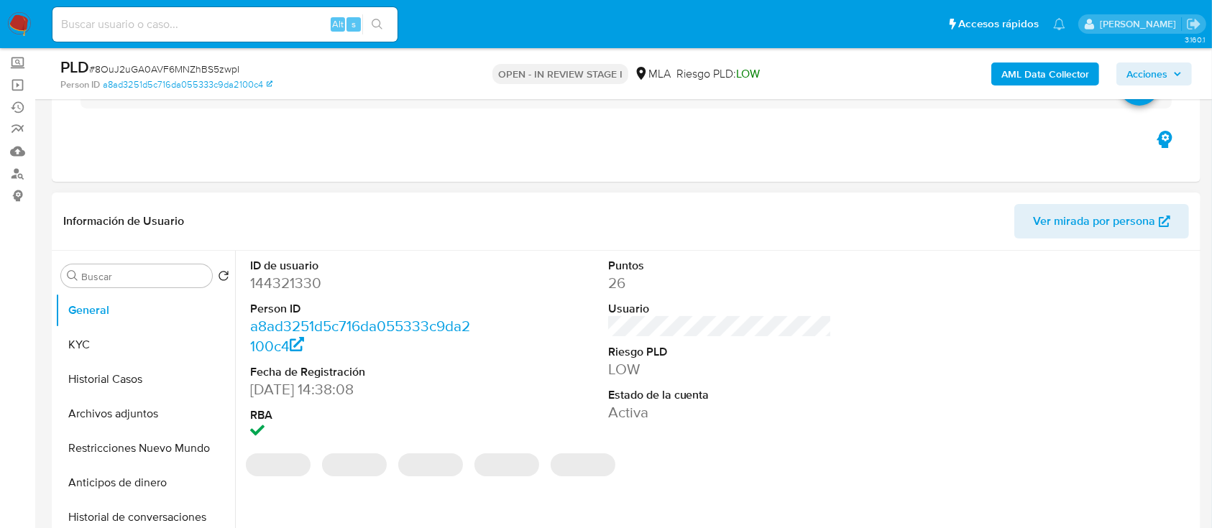
scroll to position [191, 0]
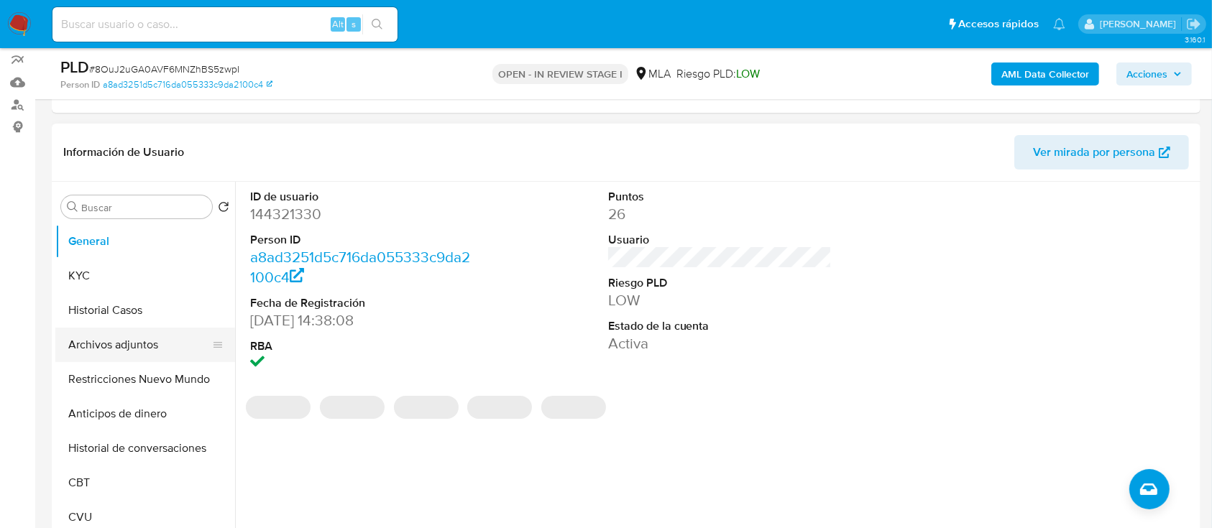
click at [92, 328] on button "Archivos adjuntos" at bounding box center [139, 345] width 168 height 35
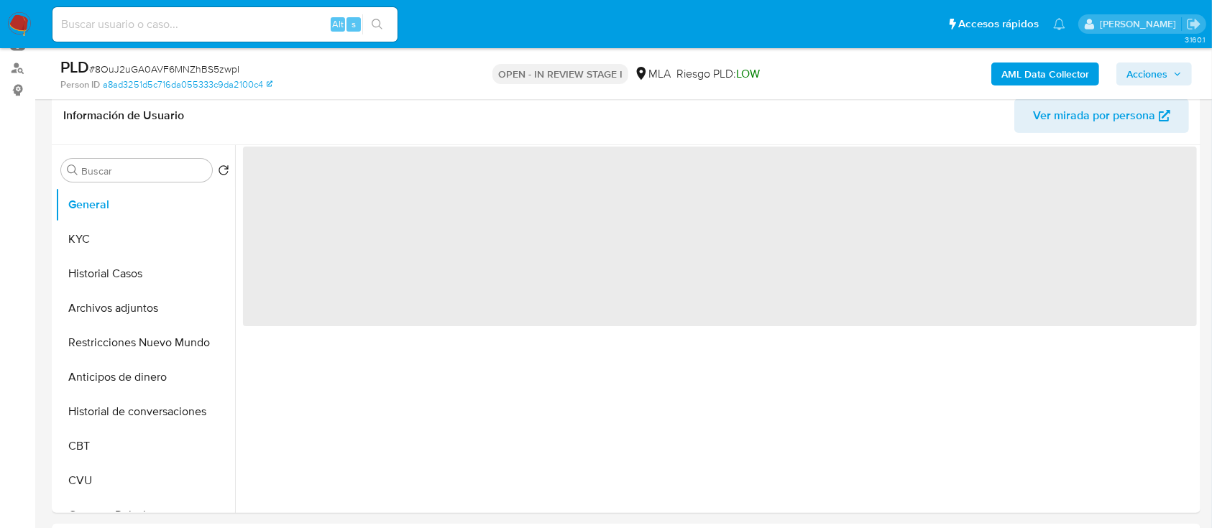
scroll to position [288, 0]
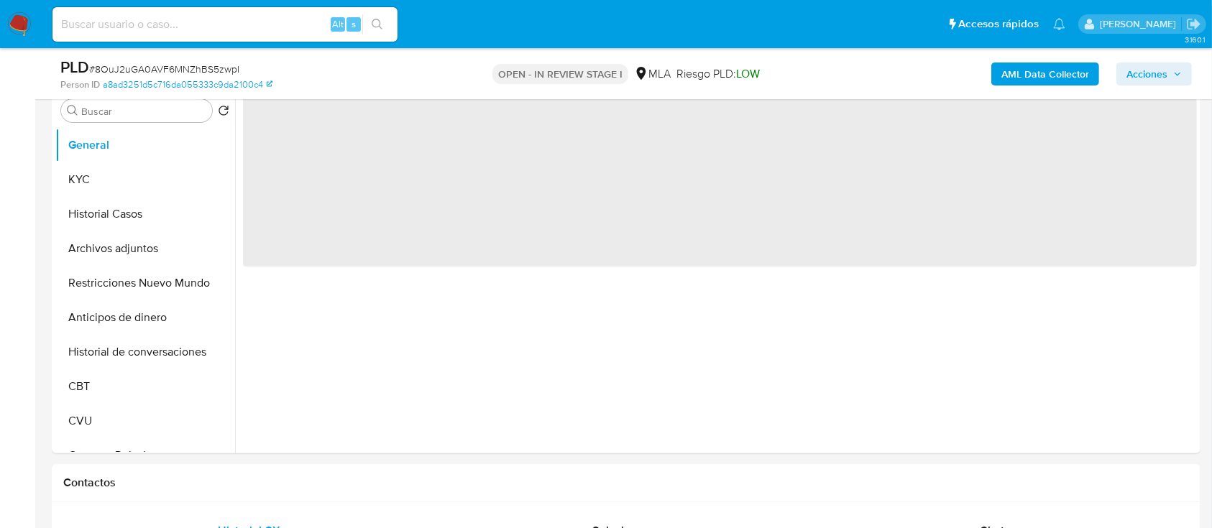
select select "10"
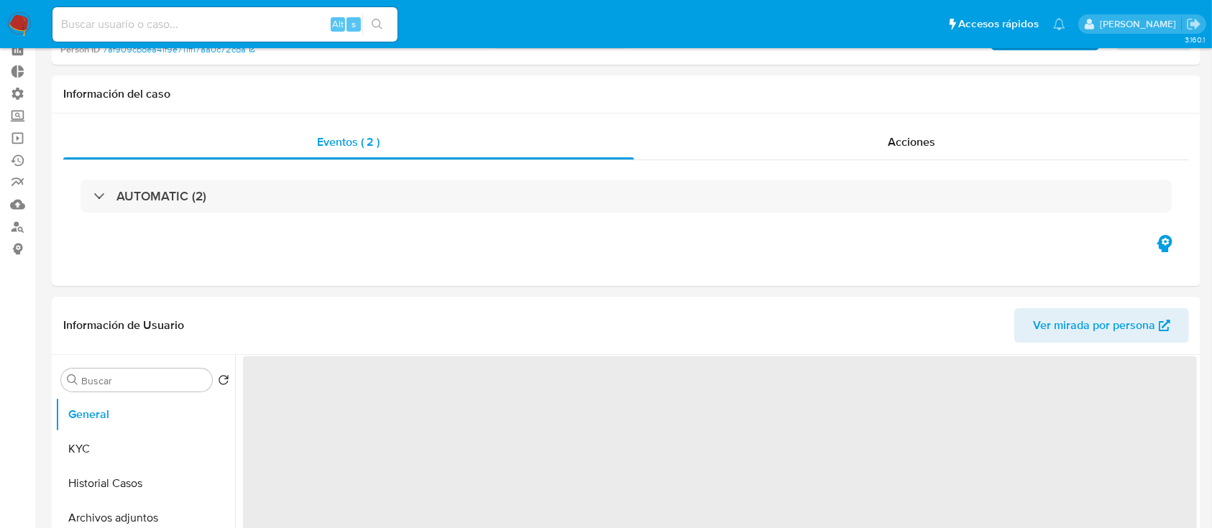
scroll to position [191, 0]
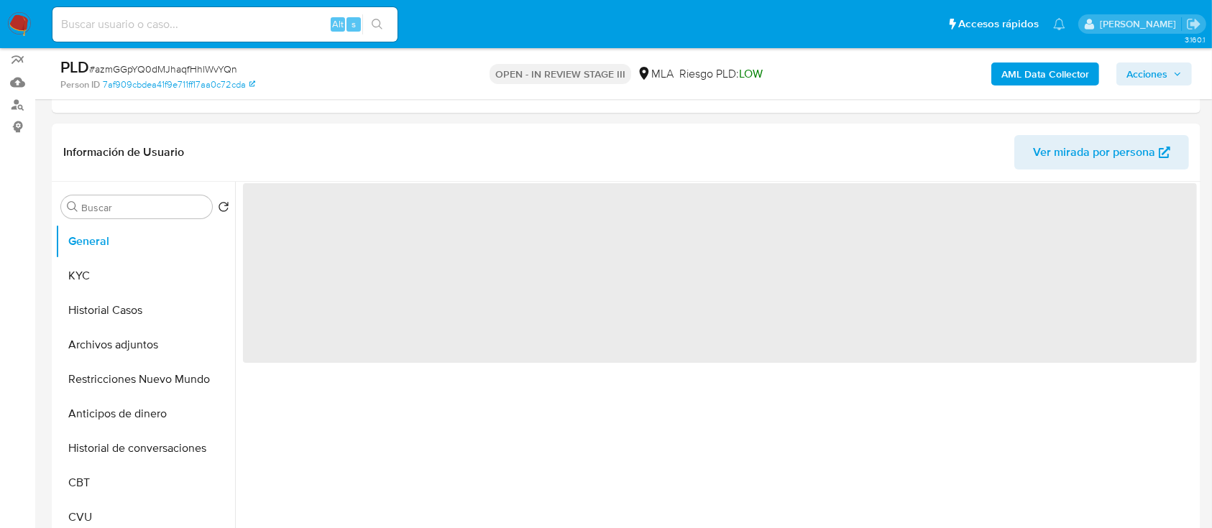
select select "10"
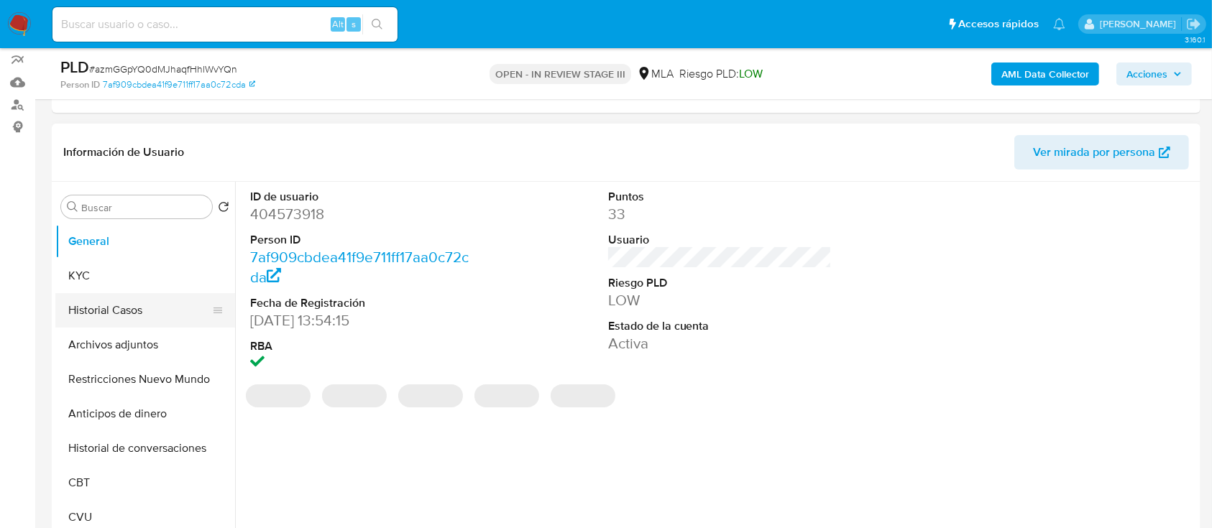
click at [75, 308] on button "Historial Casos" at bounding box center [139, 310] width 168 height 35
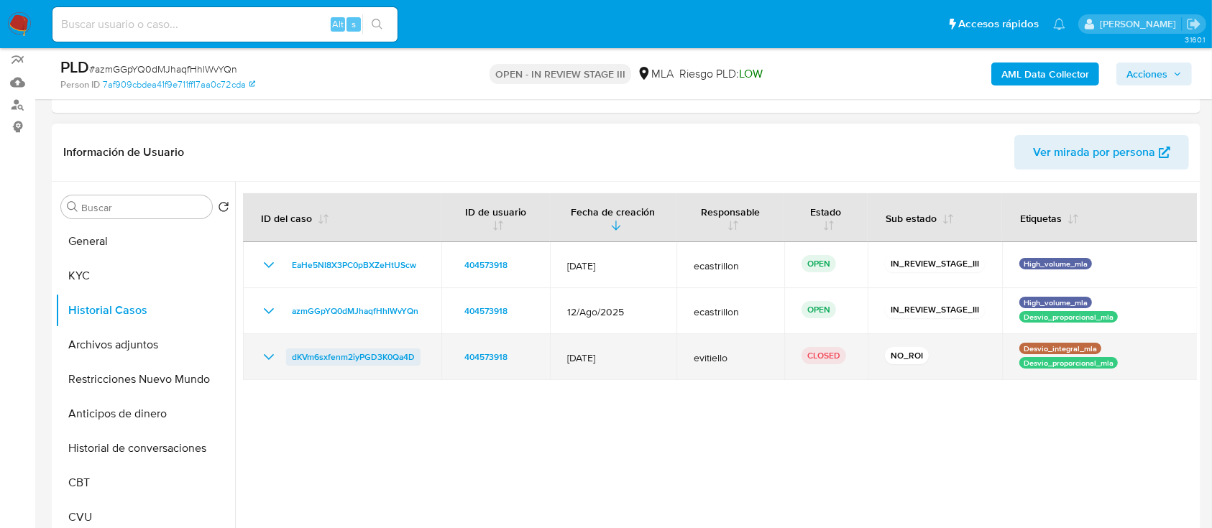
click at [325, 355] on span "dKVm6sxfenm2iyPGD3K0Qa4D" at bounding box center [353, 357] width 123 height 17
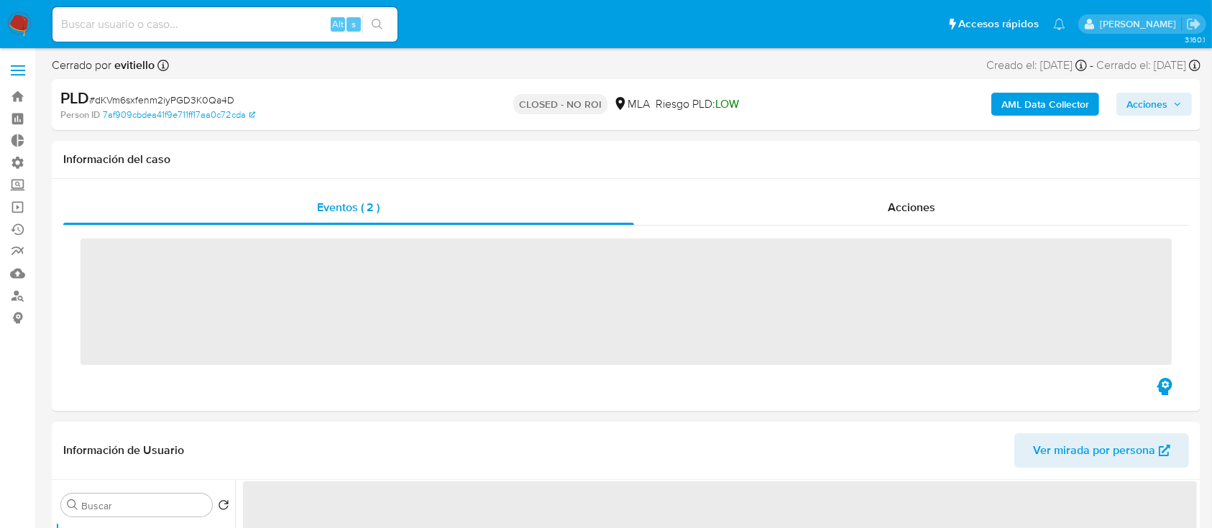
click at [852, 211] on div "Acciones" at bounding box center [912, 208] width 556 height 35
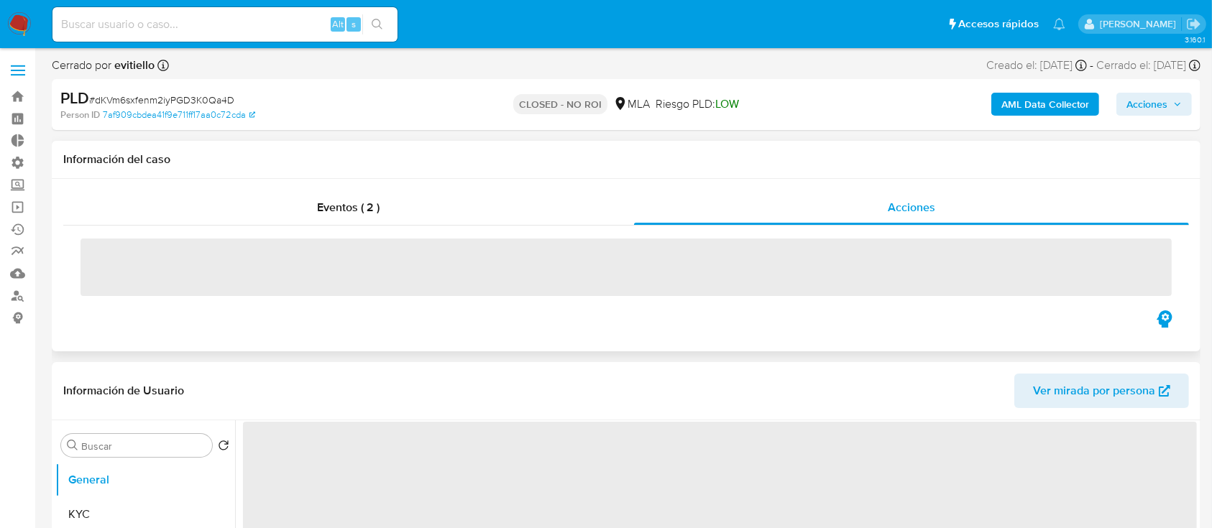
select select "10"
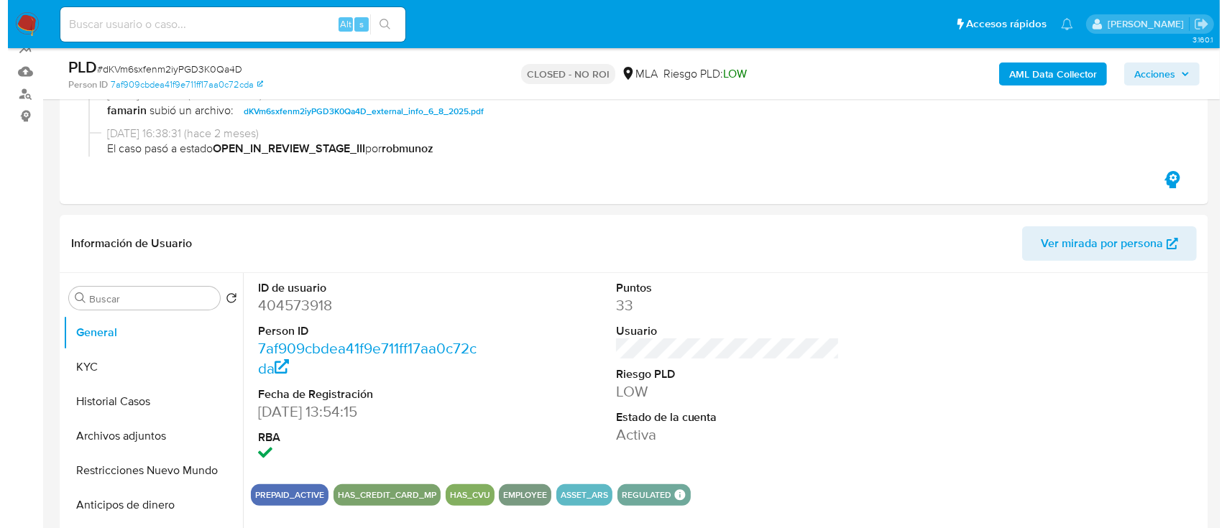
scroll to position [383, 0]
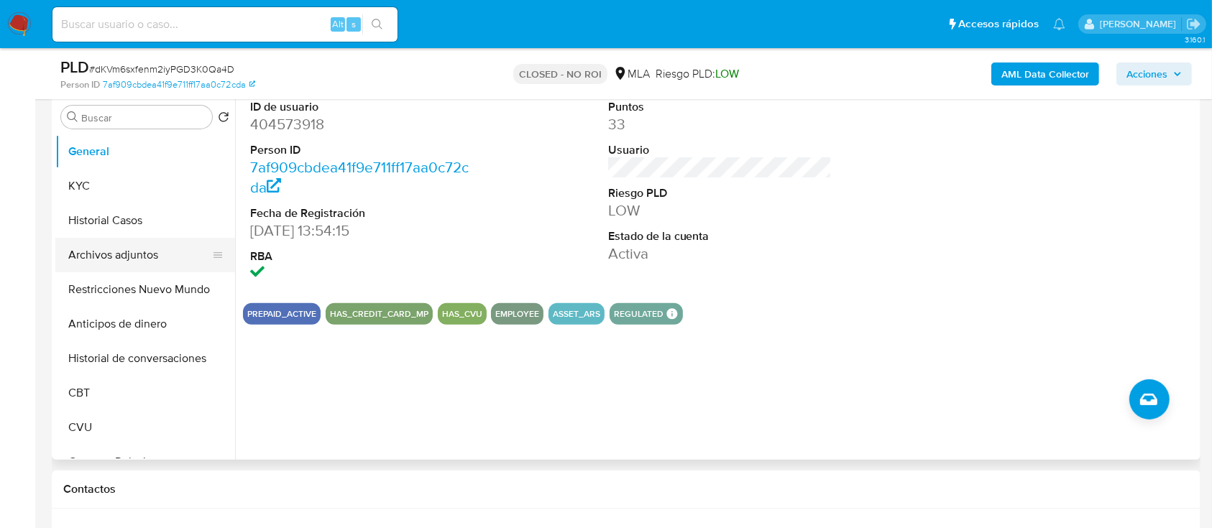
click at [106, 260] on button "Archivos adjuntos" at bounding box center [139, 255] width 168 height 35
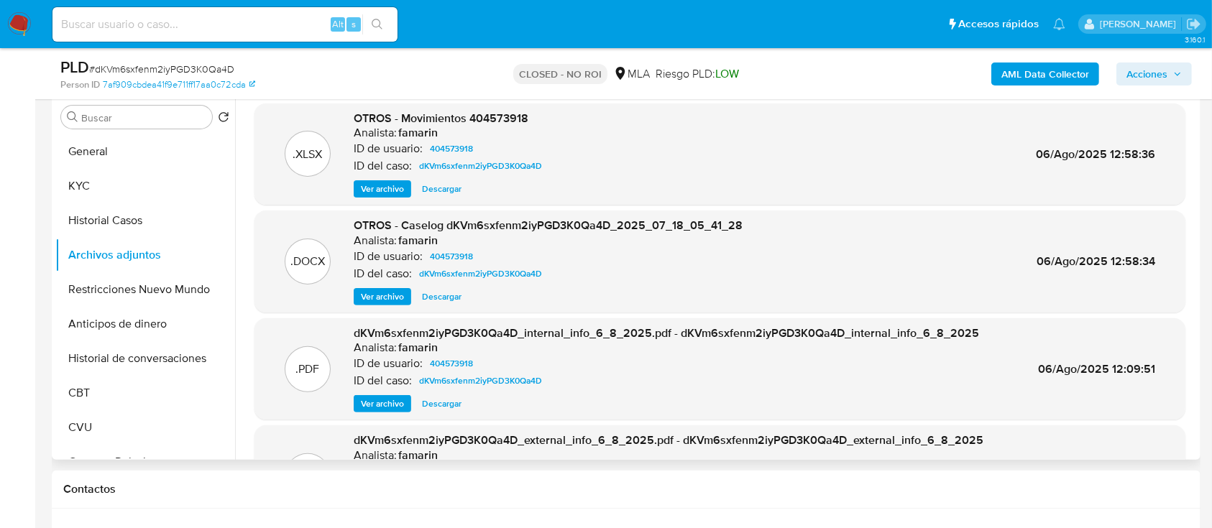
click at [385, 301] on span "Ver archivo" at bounding box center [382, 297] width 43 height 14
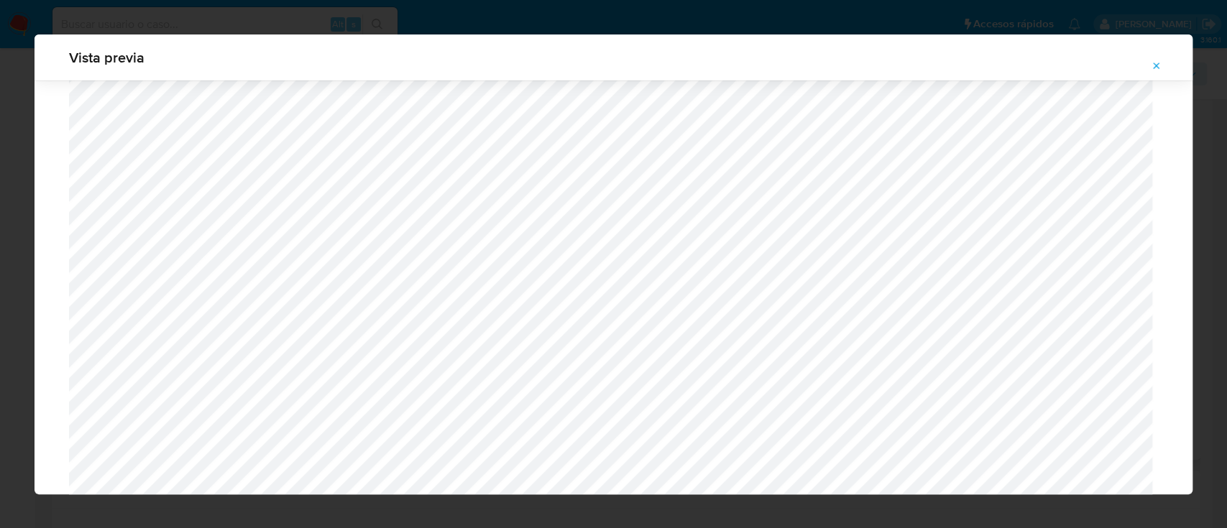
scroll to position [58, 0]
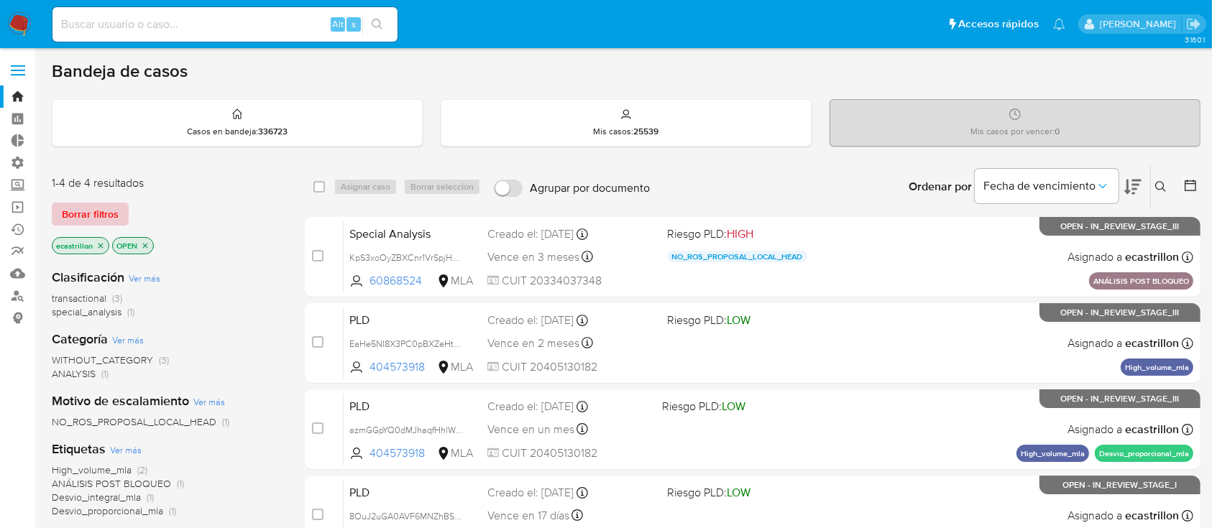
click at [119, 208] on button "Borrar filtros" at bounding box center [90, 214] width 77 height 23
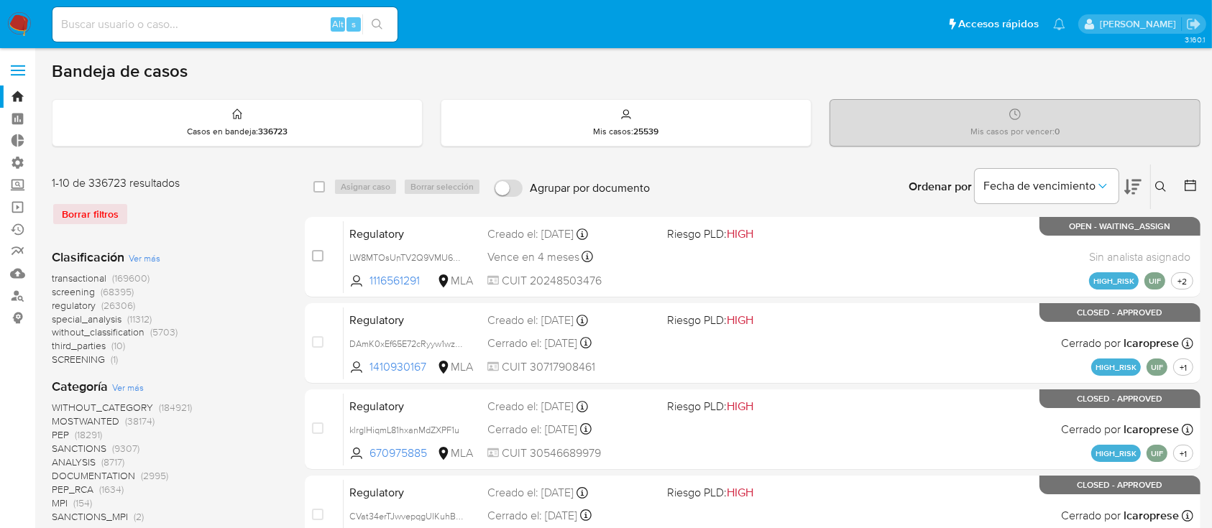
click at [1167, 191] on button at bounding box center [1163, 186] width 24 height 17
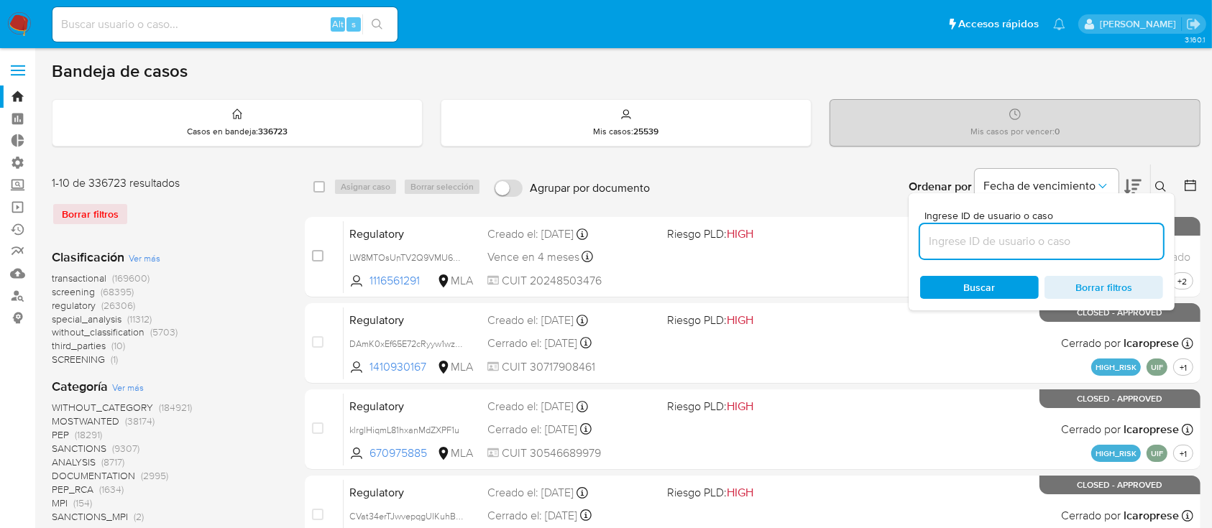
click at [1142, 237] on input at bounding box center [1041, 241] width 243 height 19
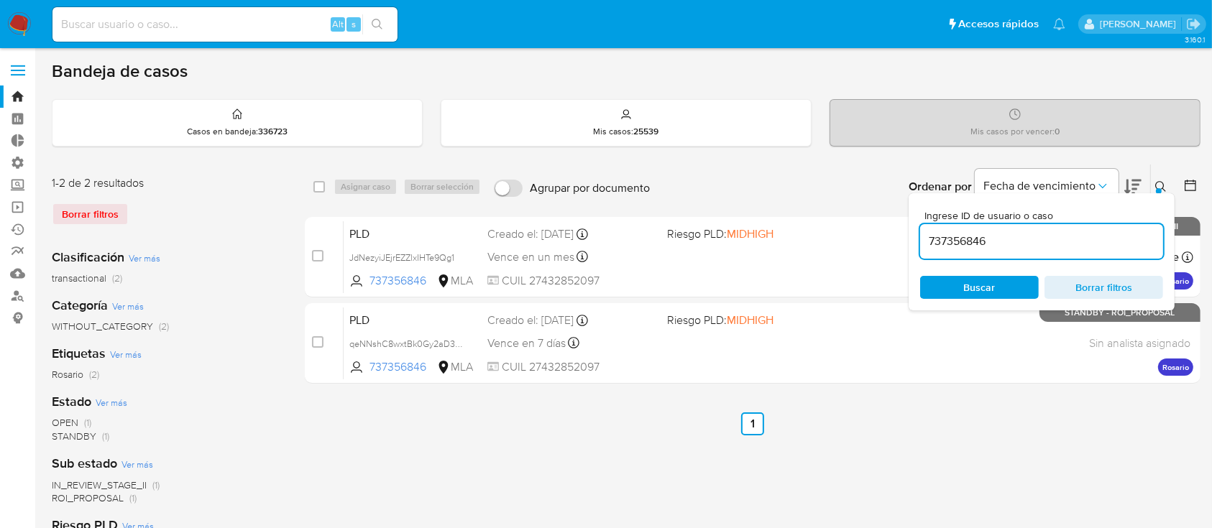
click at [1166, 185] on icon at bounding box center [1161, 187] width 12 height 12
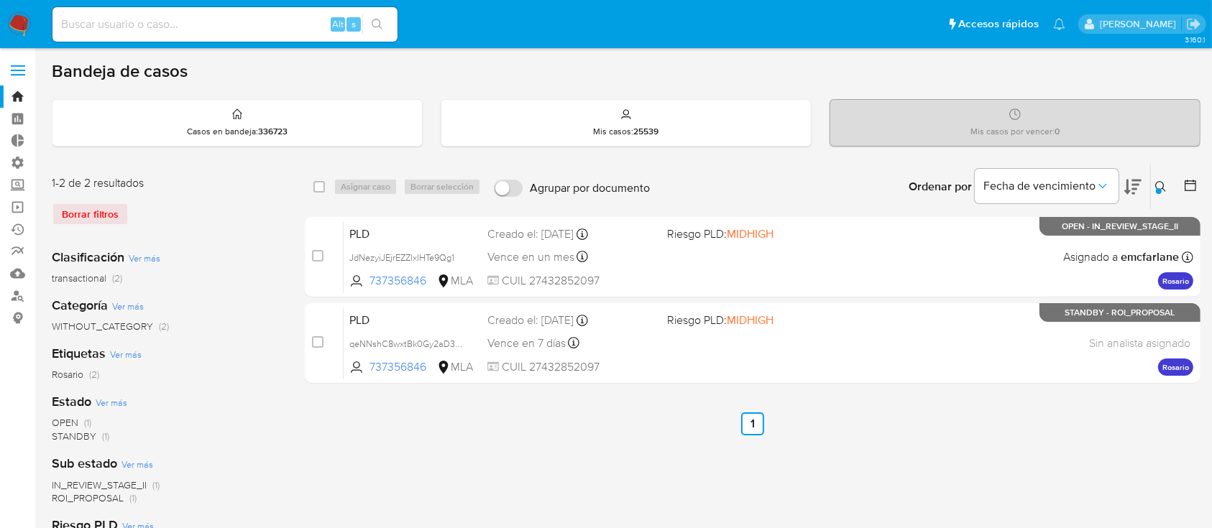
click at [1156, 181] on icon at bounding box center [1161, 187] width 12 height 12
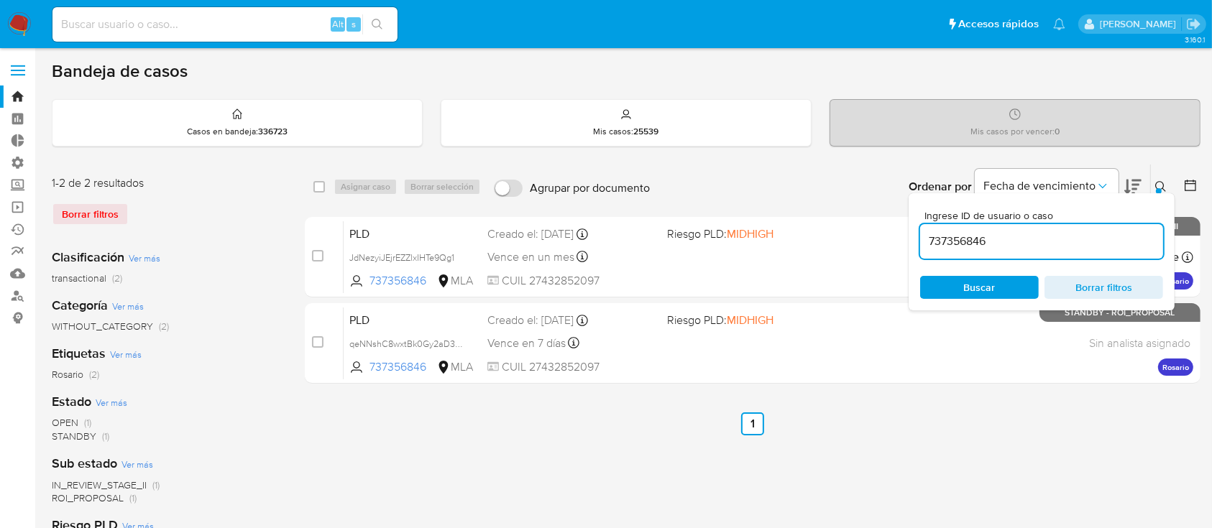
click at [1076, 244] on input "737356846" at bounding box center [1041, 241] width 243 height 19
click at [1075, 242] on input "737356846" at bounding box center [1041, 241] width 243 height 19
click at [1075, 242] on input "7373568461086556588" at bounding box center [1041, 241] width 243 height 19
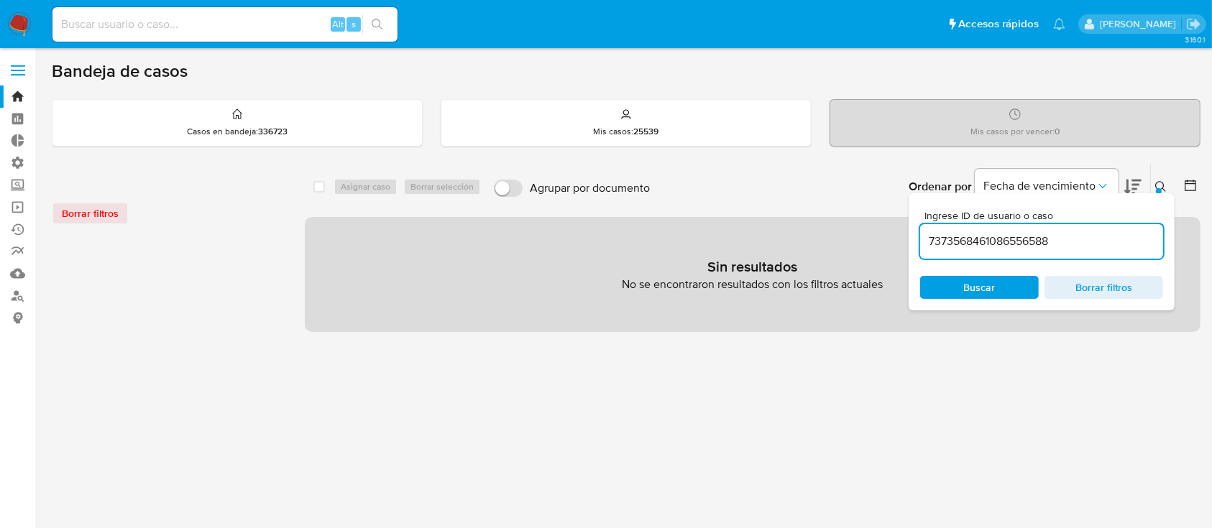
click at [1075, 242] on input "7373568461086556588" at bounding box center [1041, 241] width 243 height 19
paste input
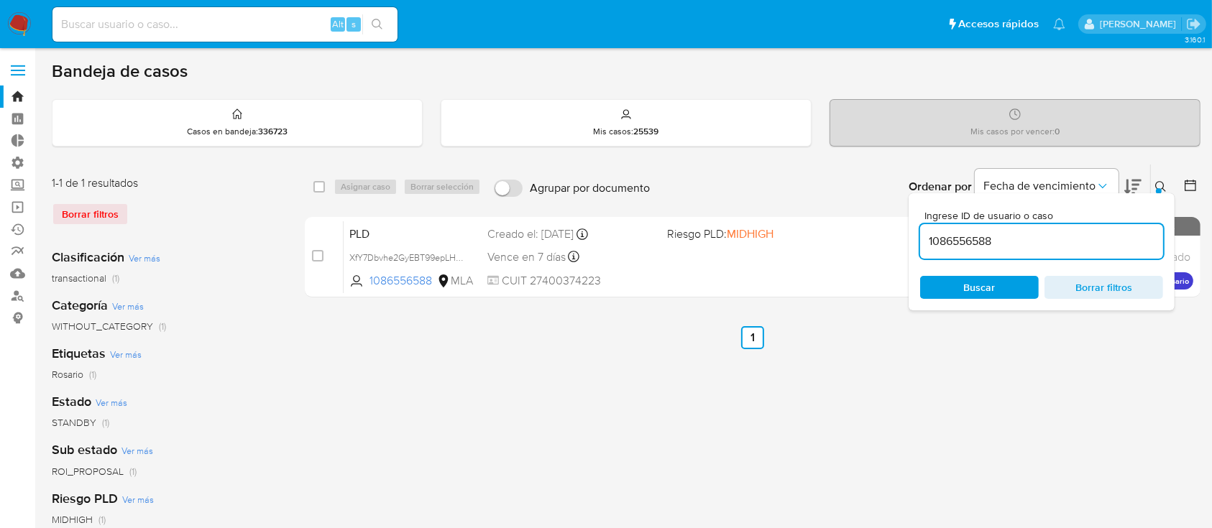
click at [1157, 183] on icon at bounding box center [1161, 187] width 12 height 12
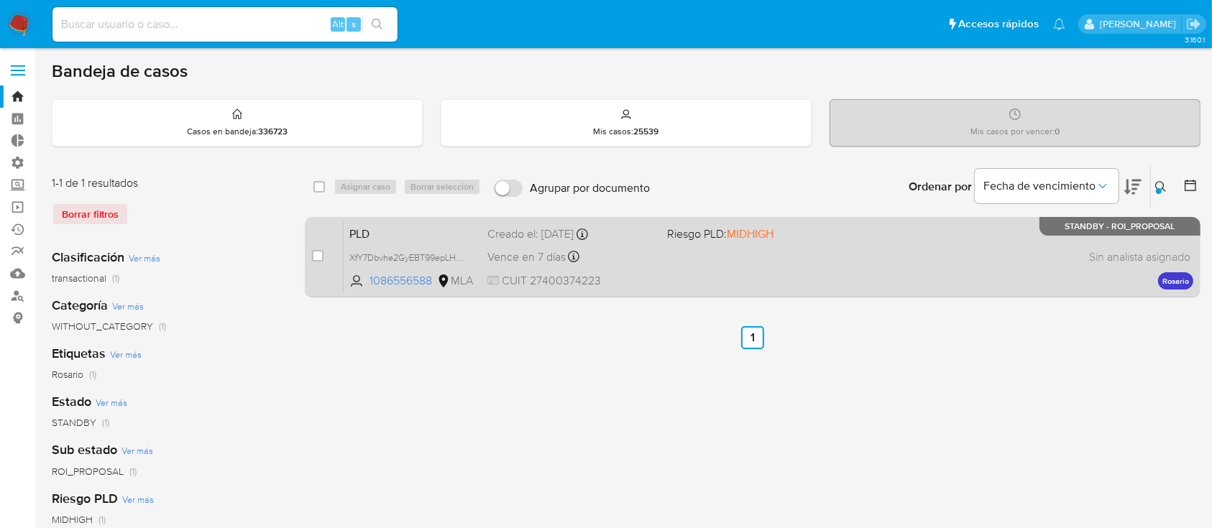
click at [1029, 251] on div "PLD XfY7Dbvhe2GyEBT99epLHcbs 1086556588 MLA Riesgo PLD: MIDHIGH Creado el: 12/0…" at bounding box center [769, 257] width 850 height 73
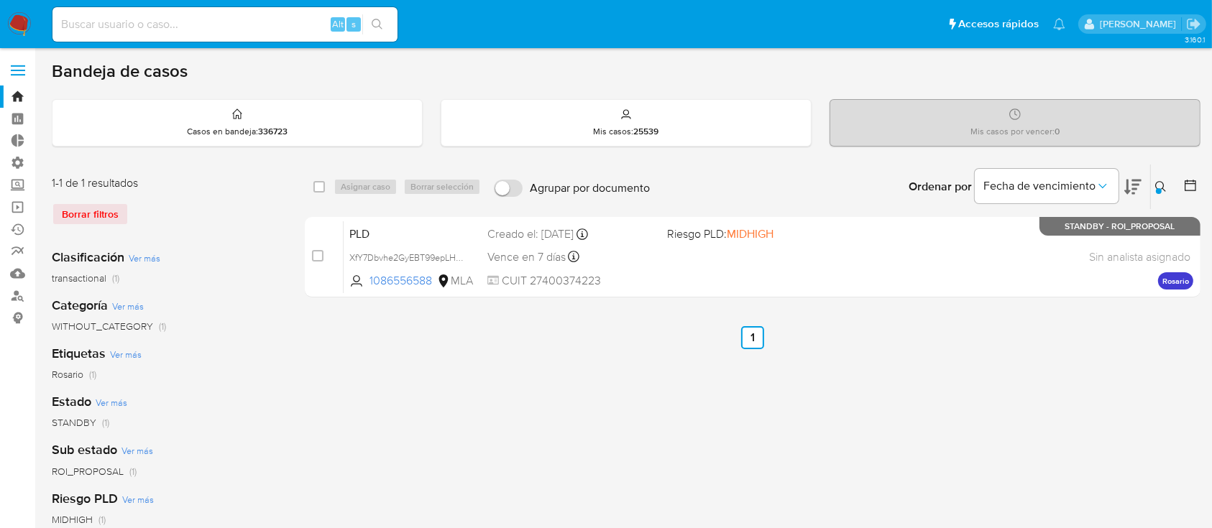
click at [1158, 188] on div at bounding box center [1159, 191] width 6 height 6
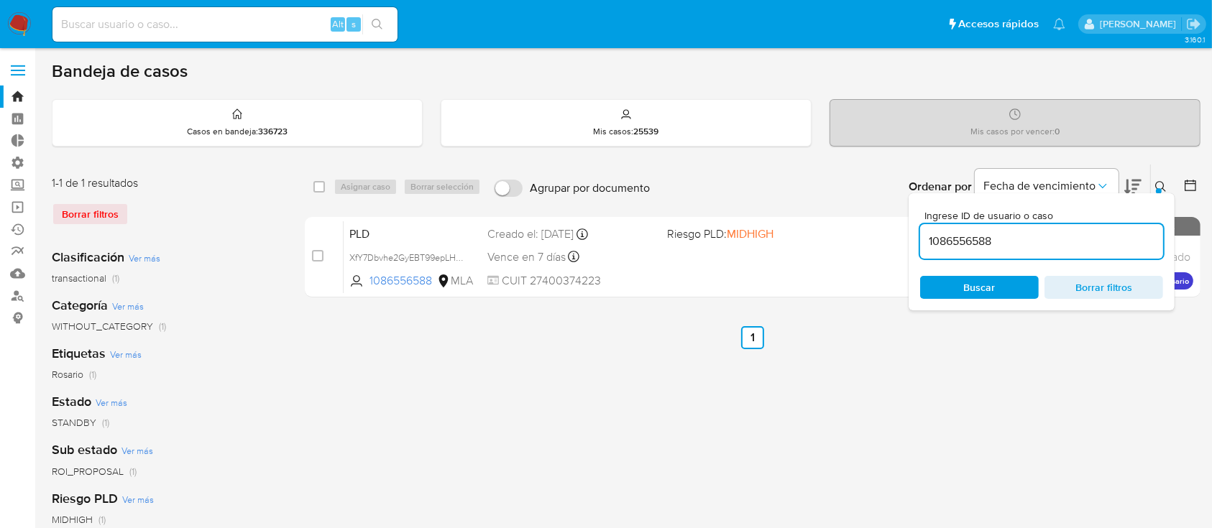
click at [1085, 234] on input "1086556588" at bounding box center [1041, 241] width 243 height 19
click at [1162, 181] on icon at bounding box center [1161, 187] width 12 height 12
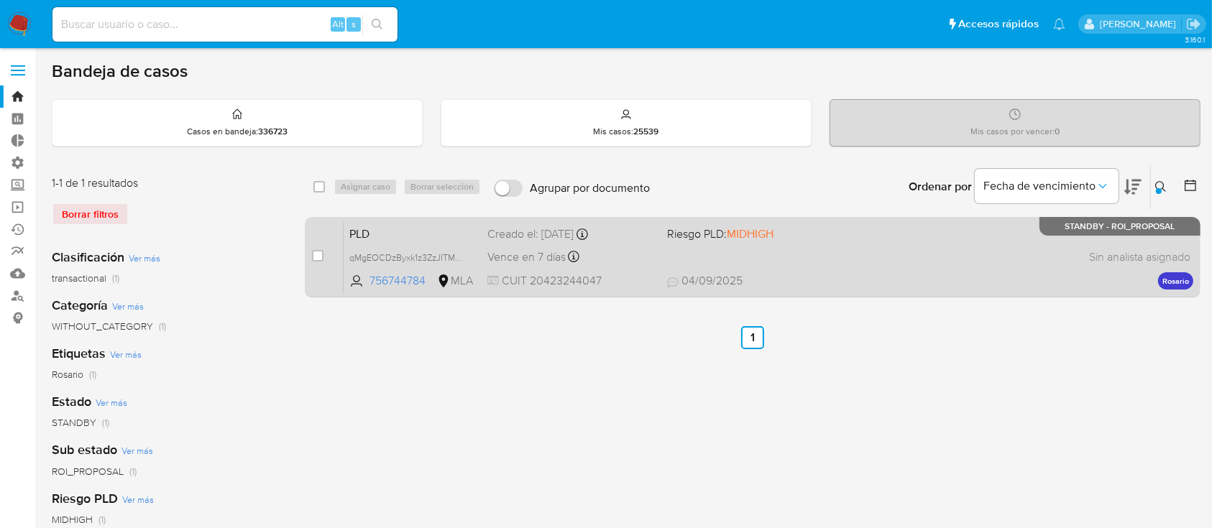
click at [1021, 257] on div "PLD qMgEOCDzByxk1z3ZzJITM1IV 756744784 MLA Riesgo PLD: MIDHIGH Creado el: 12/08…" at bounding box center [769, 257] width 850 height 73
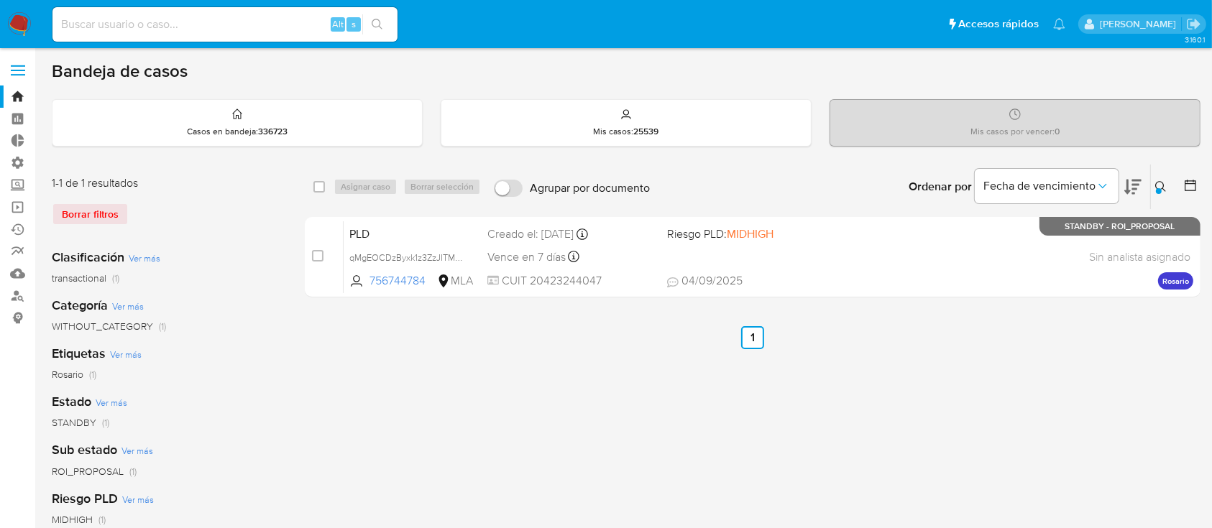
click at [1152, 180] on button at bounding box center [1163, 186] width 24 height 17
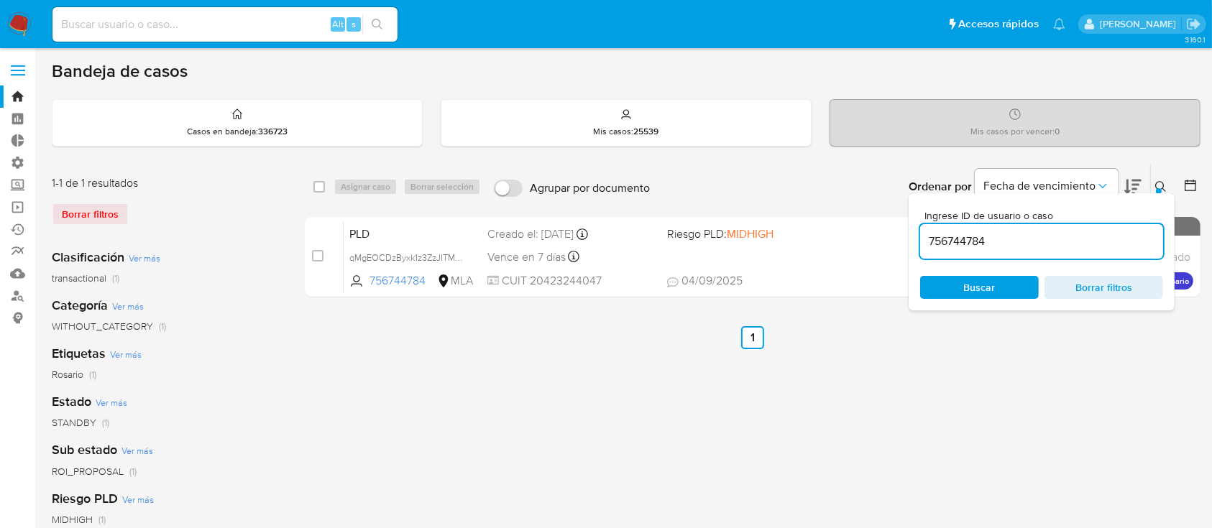
drag, startPoint x: 1068, startPoint y: 228, endPoint x: 1062, endPoint y: 233, distance: 7.6
click at [1065, 230] on div "756744784" at bounding box center [1041, 241] width 243 height 35
click at [1058, 235] on input "756744784" at bounding box center [1041, 241] width 243 height 19
click at [1057, 236] on input "756744784" at bounding box center [1041, 241] width 243 height 19
paste input "1066678726"
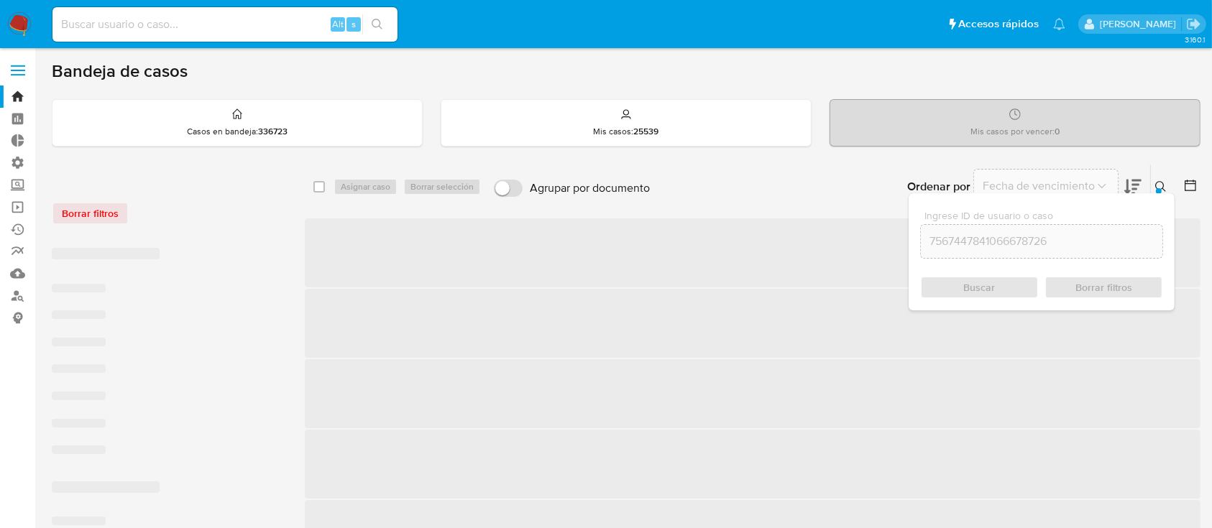
click at [1049, 244] on input "7567447841066678726" at bounding box center [1042, 241] width 242 height 19
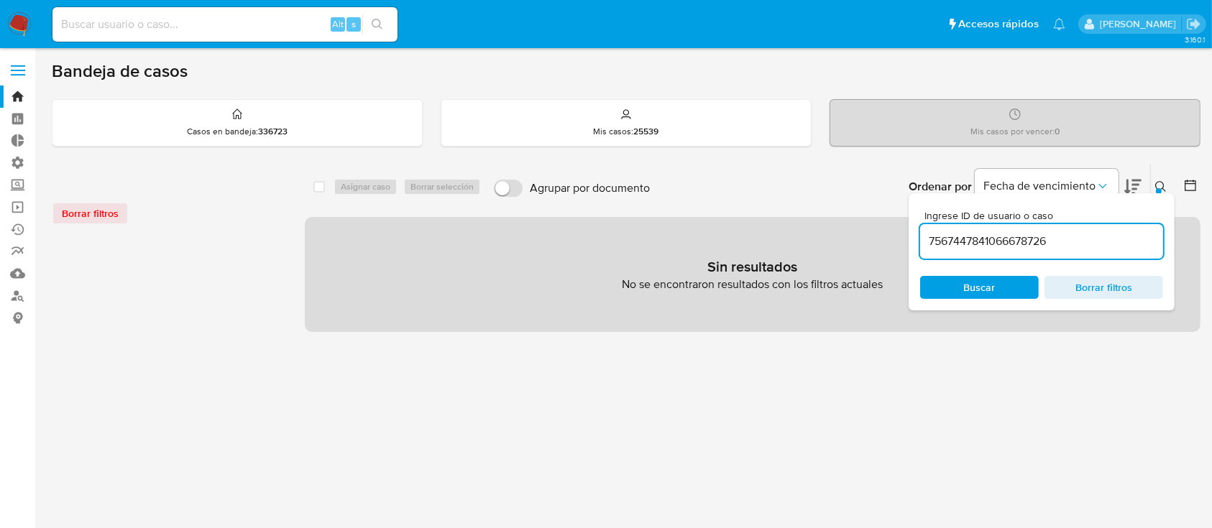
click at [1049, 239] on input "7567447841066678726" at bounding box center [1041, 241] width 243 height 19
paste input
type input "1066678726"
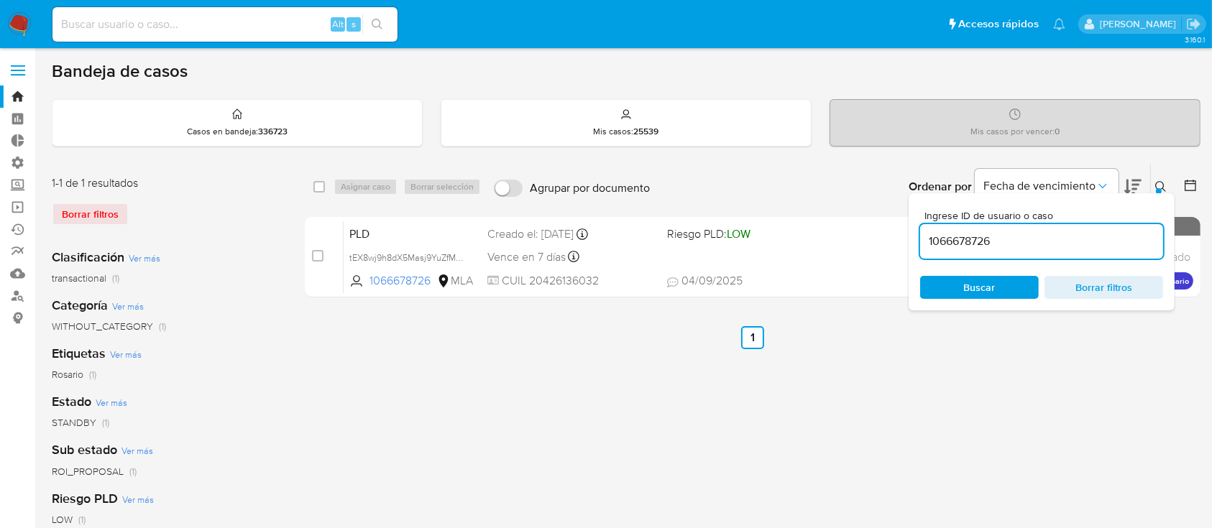
click at [692, 244] on div "PLD tEX8wj9h8dX5Masj9YuZfMxp 1066678726 MLA Riesgo PLD: LOW Creado el: 12/08/20…" at bounding box center [769, 257] width 850 height 73
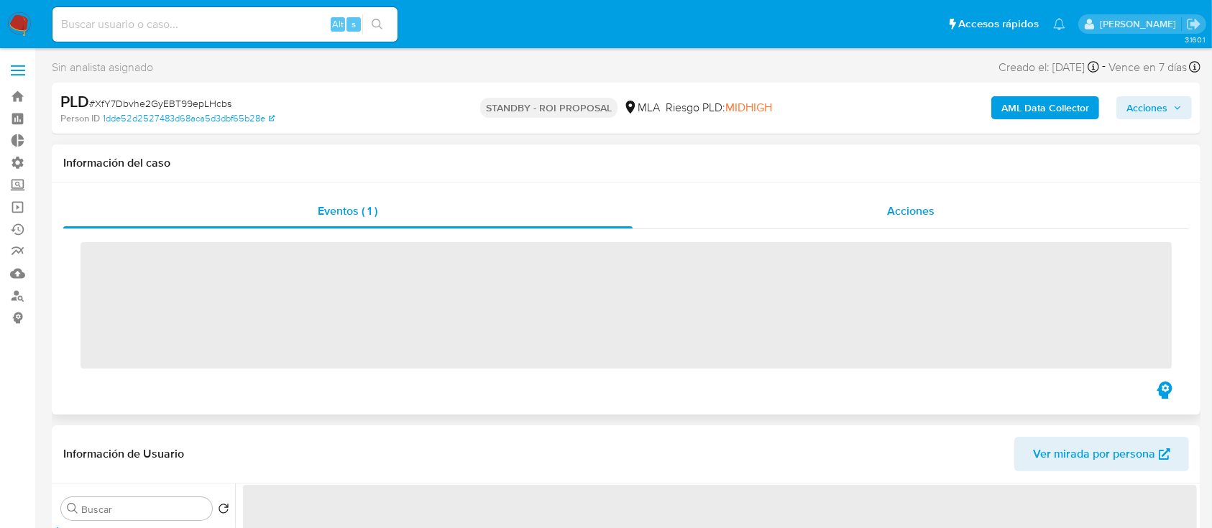
click at [813, 198] on div "Acciones" at bounding box center [911, 211] width 557 height 35
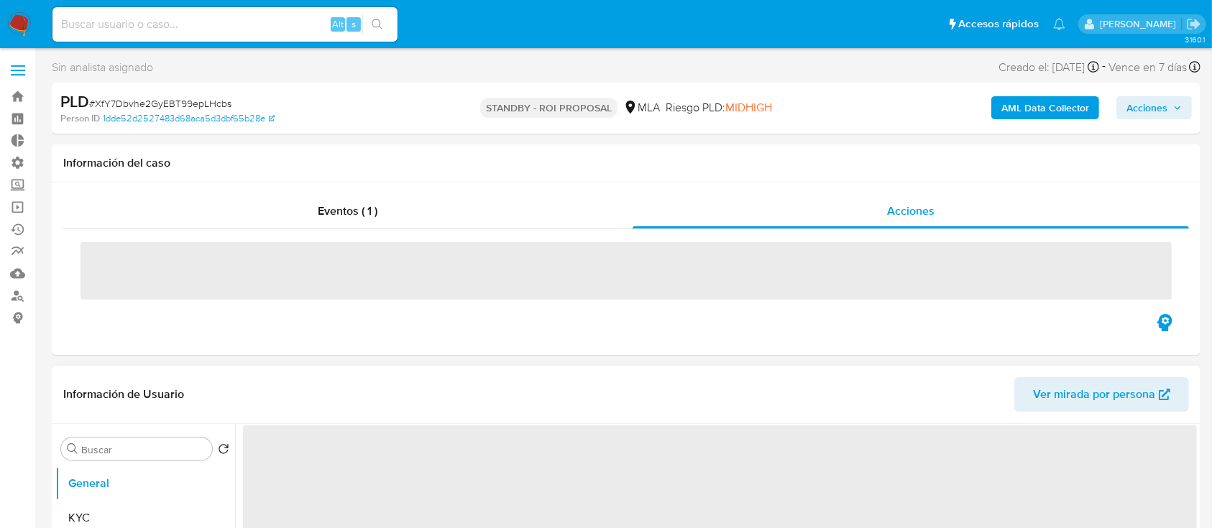
select select "10"
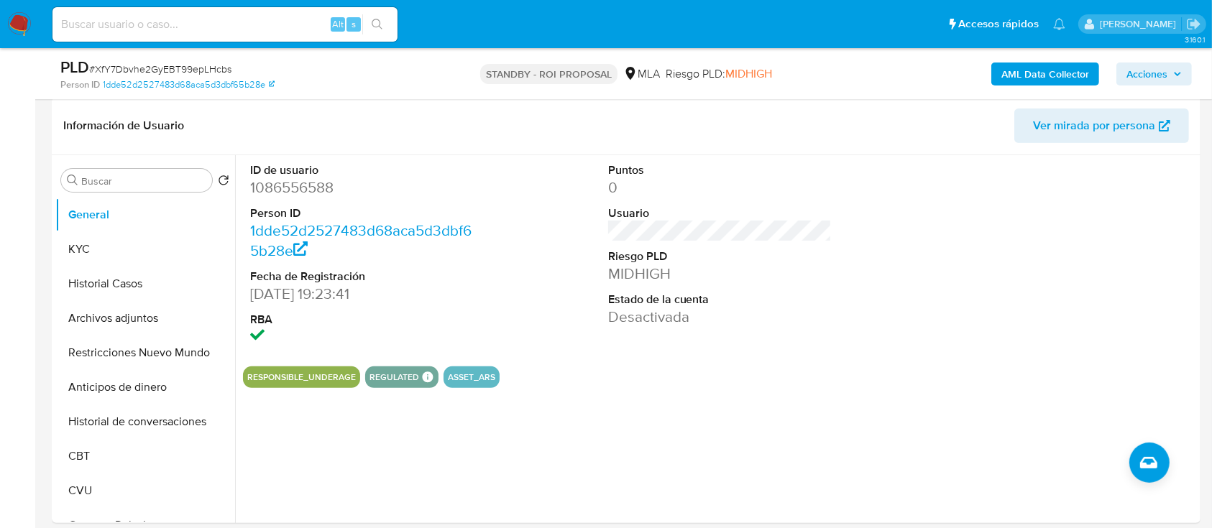
scroll to position [326, 0]
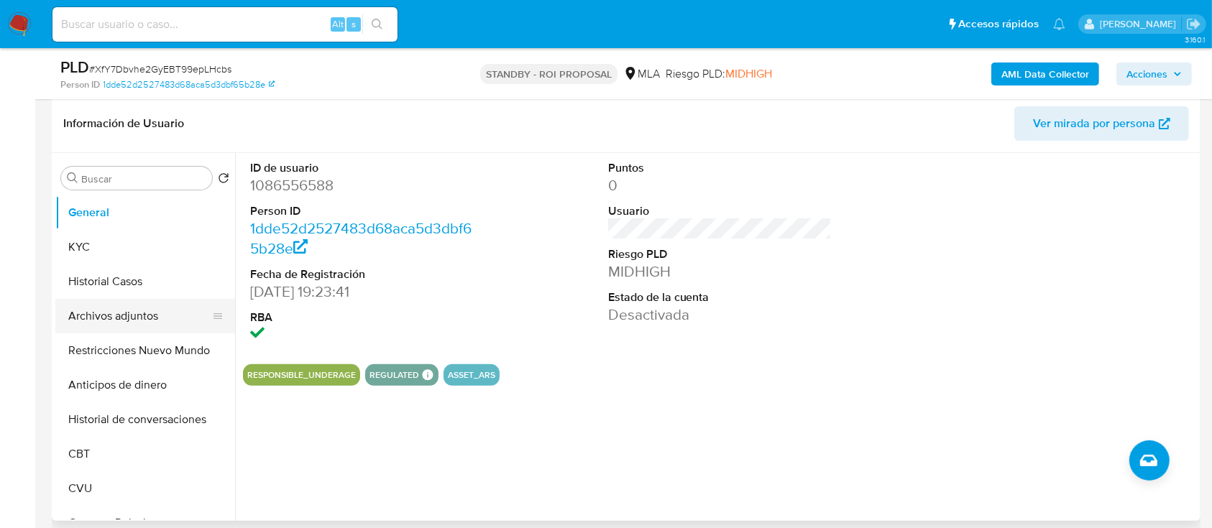
click at [147, 306] on button "Archivos adjuntos" at bounding box center [139, 316] width 168 height 35
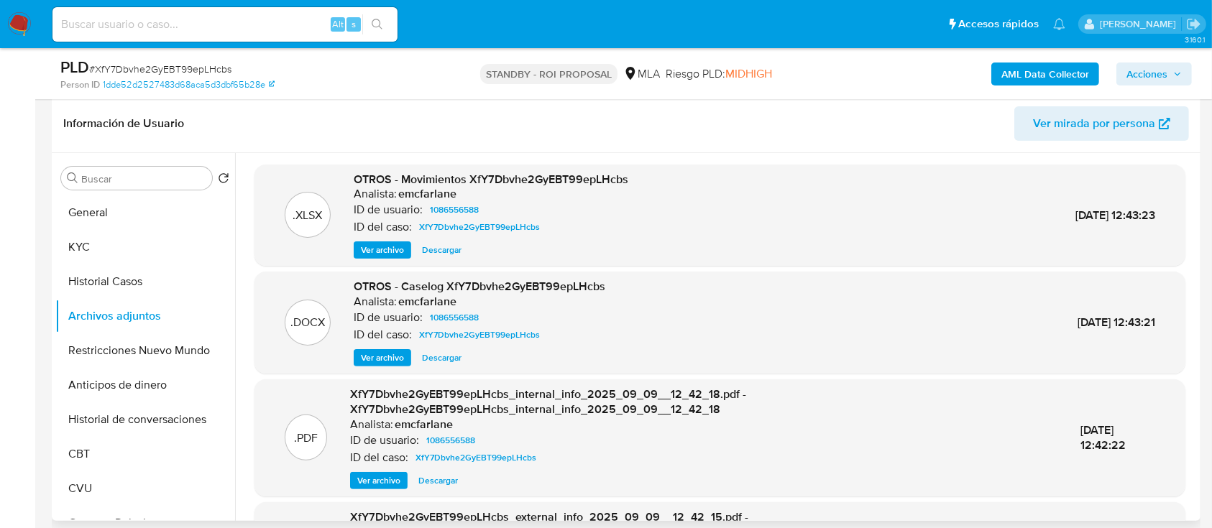
click at [432, 362] on span "Descargar" at bounding box center [442, 358] width 40 height 14
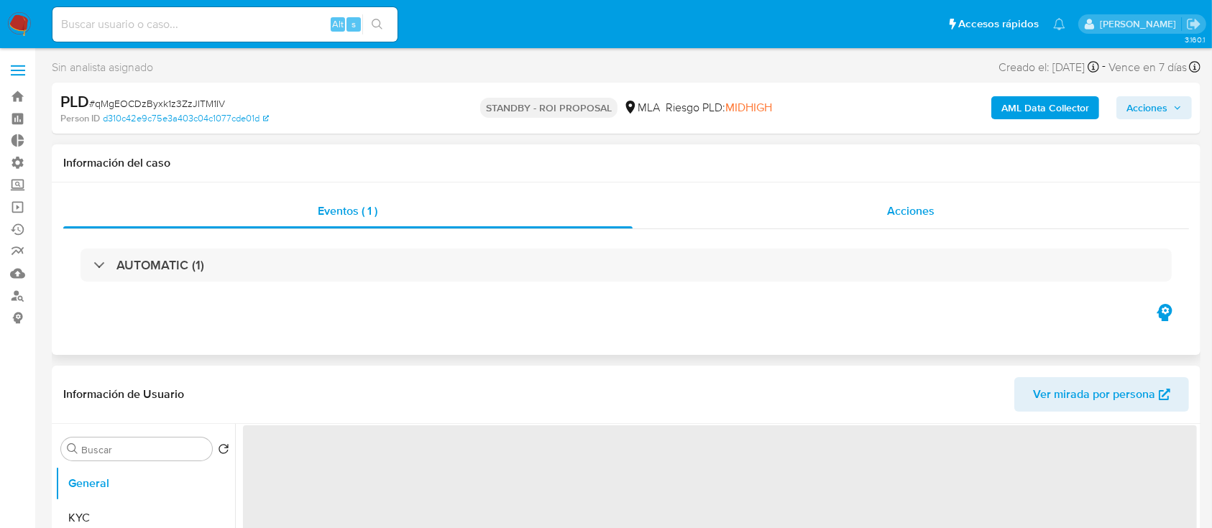
select select "10"
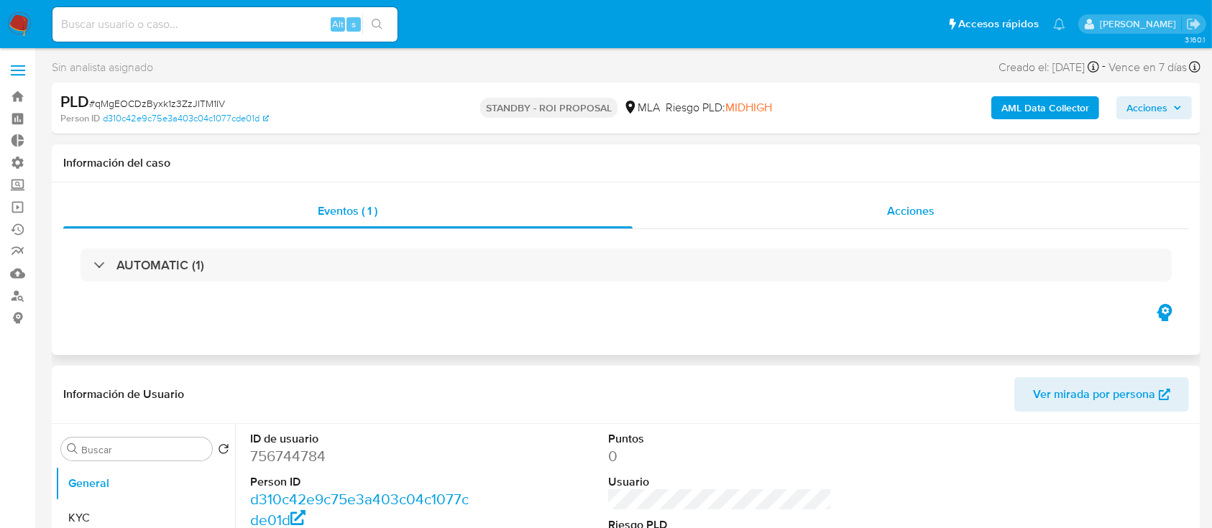
click at [782, 211] on div "Acciones" at bounding box center [911, 211] width 557 height 35
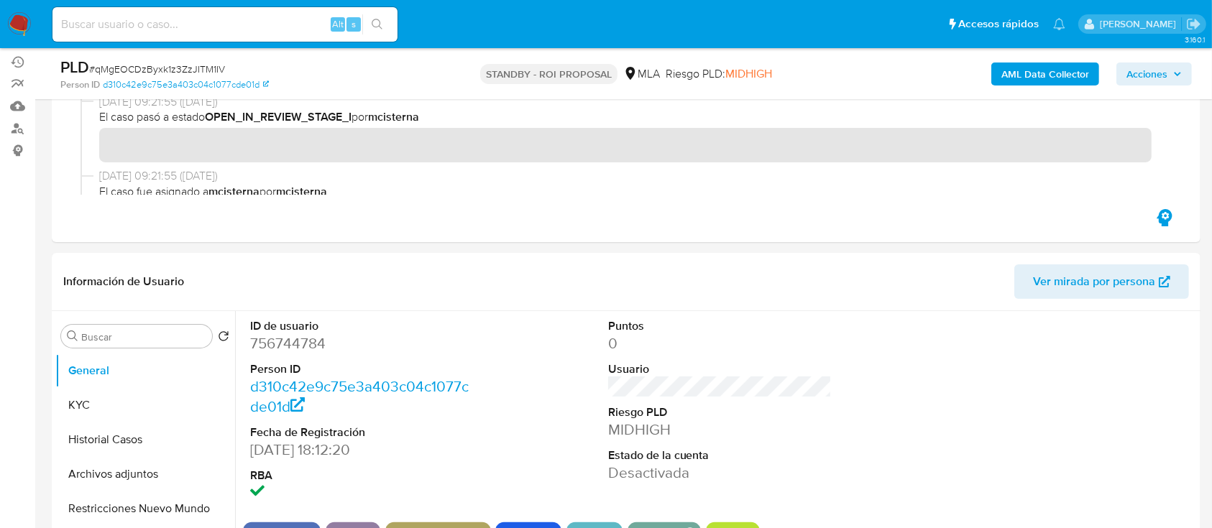
scroll to position [288, 0]
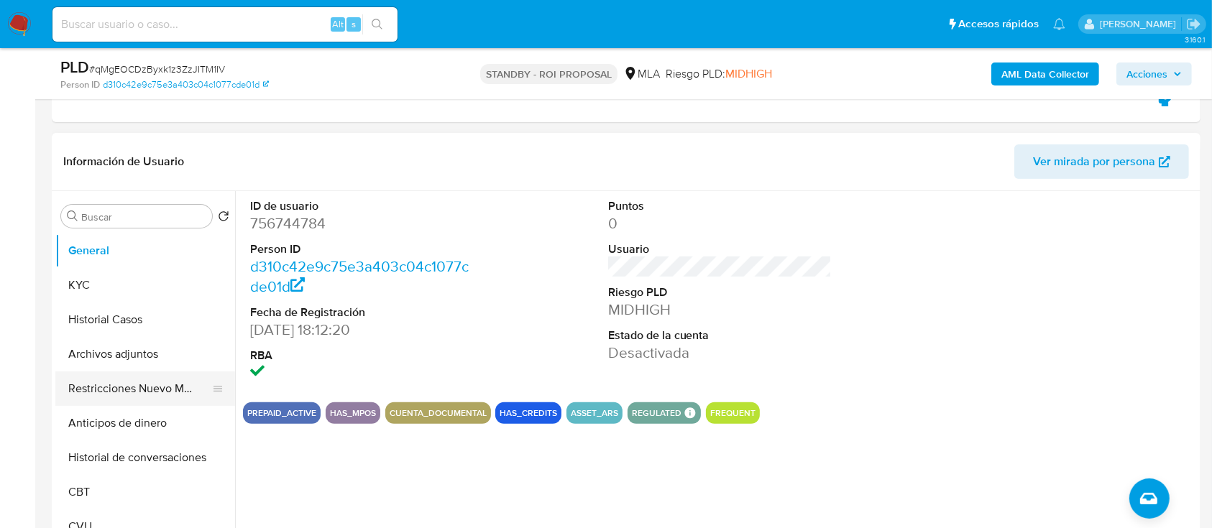
click at [66, 382] on button "Restricciones Nuevo Mundo" at bounding box center [139, 389] width 168 height 35
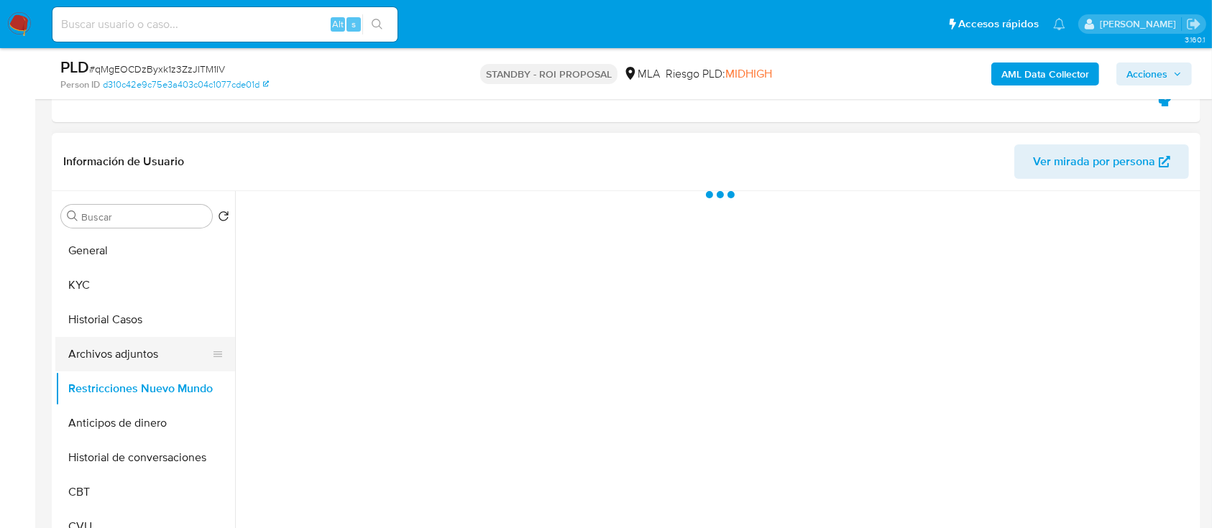
click at [84, 362] on button "Archivos adjuntos" at bounding box center [139, 354] width 168 height 35
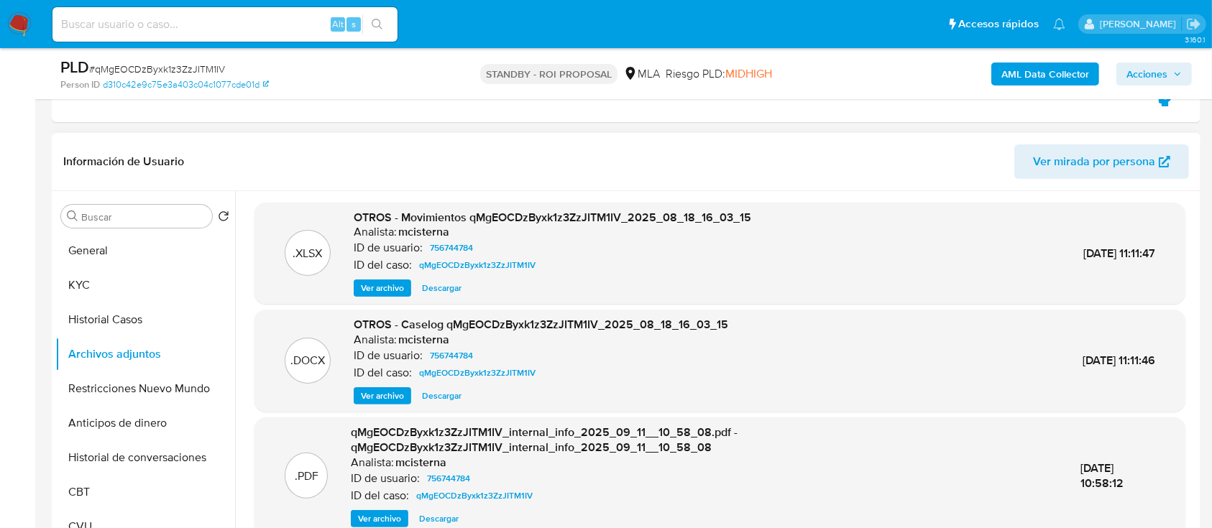
click at [429, 393] on span "Descargar" at bounding box center [442, 396] width 40 height 14
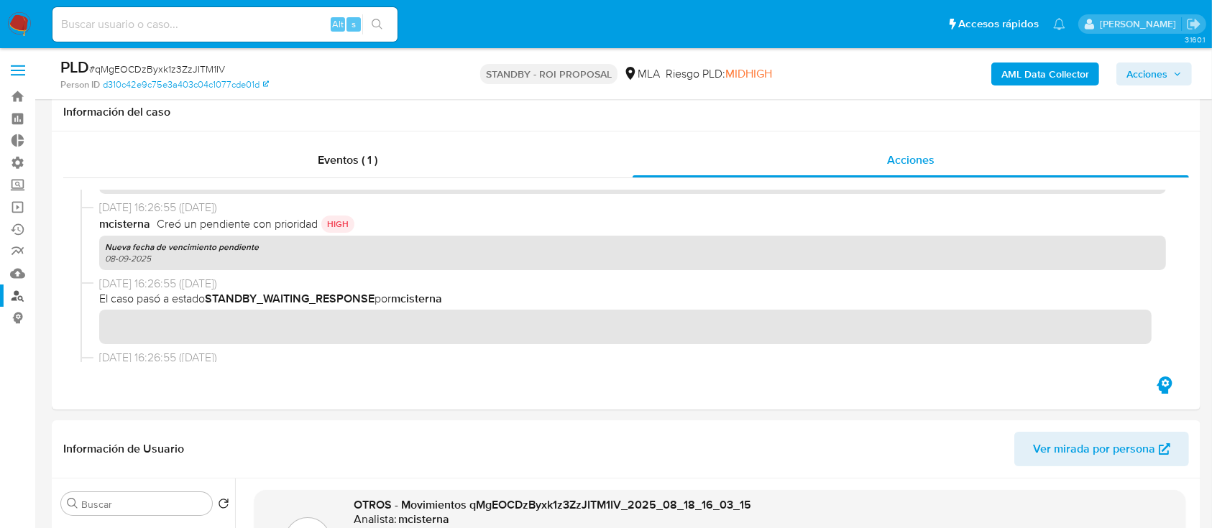
scroll to position [383, 0]
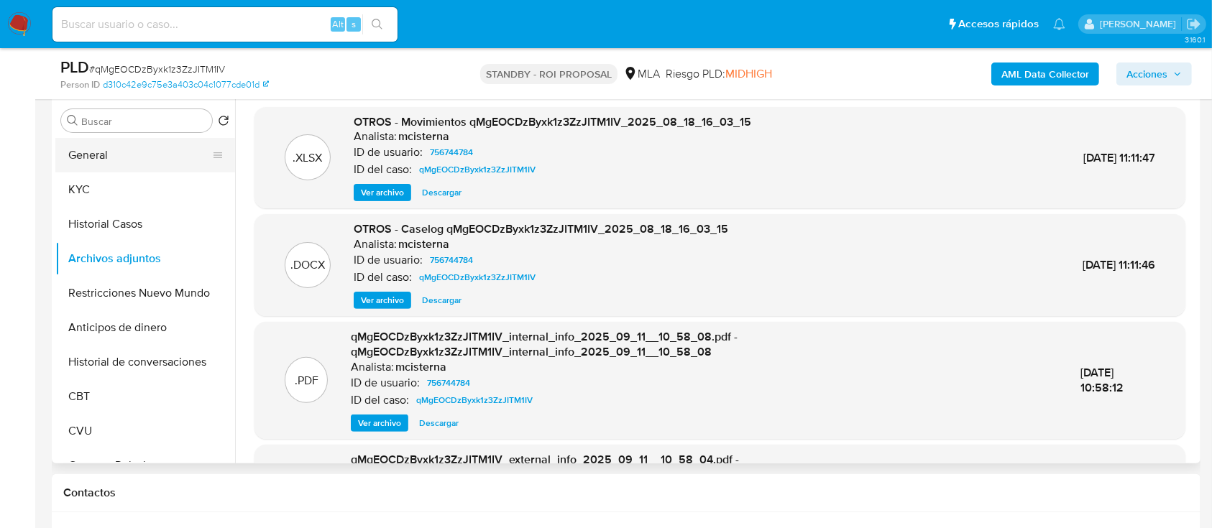
click at [105, 146] on button "General" at bounding box center [139, 155] width 168 height 35
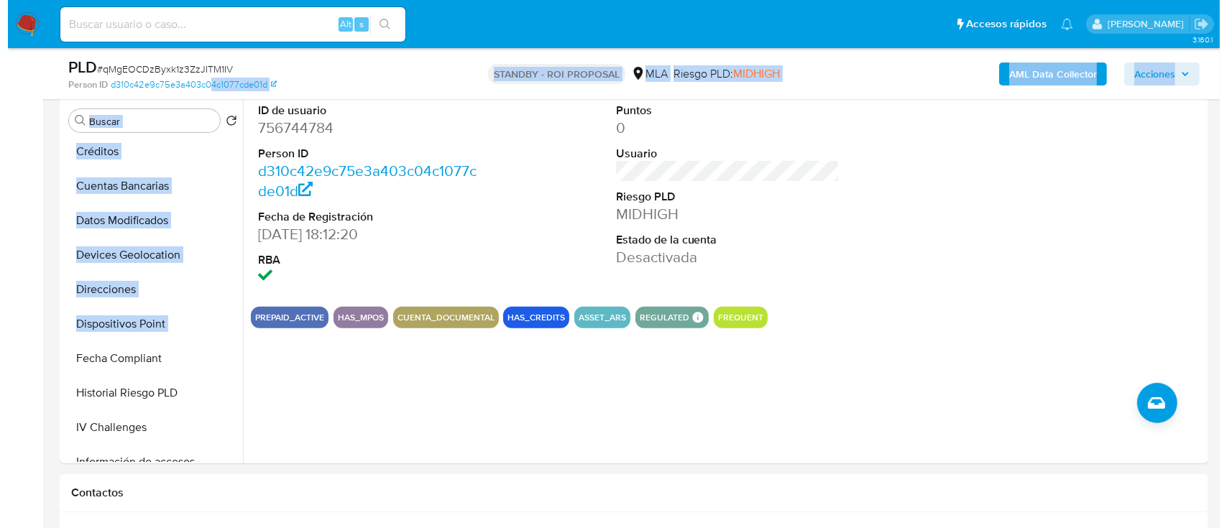
scroll to position [0, 0]
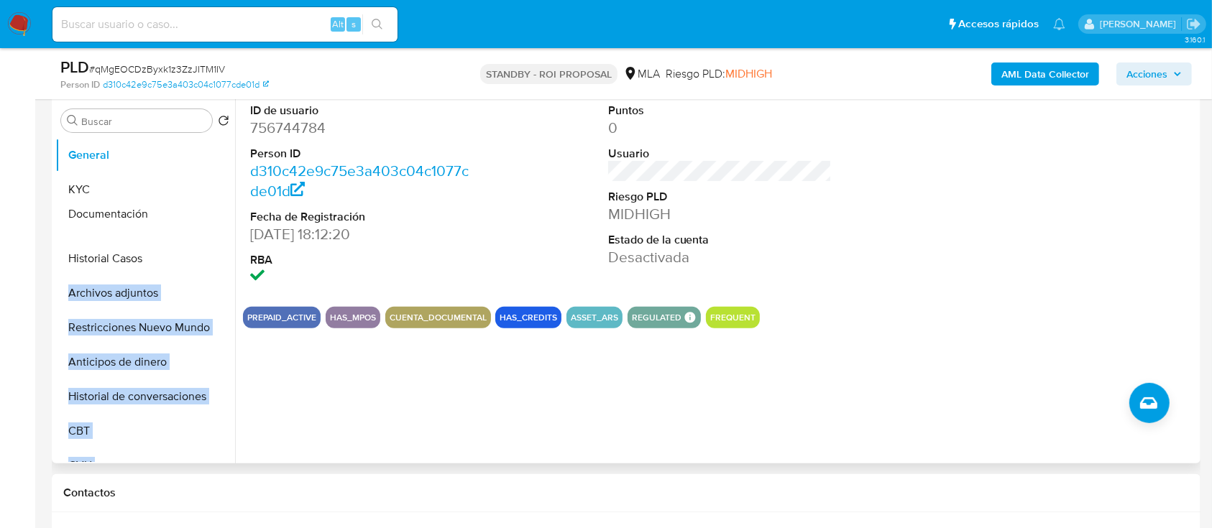
drag, startPoint x: 212, startPoint y: 318, endPoint x: 191, endPoint y: 208, distance: 111.4
click at [191, 208] on ul "General KYC Historial Casos Archivos adjuntos Restricciones Nuevo Mundo Anticip…" at bounding box center [145, 300] width 180 height 324
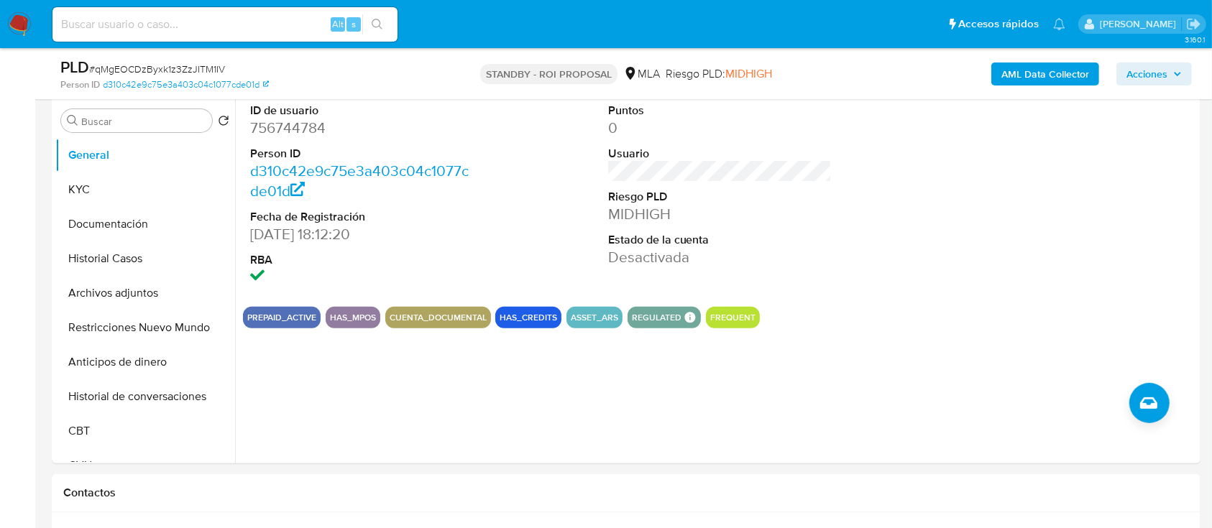
click at [181, 212] on button "Documentación" at bounding box center [139, 224] width 168 height 35
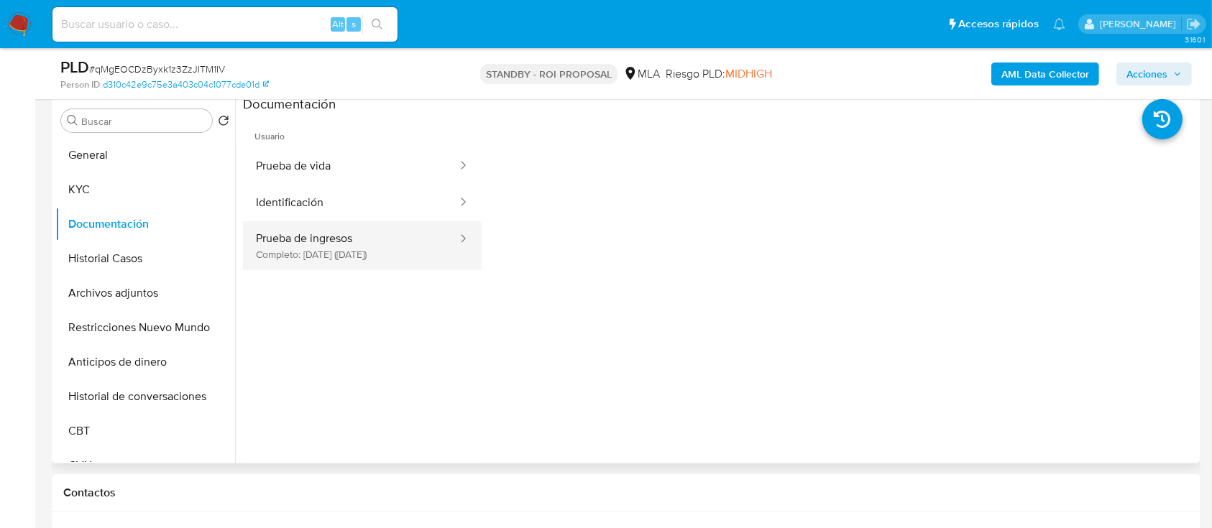
click at [391, 262] on button "Prueba de ingresos Completo: [DATE] ([DATE])" at bounding box center [351, 245] width 216 height 49
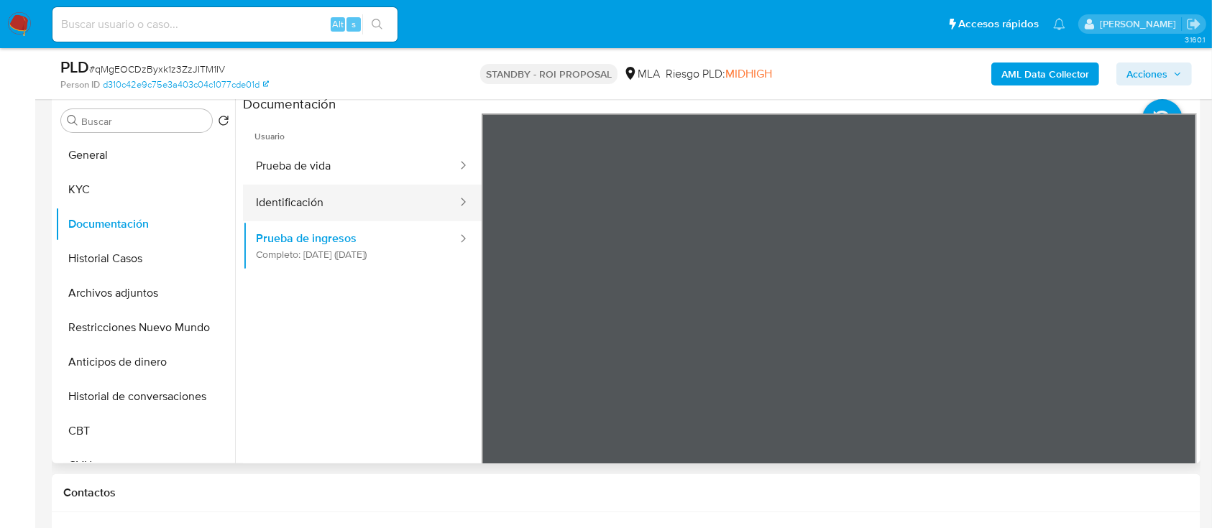
click at [416, 209] on button "Identificación" at bounding box center [351, 203] width 216 height 37
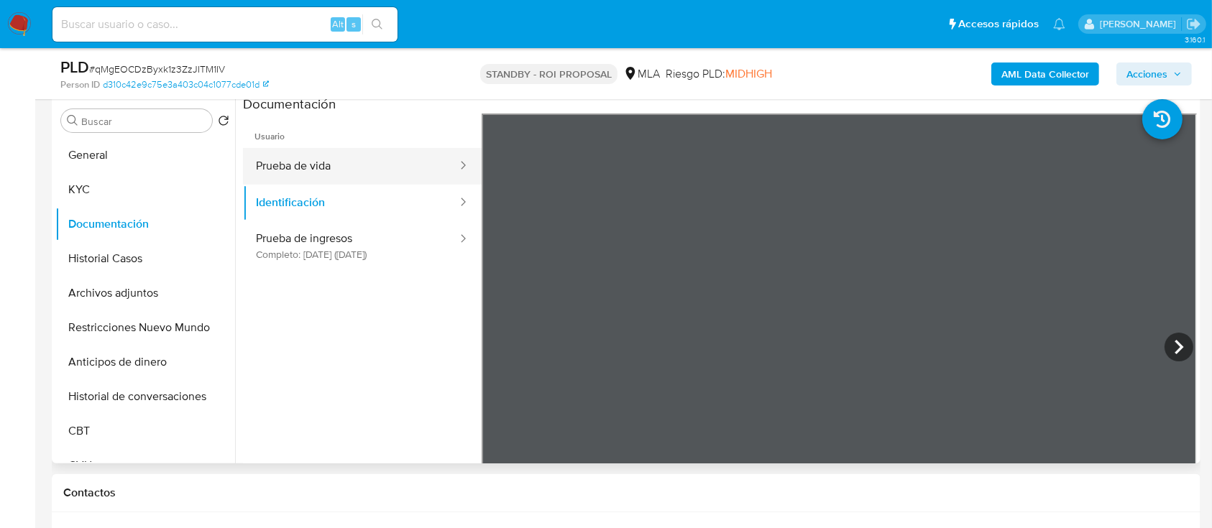
click at [422, 170] on button "Prueba de vida" at bounding box center [351, 166] width 216 height 37
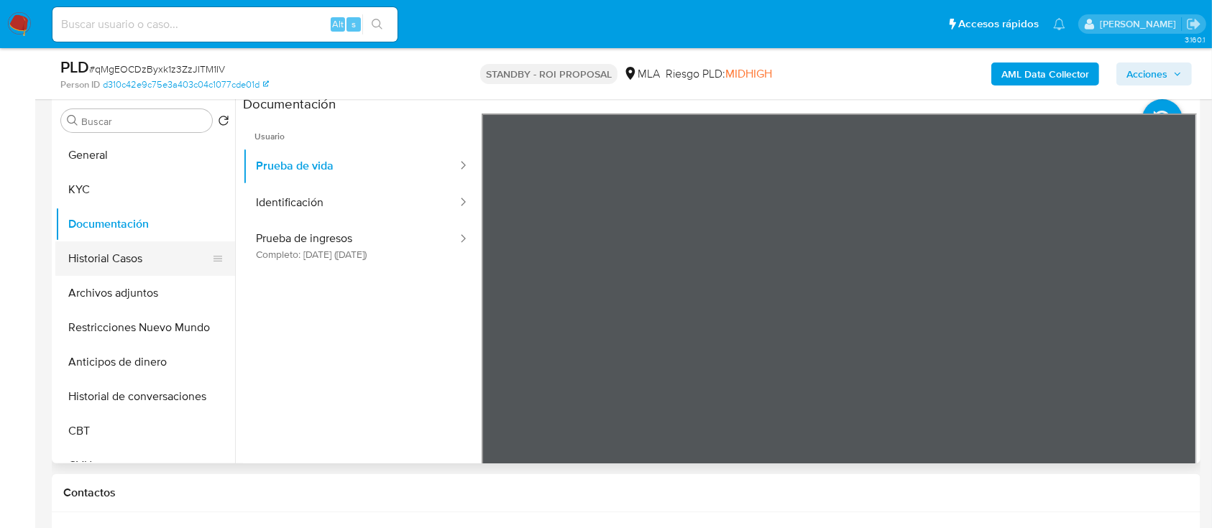
click at [85, 267] on button "Historial Casos" at bounding box center [139, 259] width 168 height 35
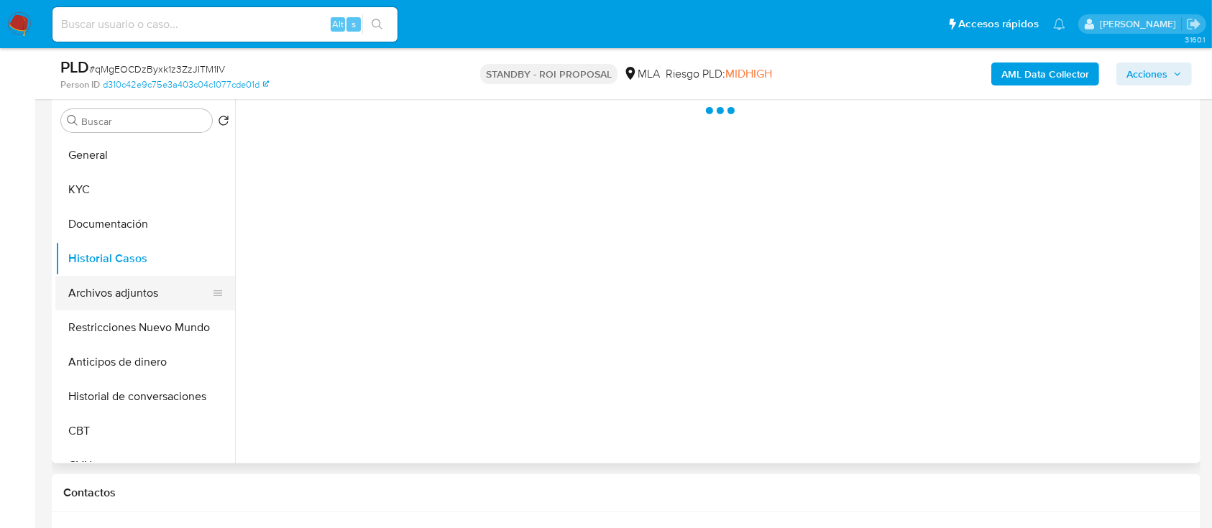
click at [95, 302] on button "Archivos adjuntos" at bounding box center [139, 293] width 168 height 35
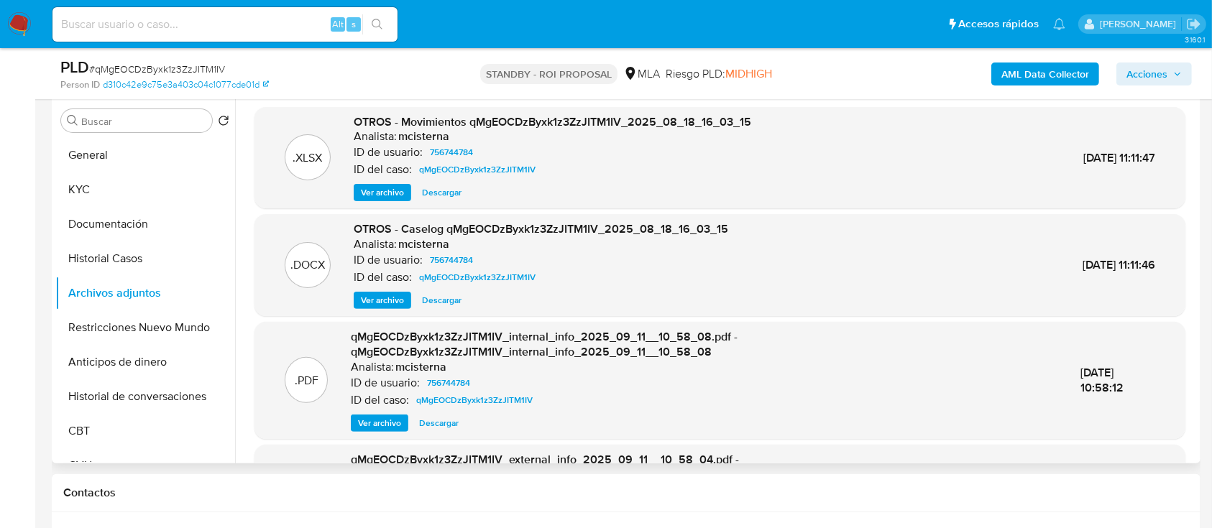
click at [363, 300] on span "Ver archivo" at bounding box center [382, 300] width 43 height 14
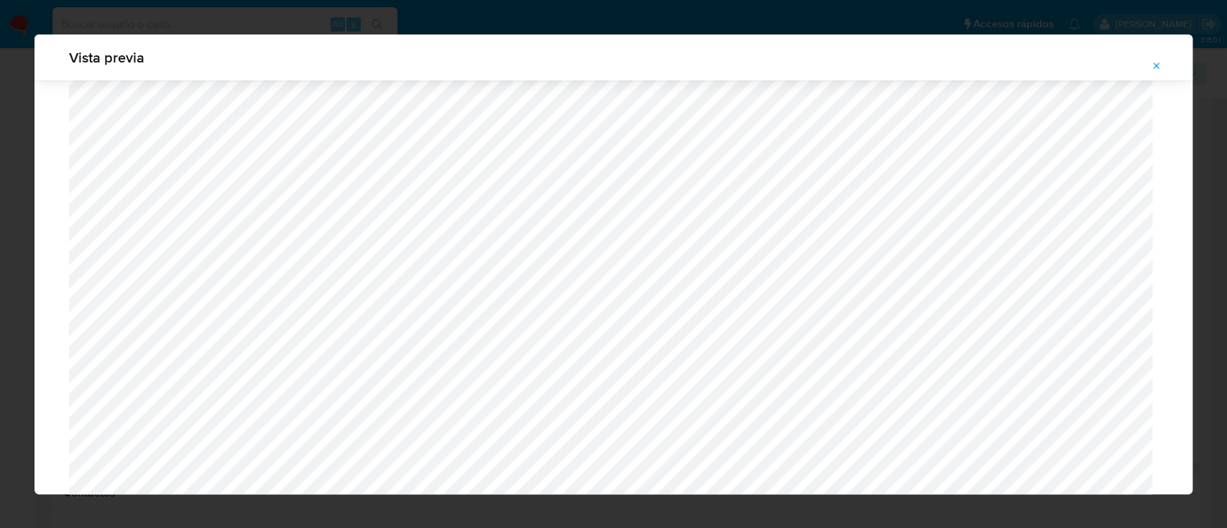
scroll to position [546, 0]
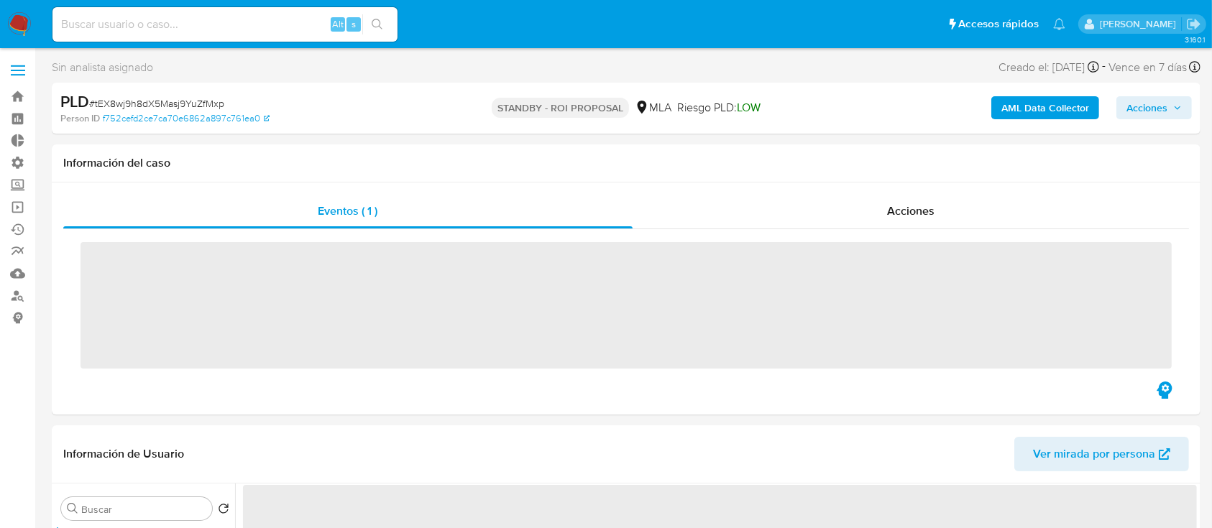
click at [833, 216] on div "Acciones" at bounding box center [911, 211] width 557 height 35
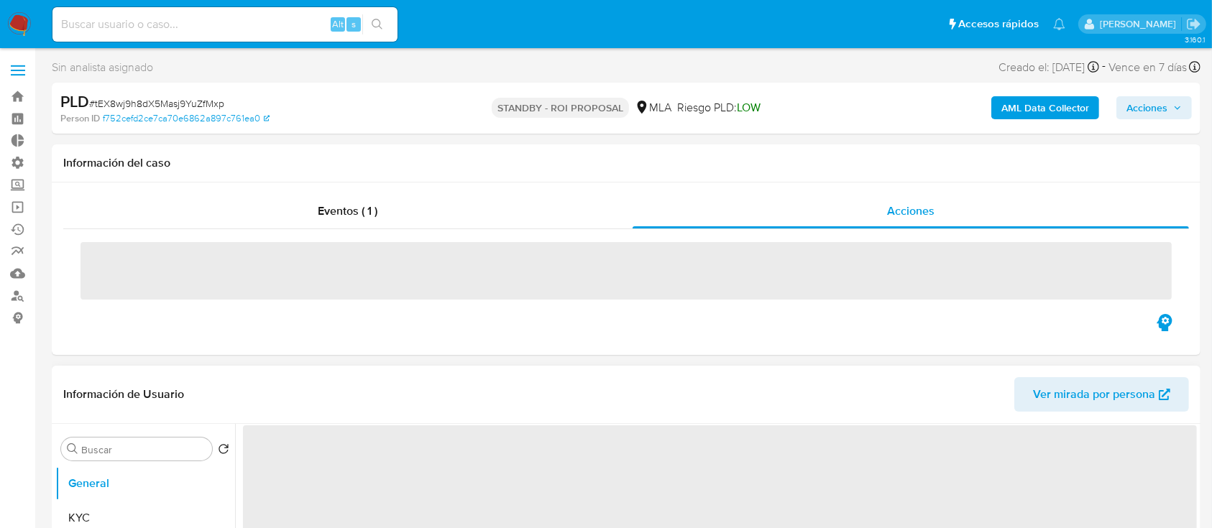
select select "10"
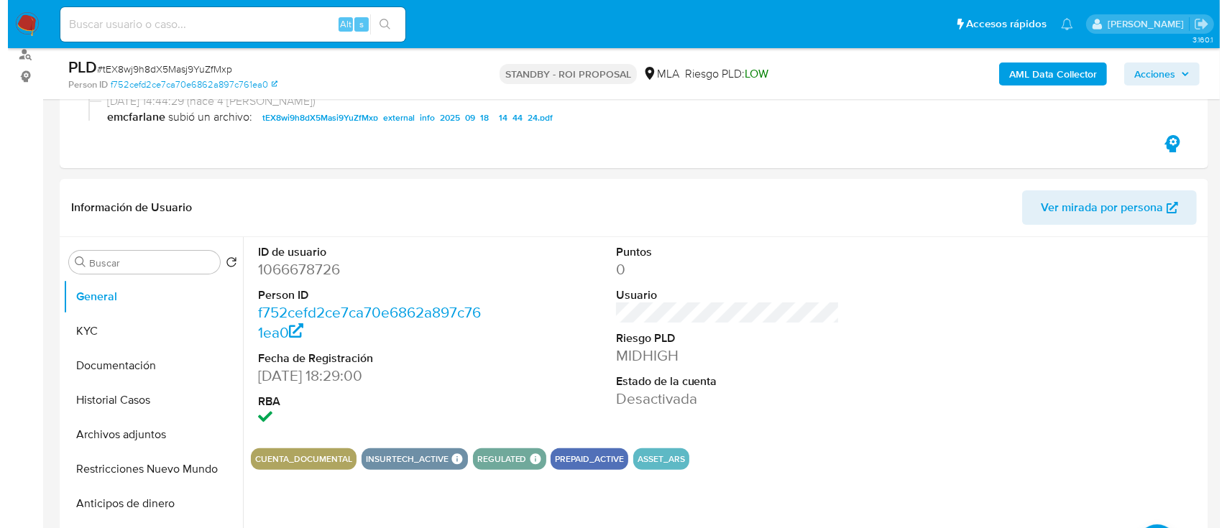
scroll to position [383, 0]
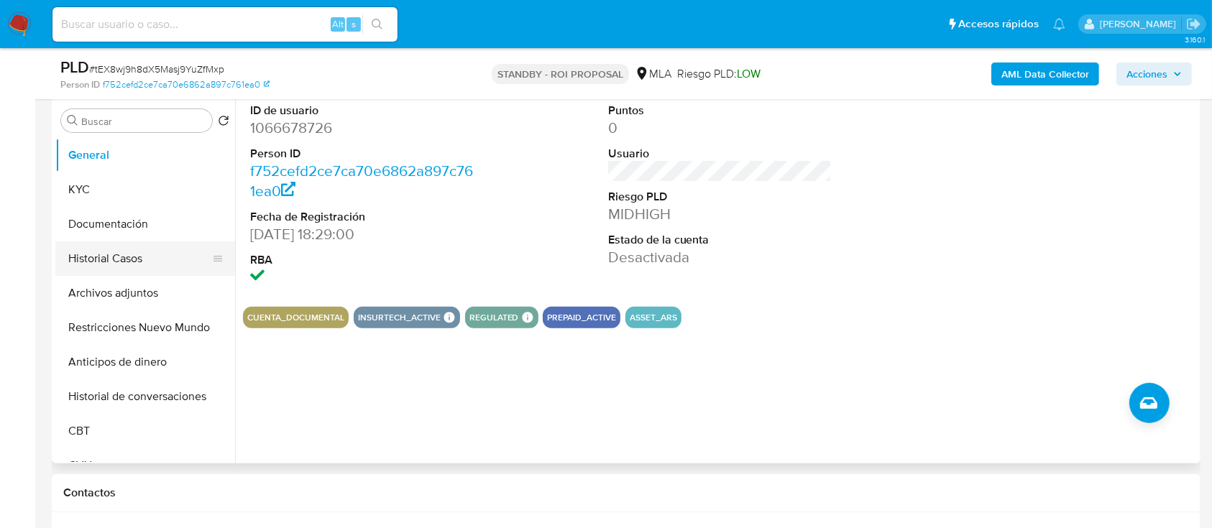
click at [95, 261] on button "Historial Casos" at bounding box center [139, 259] width 168 height 35
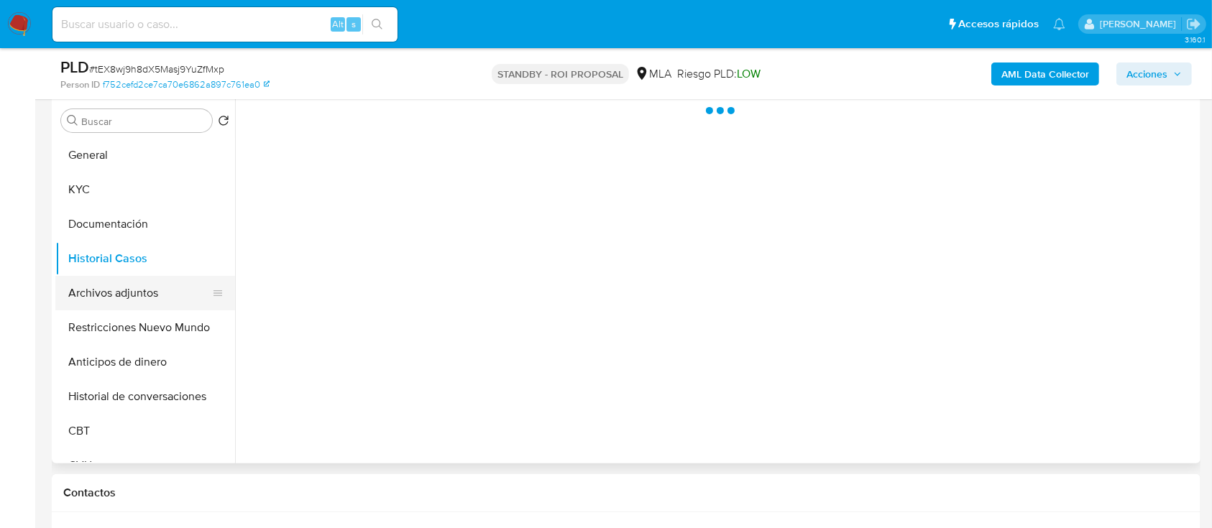
click at [96, 290] on button "Archivos adjuntos" at bounding box center [139, 293] width 168 height 35
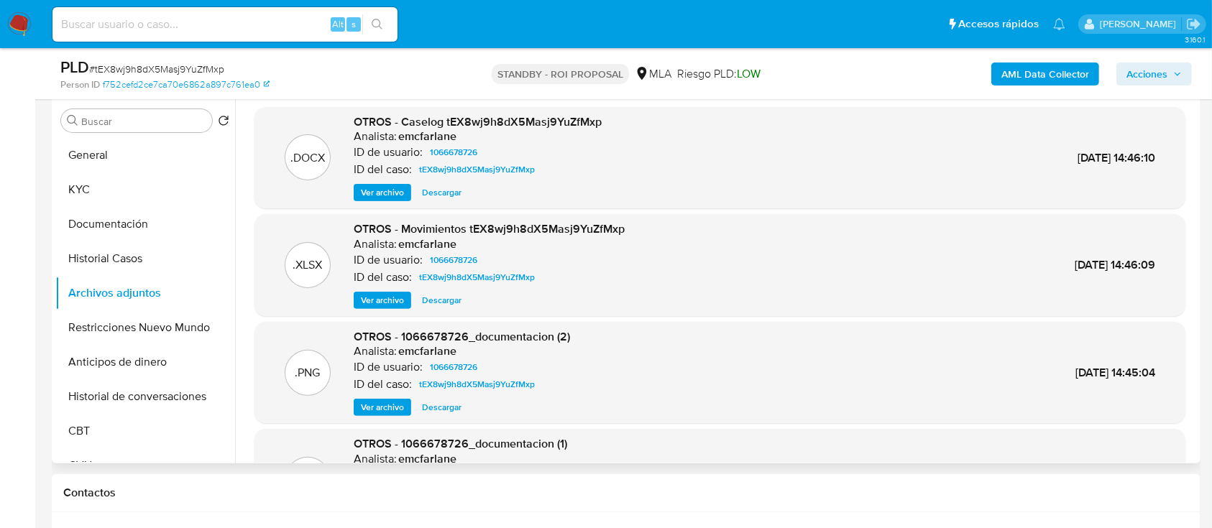
click at [392, 198] on span "Ver archivo" at bounding box center [382, 192] width 43 height 14
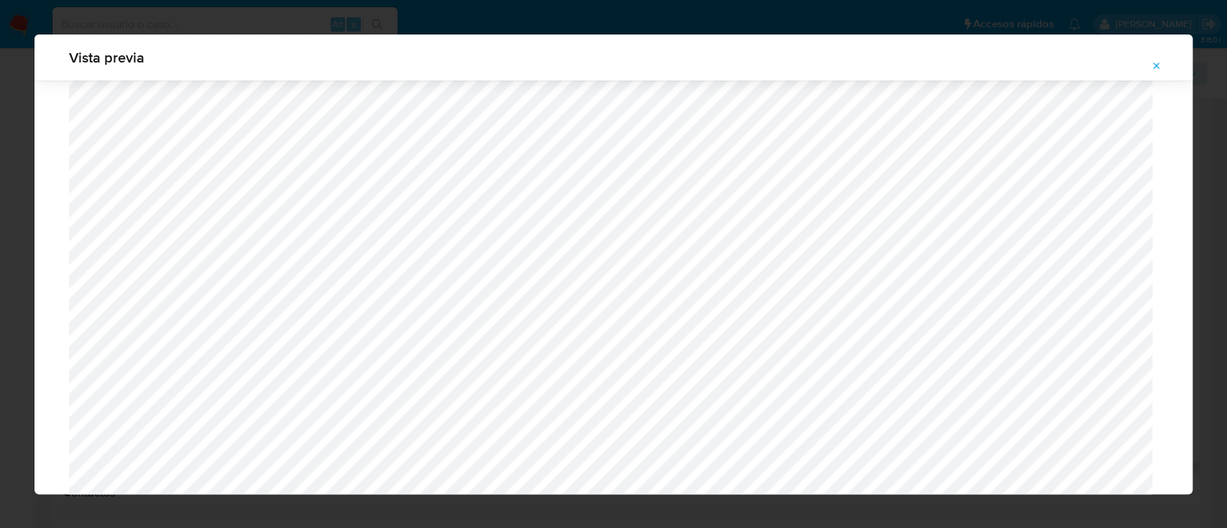
scroll to position [1409, 0]
click at [1165, 66] on button "Attachment preview" at bounding box center [1157, 66] width 32 height 23
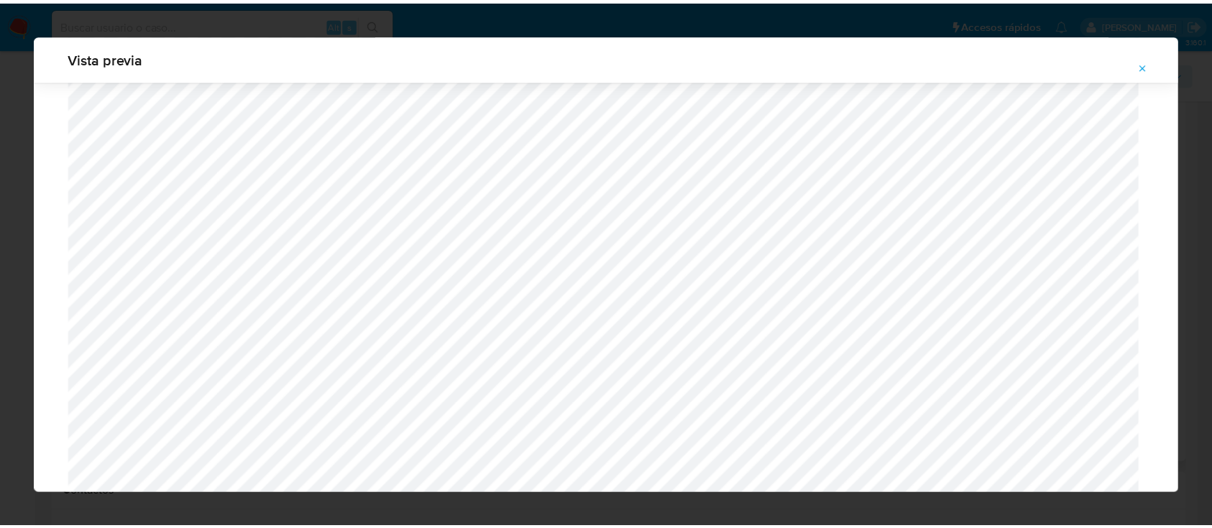
scroll to position [46, 0]
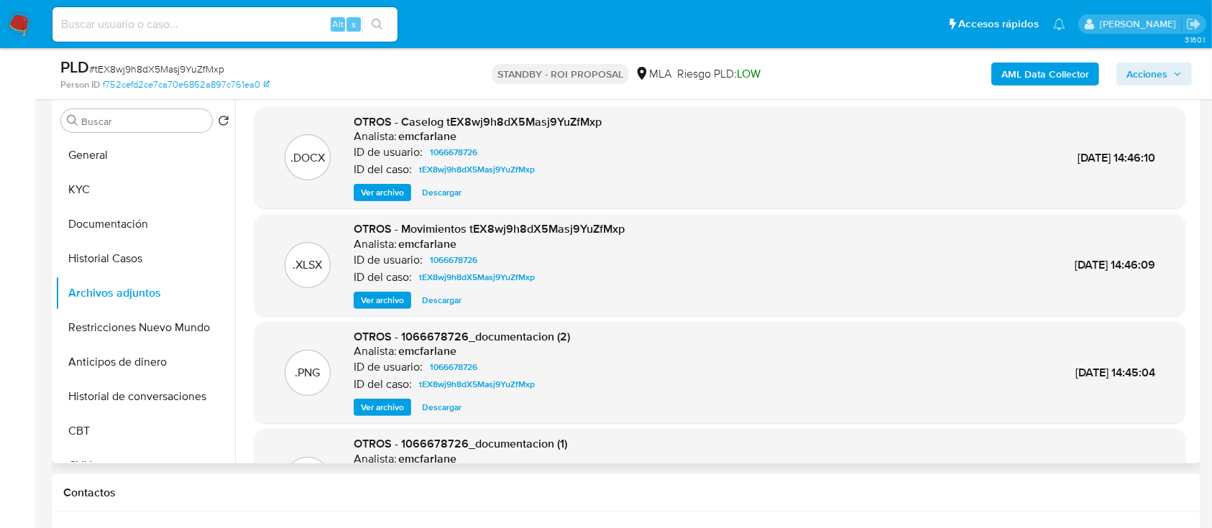
click at [426, 200] on span "Descargar" at bounding box center [442, 192] width 40 height 14
